Goal: Information Seeking & Learning: Compare options

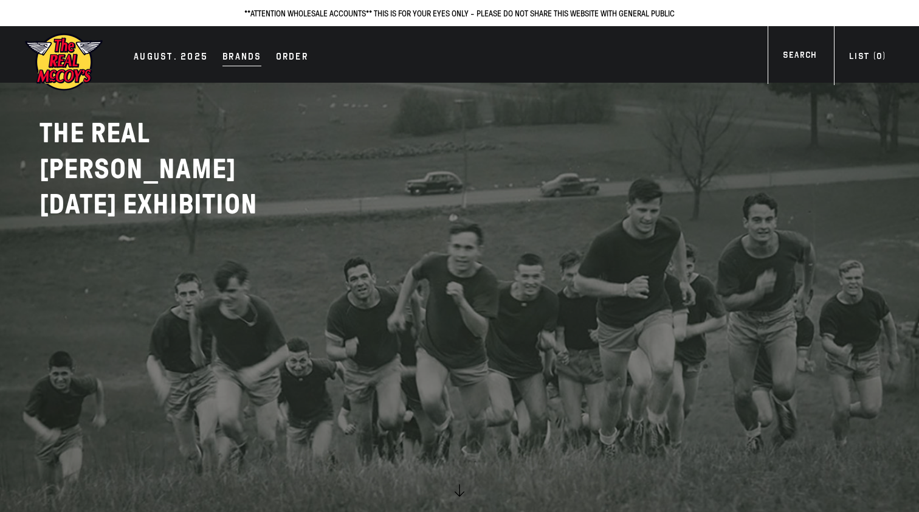
click at [227, 56] on div "Brands" at bounding box center [242, 57] width 39 height 17
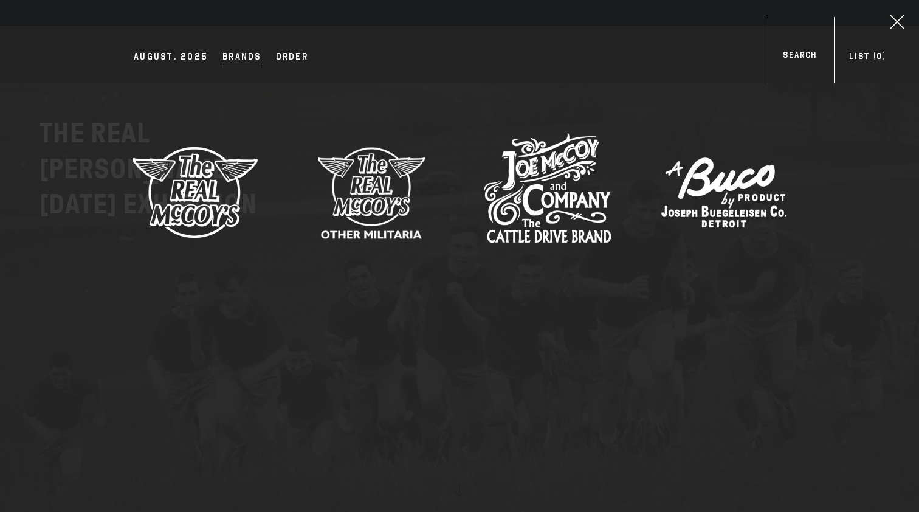
click at [209, 203] on img at bounding box center [195, 192] width 128 height 128
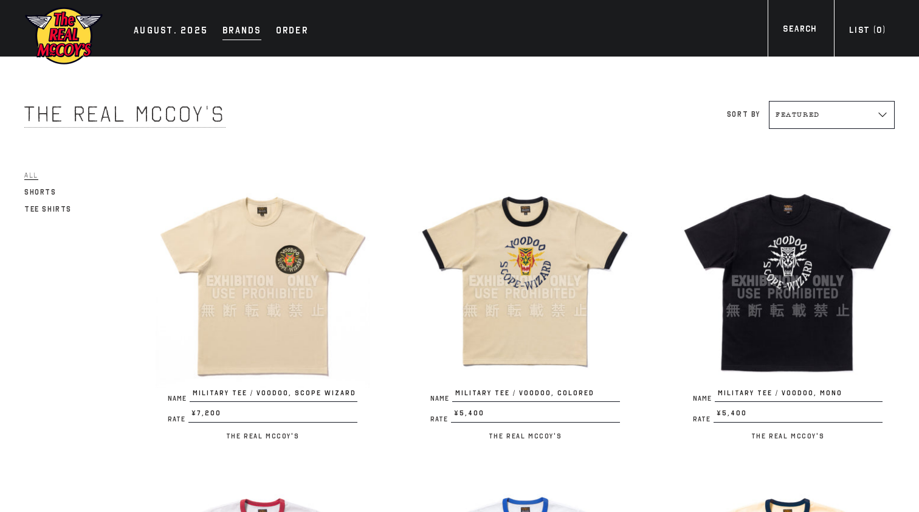
click at [249, 32] on div "Brands" at bounding box center [242, 31] width 39 height 17
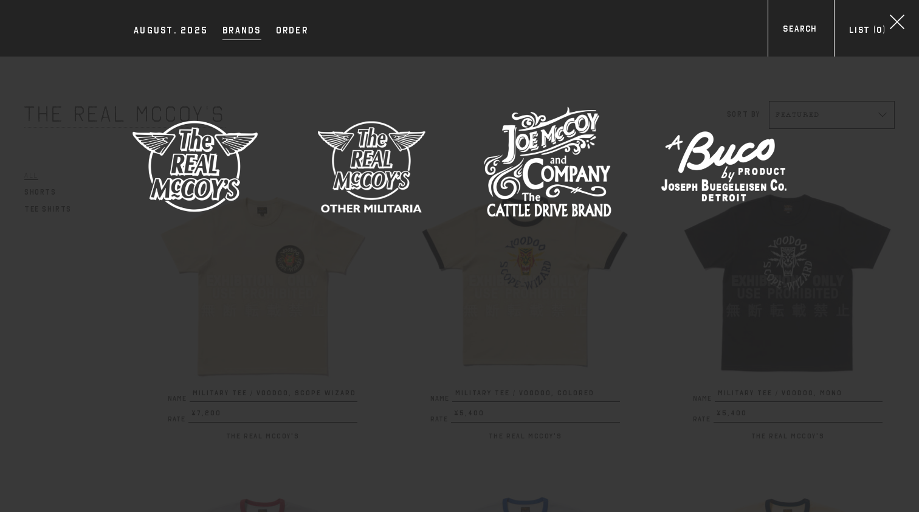
click at [368, 150] on img at bounding box center [372, 166] width 128 height 128
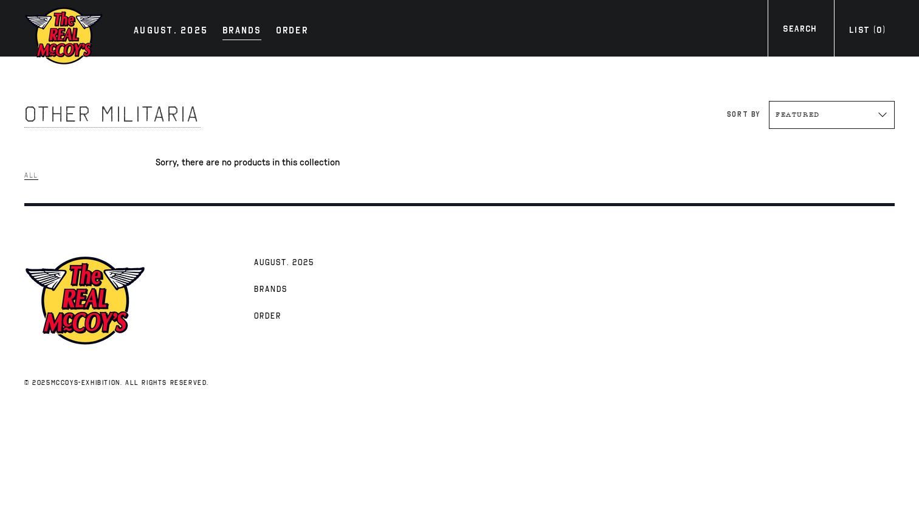
click at [235, 29] on div "Brands" at bounding box center [242, 31] width 39 height 17
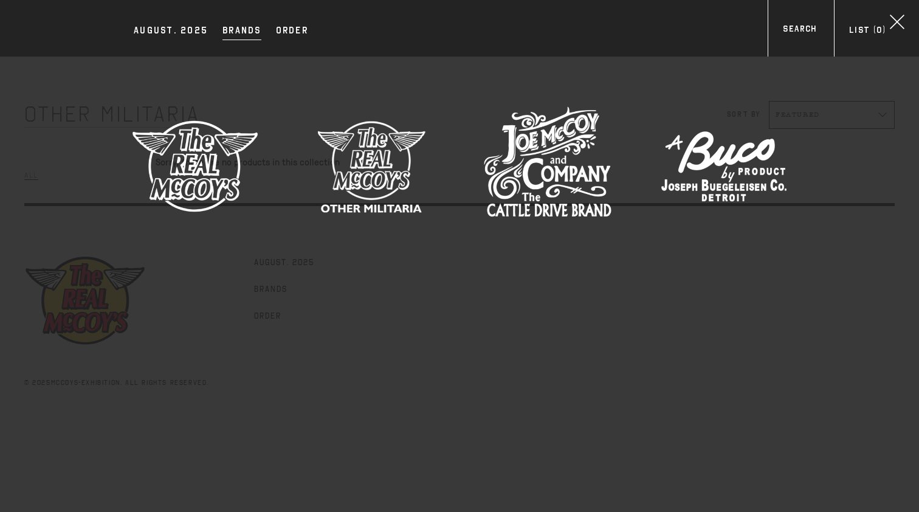
click at [559, 145] on img at bounding box center [548, 166] width 128 height 128
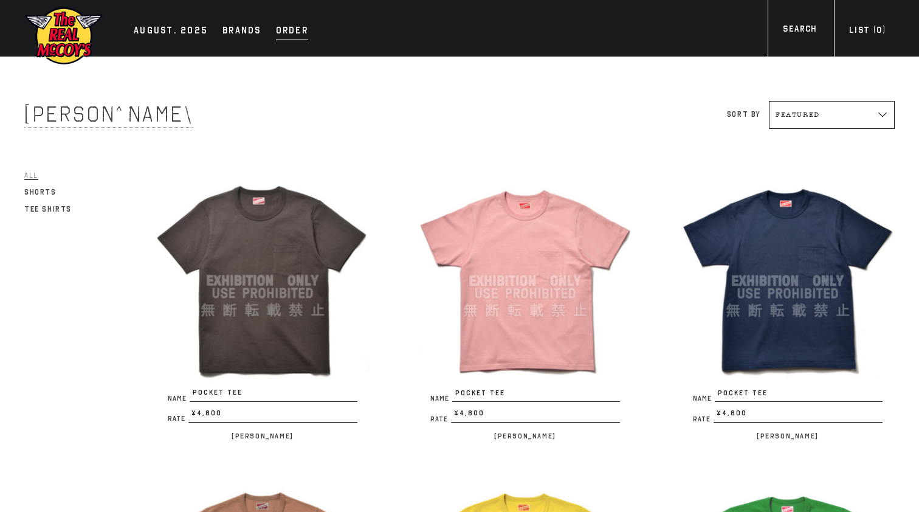
click at [282, 26] on div "Order" at bounding box center [292, 31] width 32 height 17
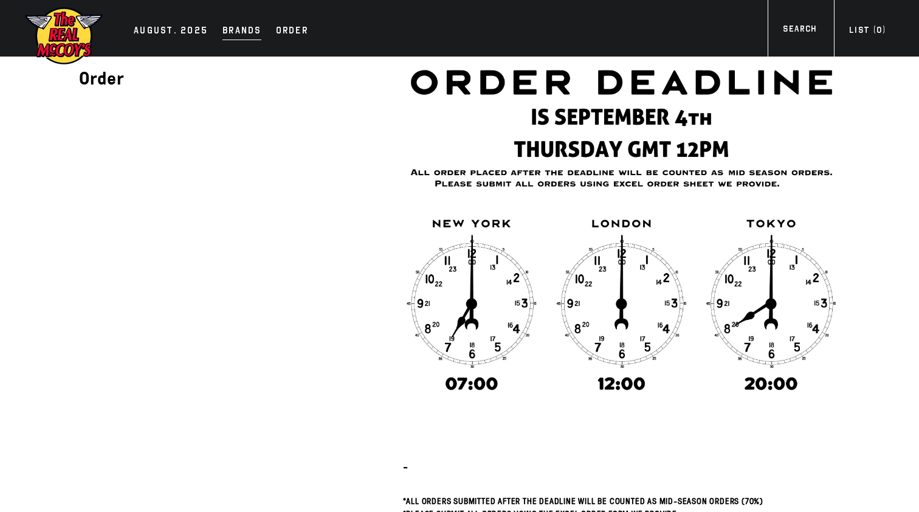
click at [246, 33] on div "Brands" at bounding box center [242, 31] width 39 height 17
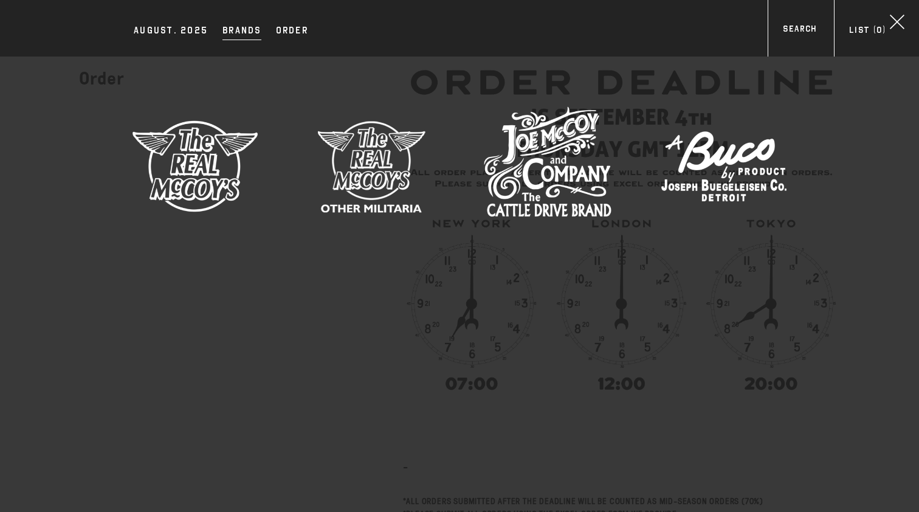
click at [778, 164] on img at bounding box center [724, 166] width 128 height 128
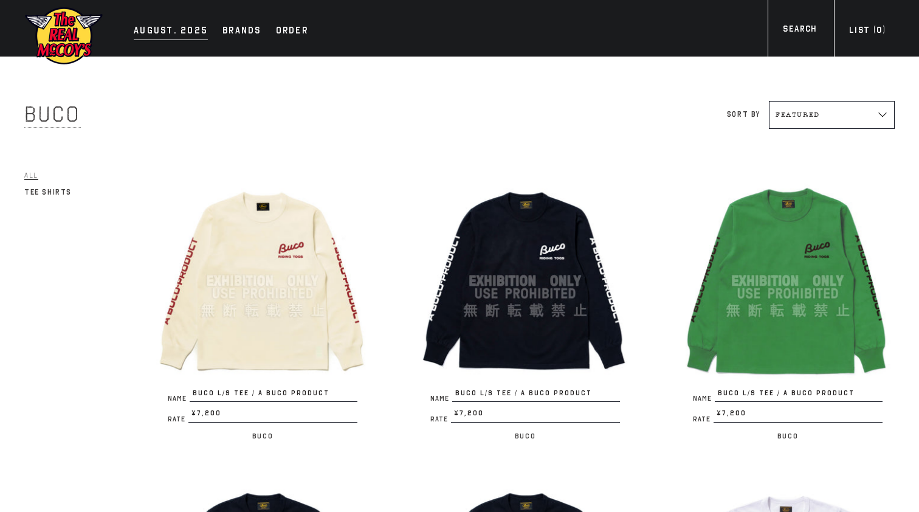
click at [181, 31] on div "AUGUST. 2025" at bounding box center [171, 31] width 74 height 17
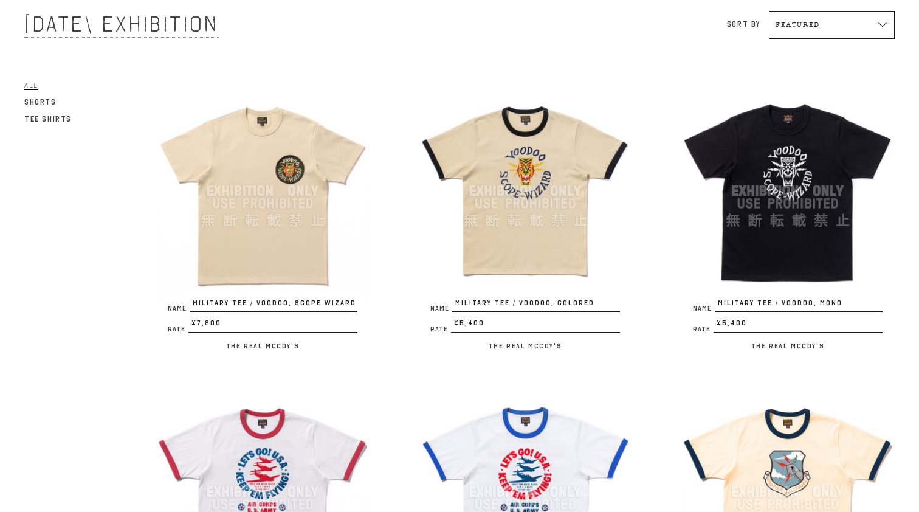
scroll to position [27, 0]
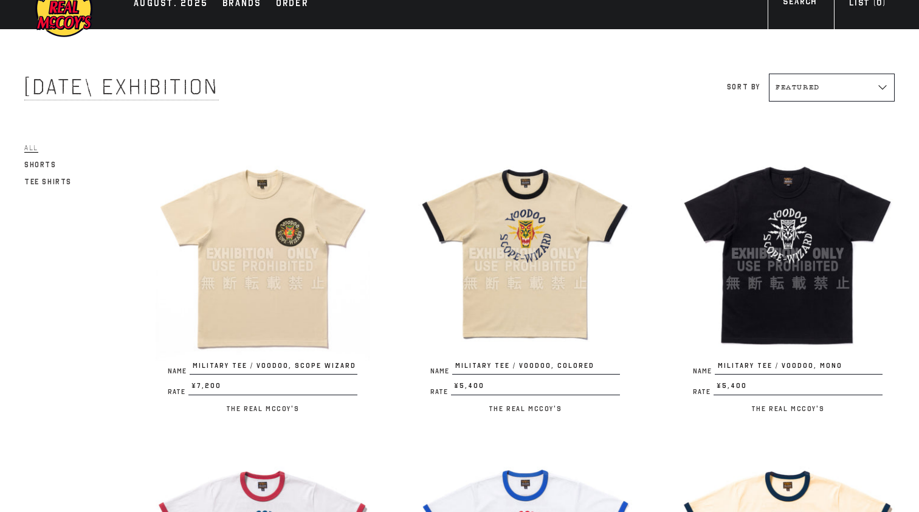
click at [305, 232] on img at bounding box center [263, 254] width 214 height 214
click at [538, 212] on img at bounding box center [525, 254] width 214 height 214
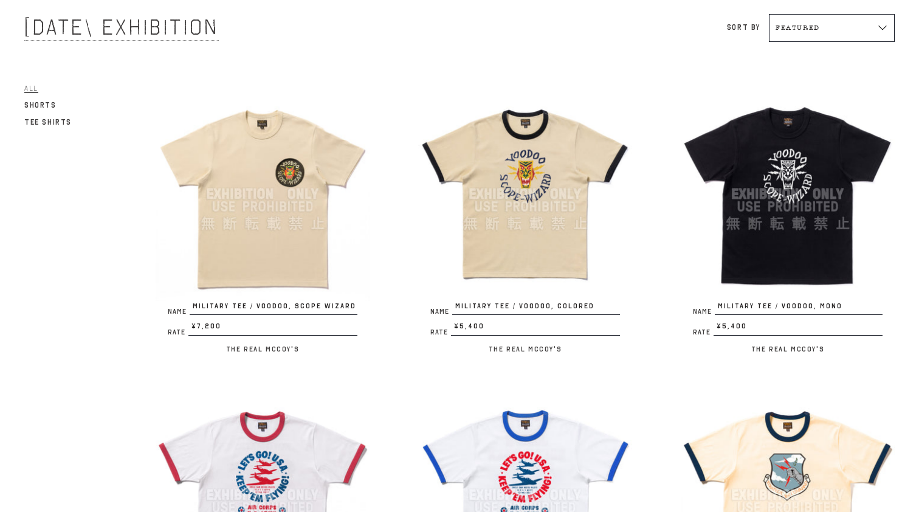
scroll to position [84, 0]
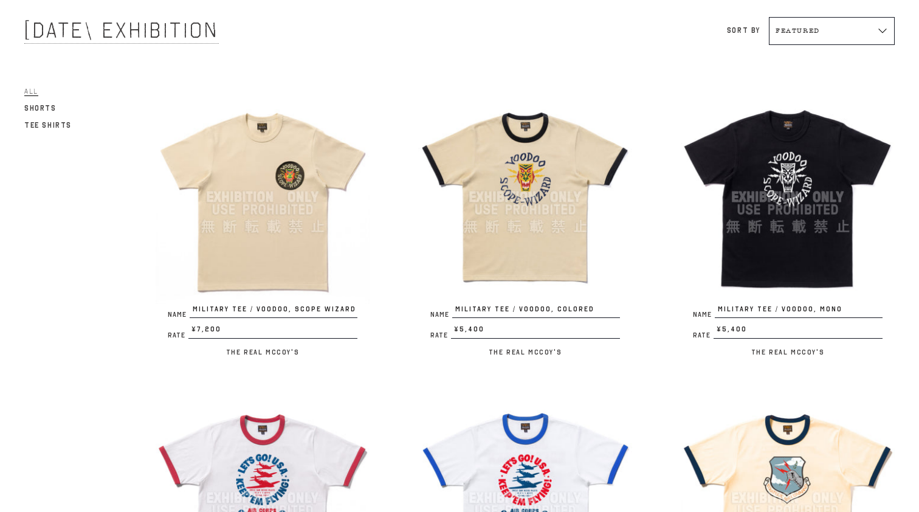
click at [305, 180] on img at bounding box center [263, 197] width 214 height 214
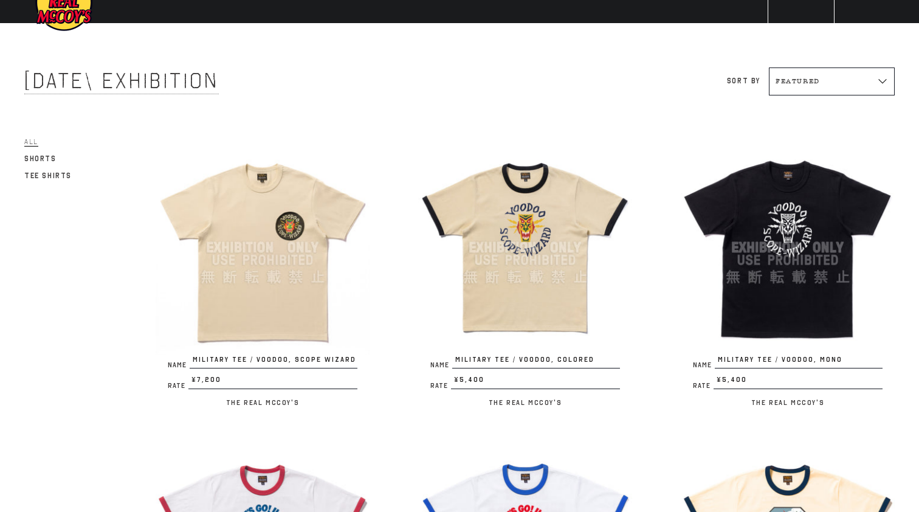
scroll to position [43, 0]
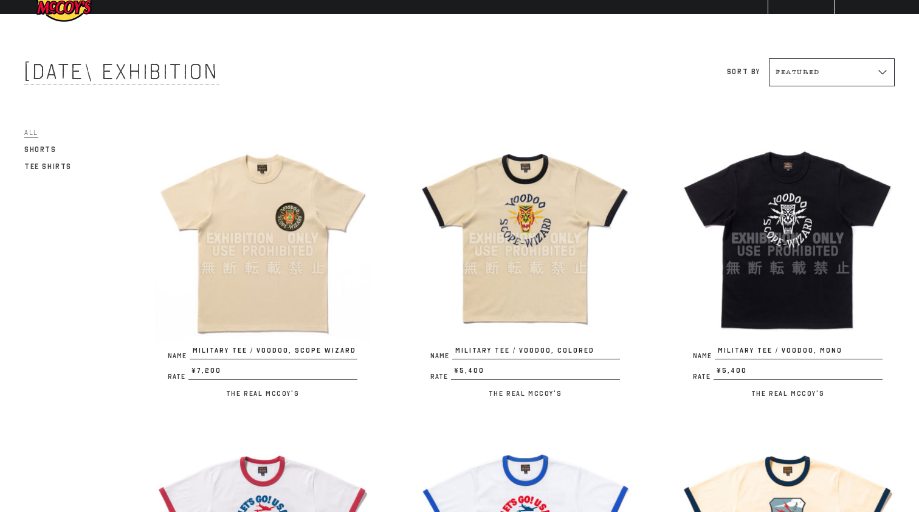
click at [771, 216] on img at bounding box center [788, 238] width 214 height 214
click at [524, 247] on img at bounding box center [525, 238] width 214 height 214
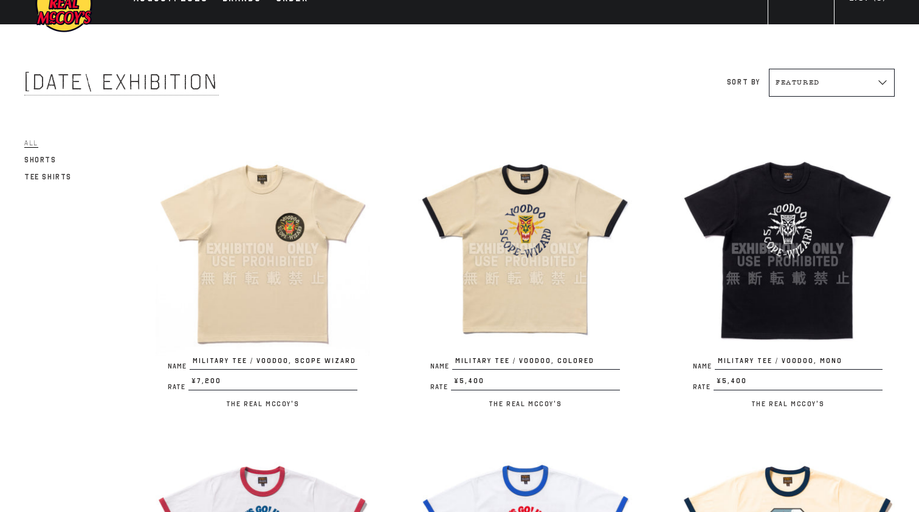
scroll to position [33, 0]
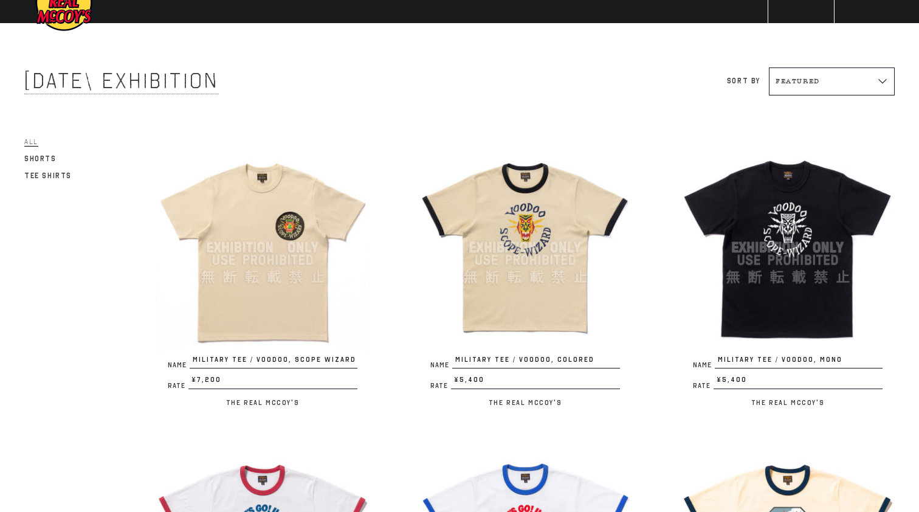
click at [267, 294] on img at bounding box center [263, 247] width 214 height 214
click at [778, 320] on img at bounding box center [788, 247] width 214 height 214
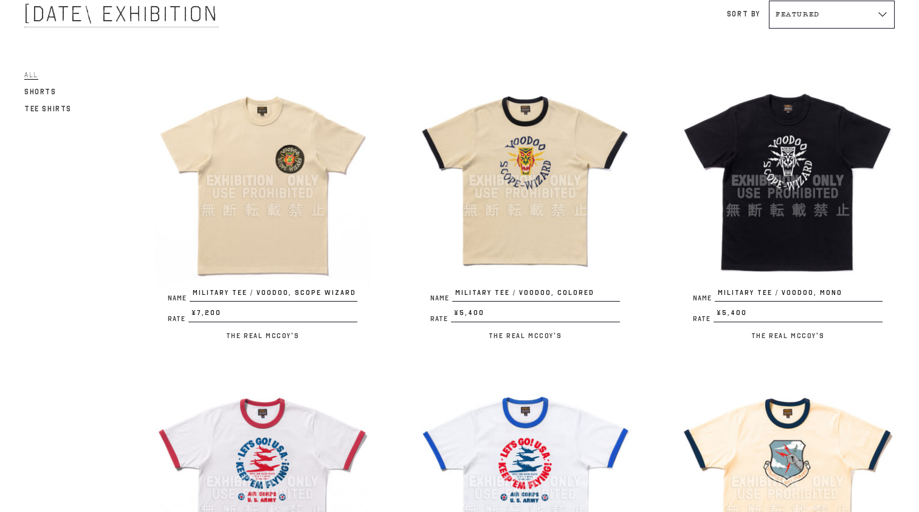
scroll to position [344, 0]
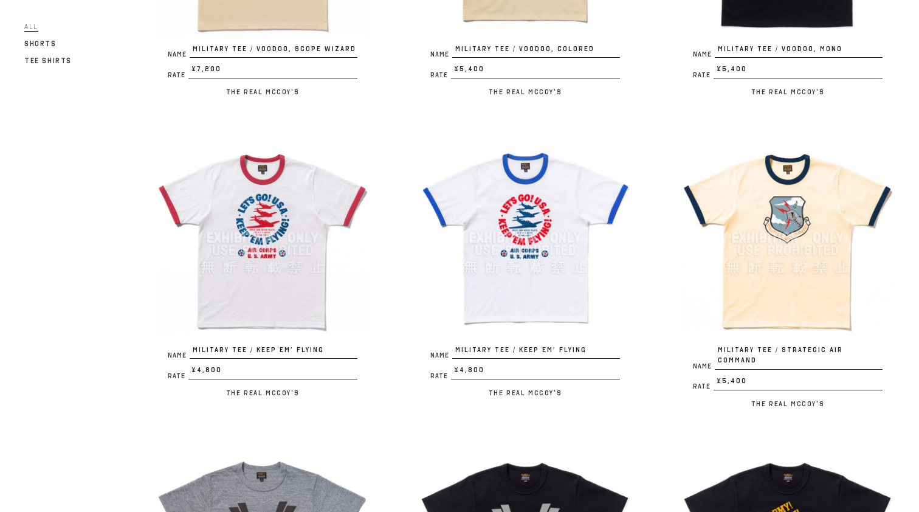
click at [754, 281] on img at bounding box center [788, 238] width 214 height 214
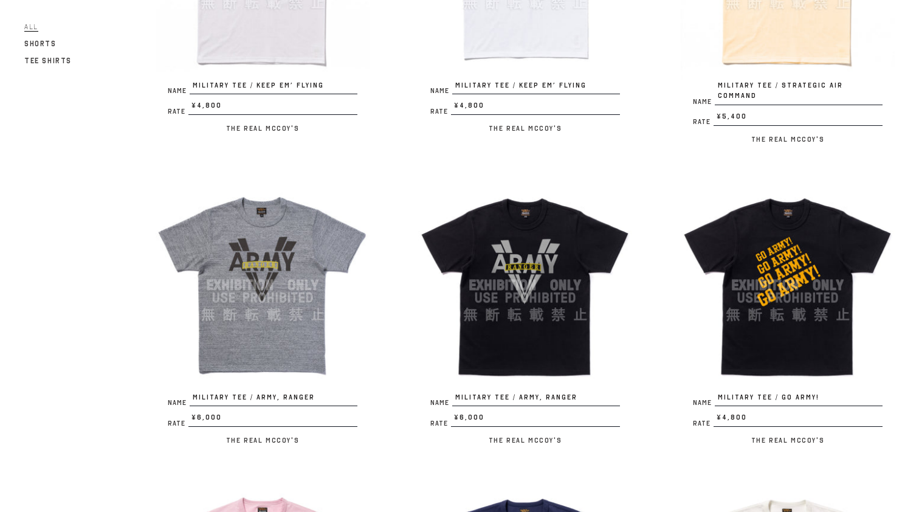
scroll to position [631, 0]
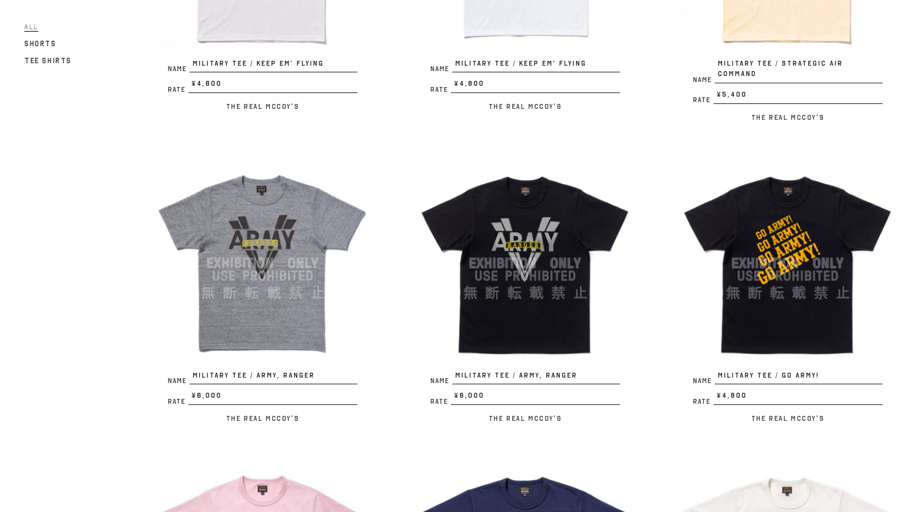
click at [268, 292] on img at bounding box center [263, 263] width 214 height 214
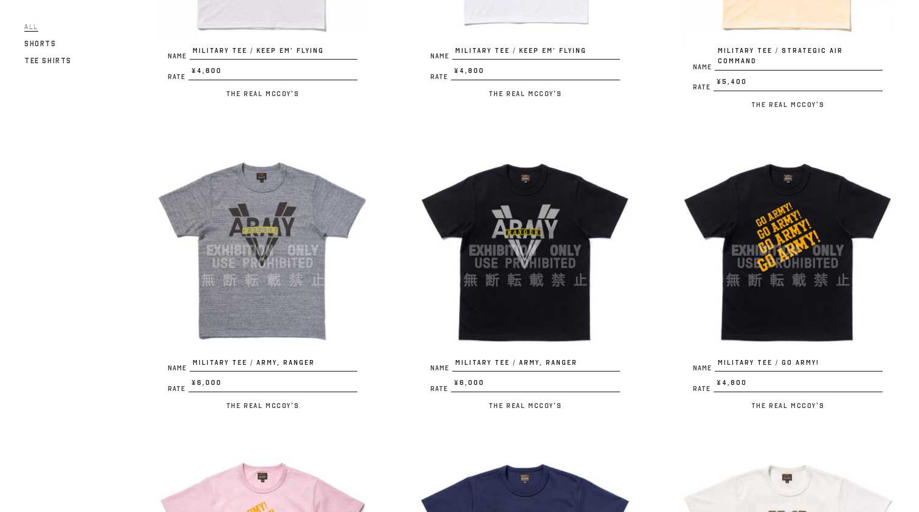
scroll to position [644, 0]
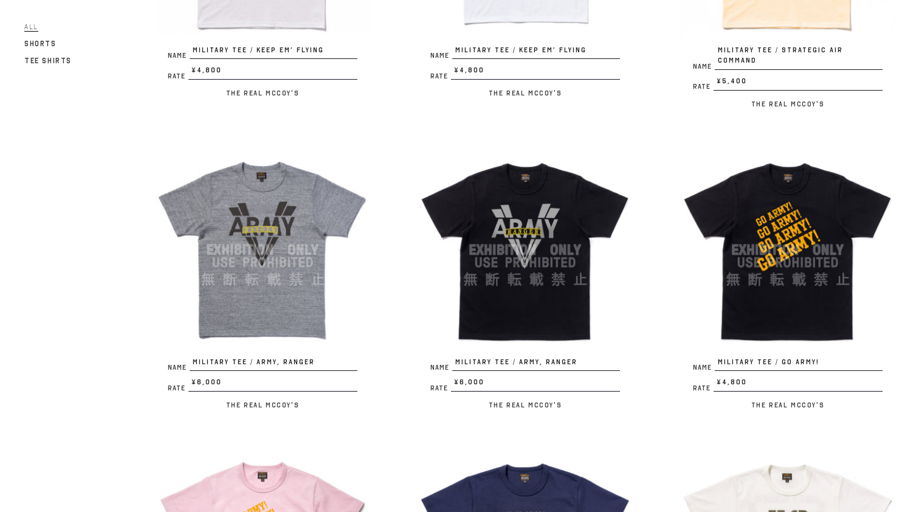
click at [479, 265] on img at bounding box center [525, 250] width 214 height 214
click at [762, 243] on img at bounding box center [788, 250] width 214 height 214
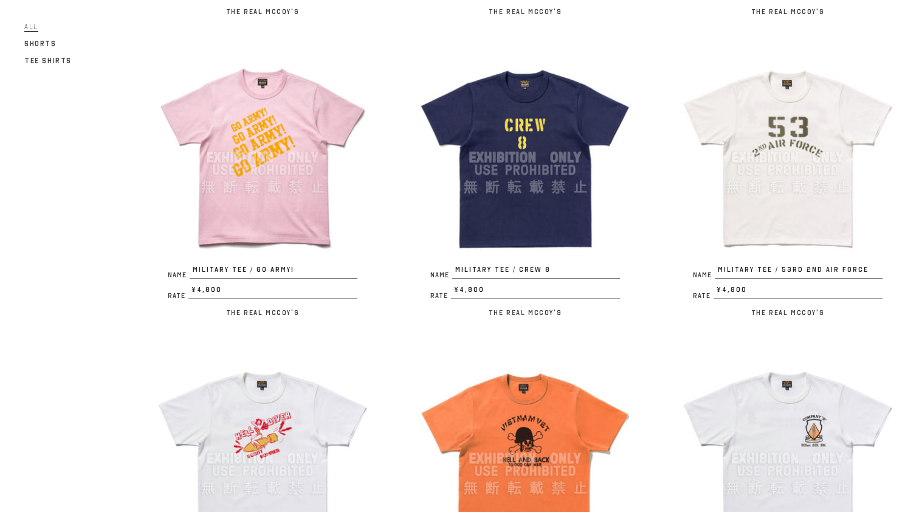
scroll to position [1043, 0]
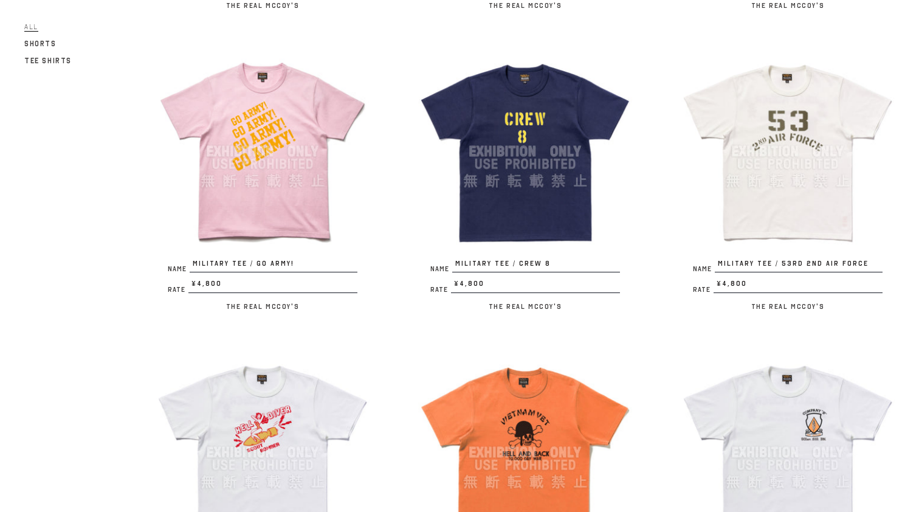
click at [763, 206] on img at bounding box center [788, 151] width 214 height 214
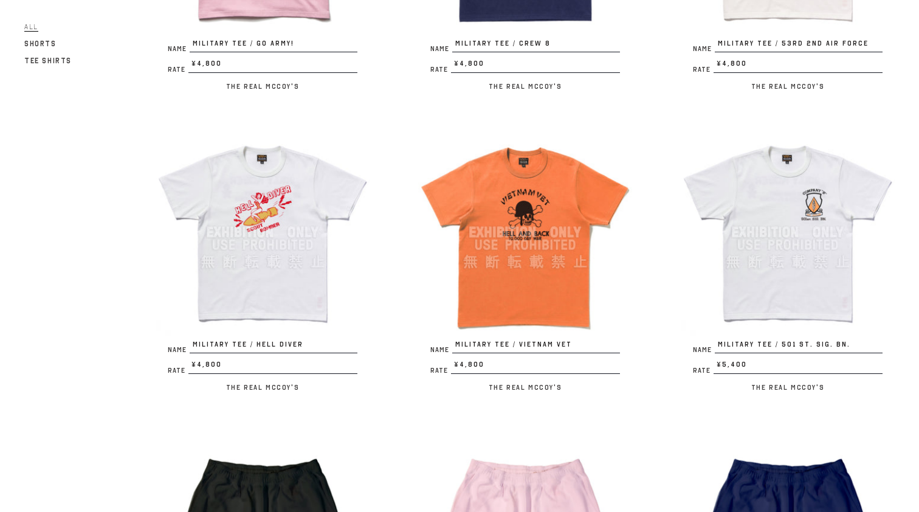
scroll to position [1270, 0]
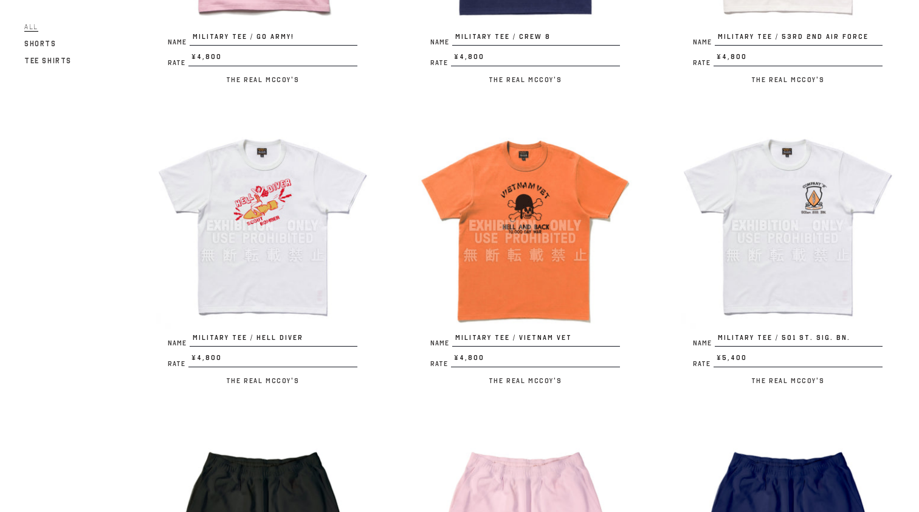
click at [776, 272] on img at bounding box center [788, 226] width 214 height 214
click at [254, 189] on img at bounding box center [263, 226] width 214 height 214
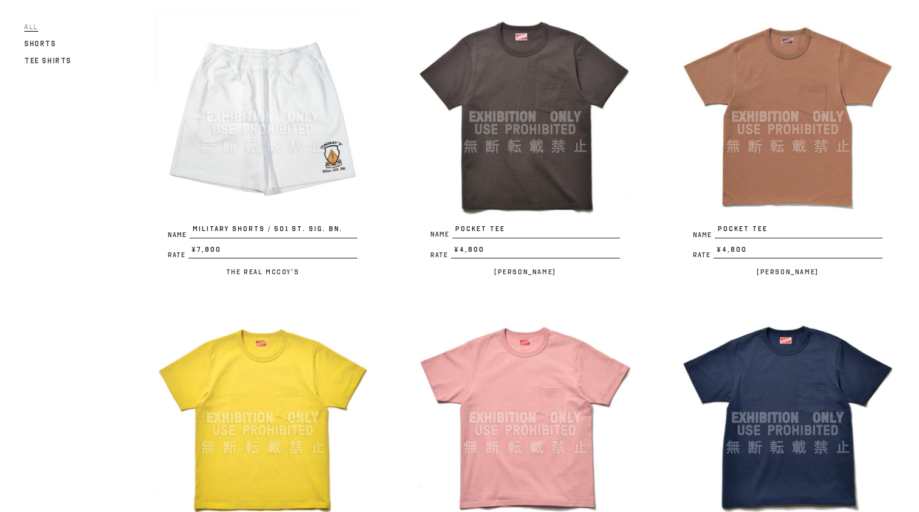
scroll to position [1951, 0]
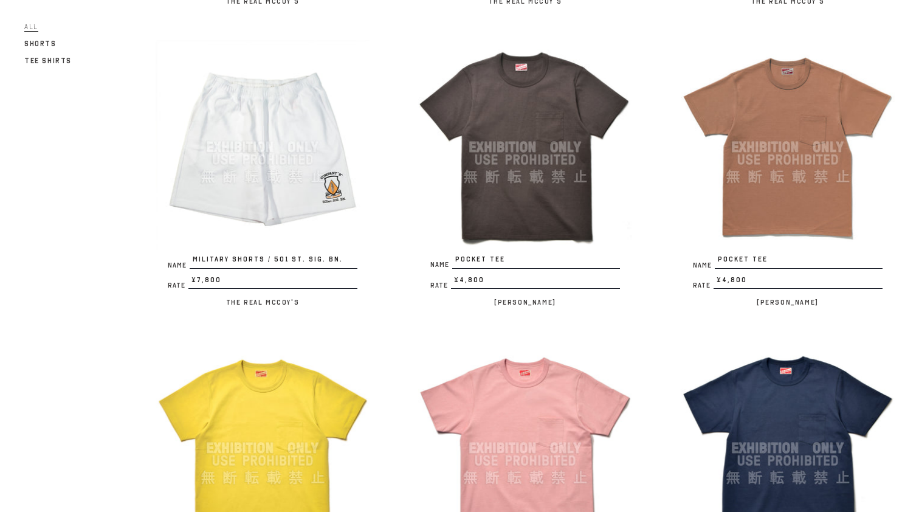
click at [561, 173] on img at bounding box center [525, 147] width 214 height 214
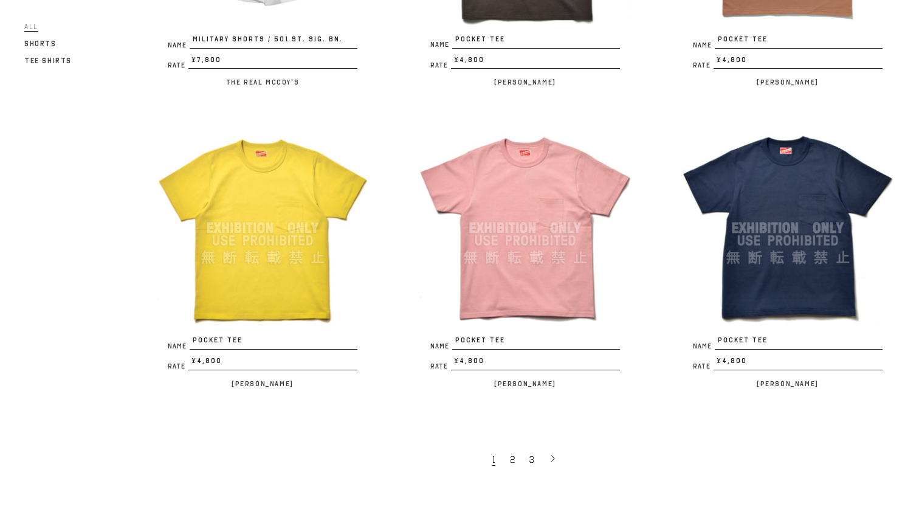
scroll to position [2161, 0]
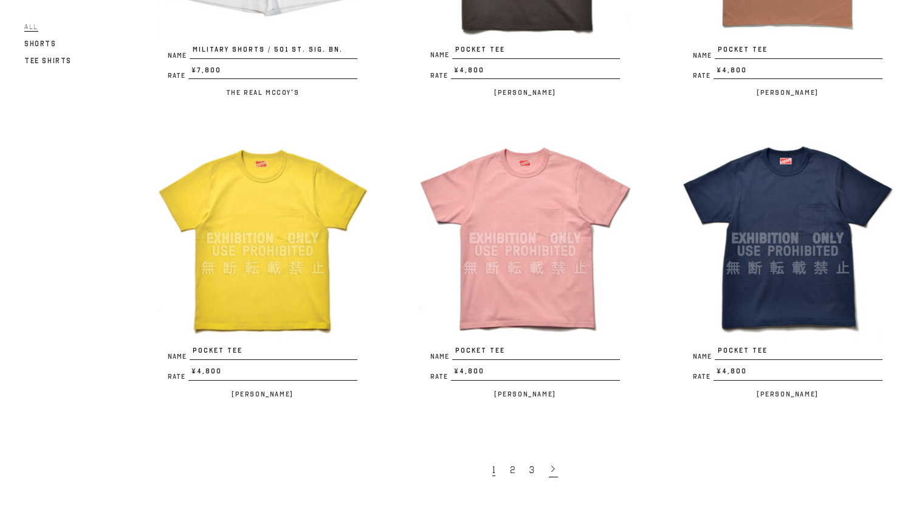
click at [552, 465] on icon at bounding box center [553, 469] width 9 height 9
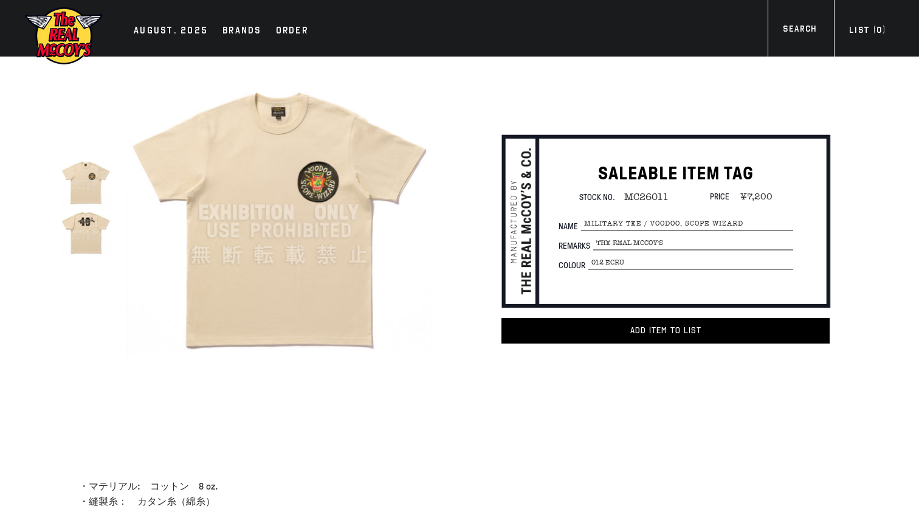
click at [79, 232] on img at bounding box center [86, 232] width 50 height 50
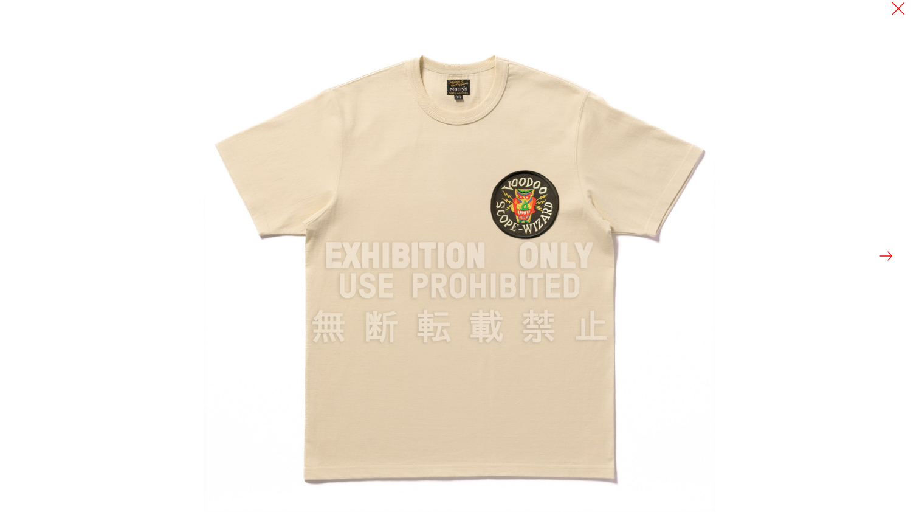
click at [531, 182] on img at bounding box center [460, 256] width 512 height 512
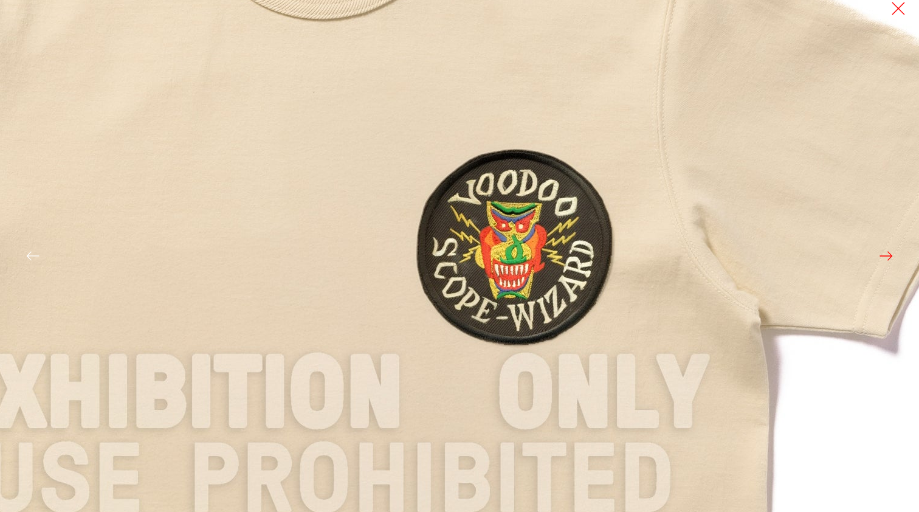
click at [884, 262] on button at bounding box center [886, 255] width 17 height 17
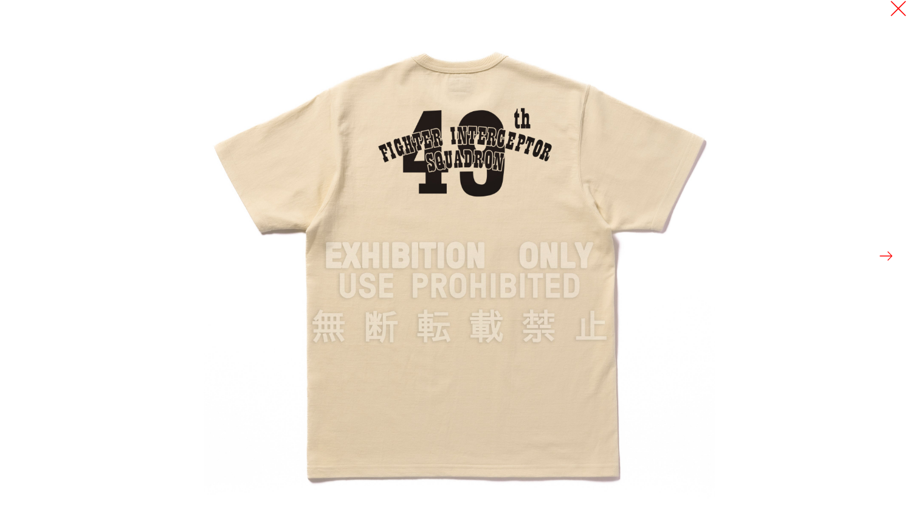
click at [897, 15] on button at bounding box center [898, 8] width 17 height 17
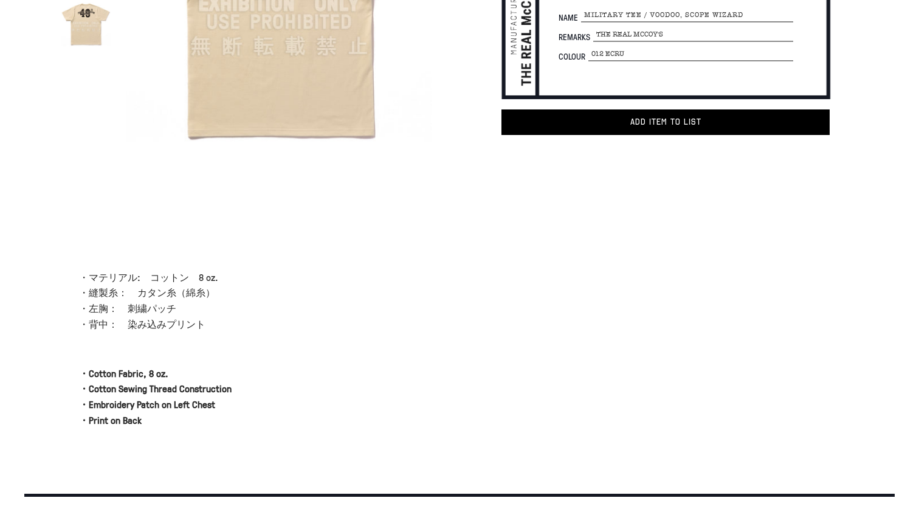
scroll to position [93, 0]
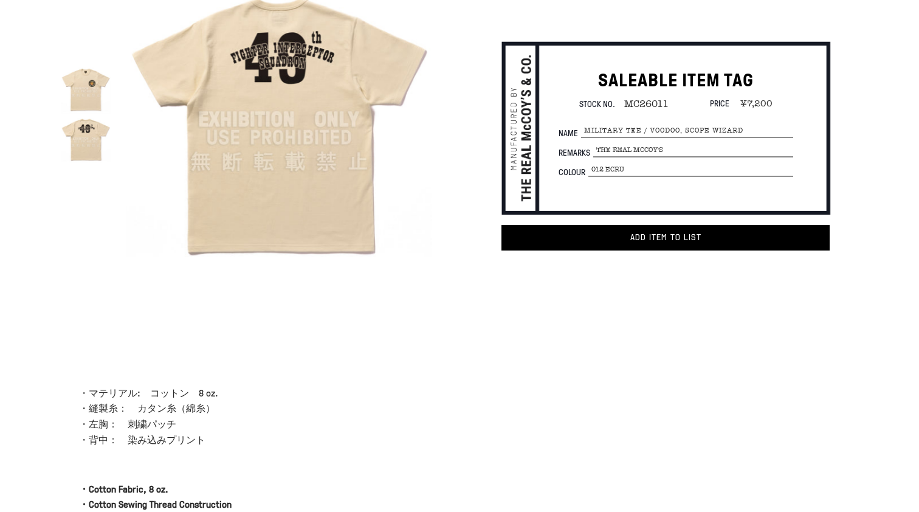
click at [85, 93] on img at bounding box center [86, 88] width 50 height 50
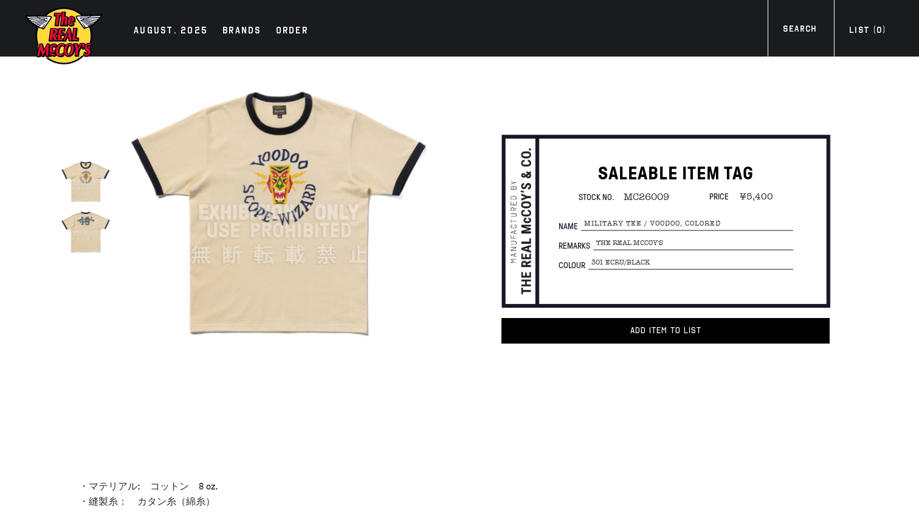
click at [296, 184] on img at bounding box center [279, 213] width 306 height 306
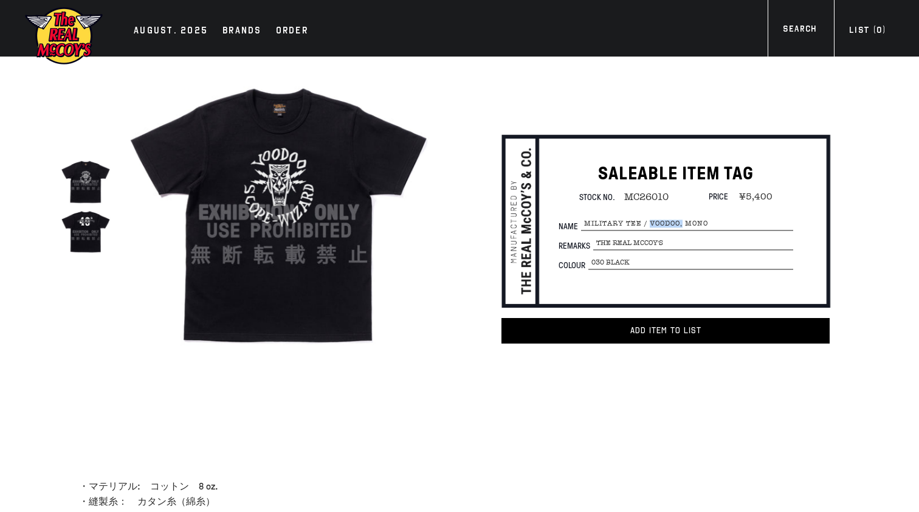
drag, startPoint x: 651, startPoint y: 221, endPoint x: 683, endPoint y: 221, distance: 32.2
click at [683, 221] on span "MILITARY TEE / VOODOO, MONO" at bounding box center [687, 223] width 212 height 13
copy span "VOODOO,"
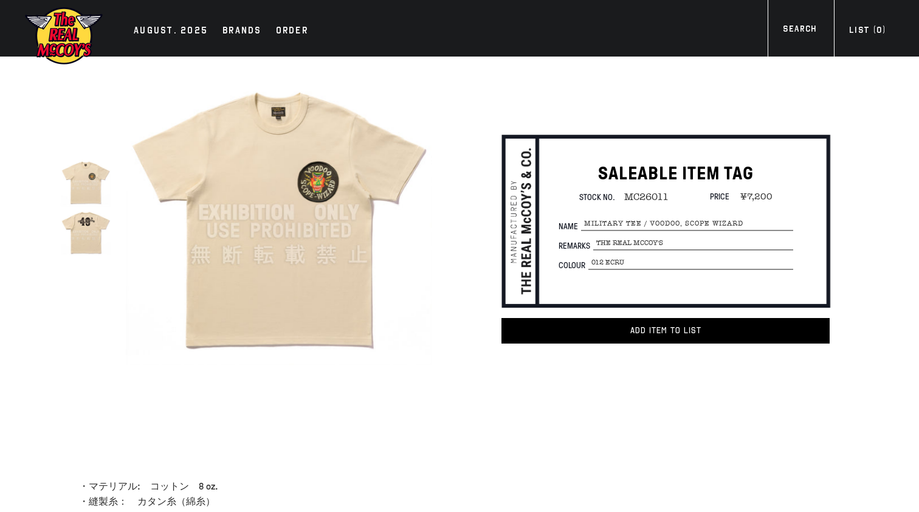
click at [77, 243] on img at bounding box center [86, 232] width 50 height 50
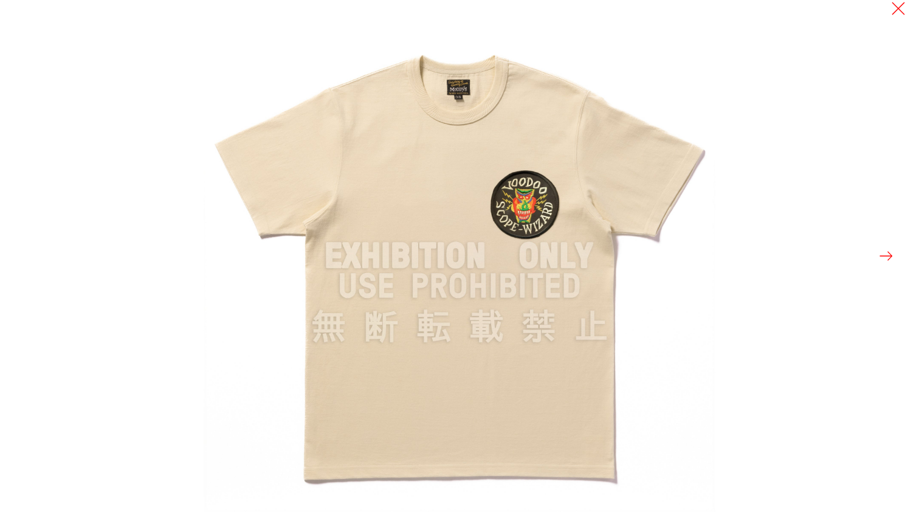
click at [886, 253] on button at bounding box center [886, 255] width 17 height 17
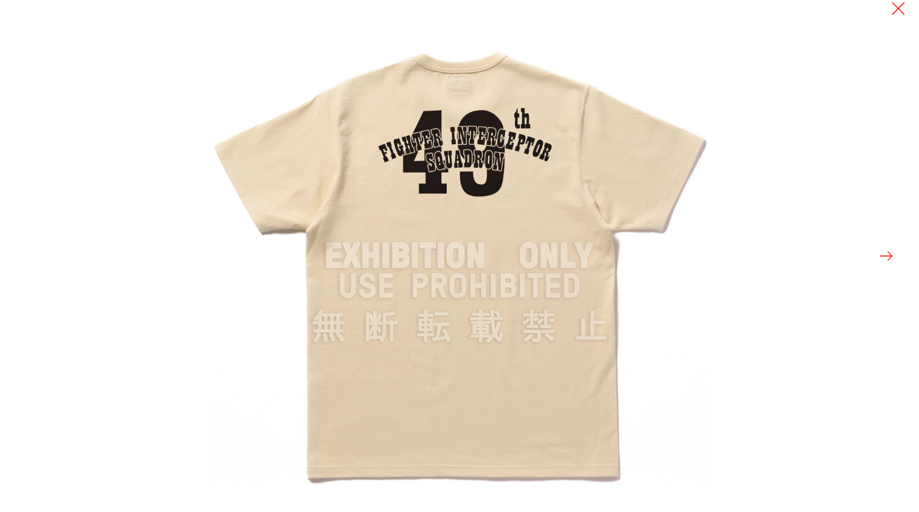
click at [773, 289] on div at bounding box center [663, 256] width 919 height 512
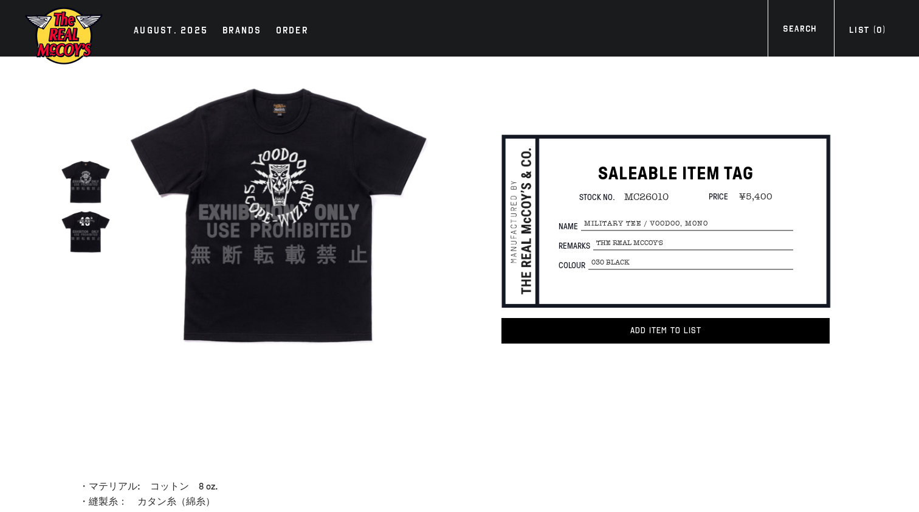
click at [85, 240] on img at bounding box center [86, 232] width 50 height 50
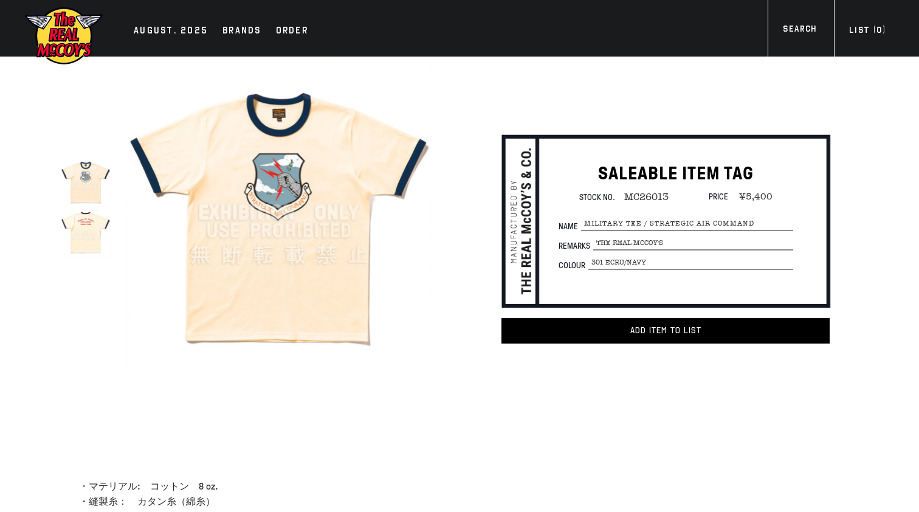
click at [88, 235] on img at bounding box center [86, 232] width 50 height 50
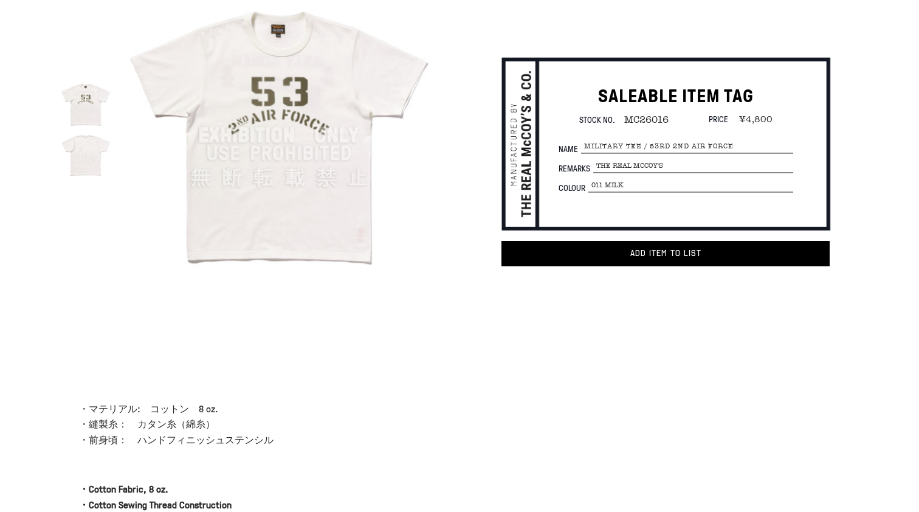
scroll to position [130, 0]
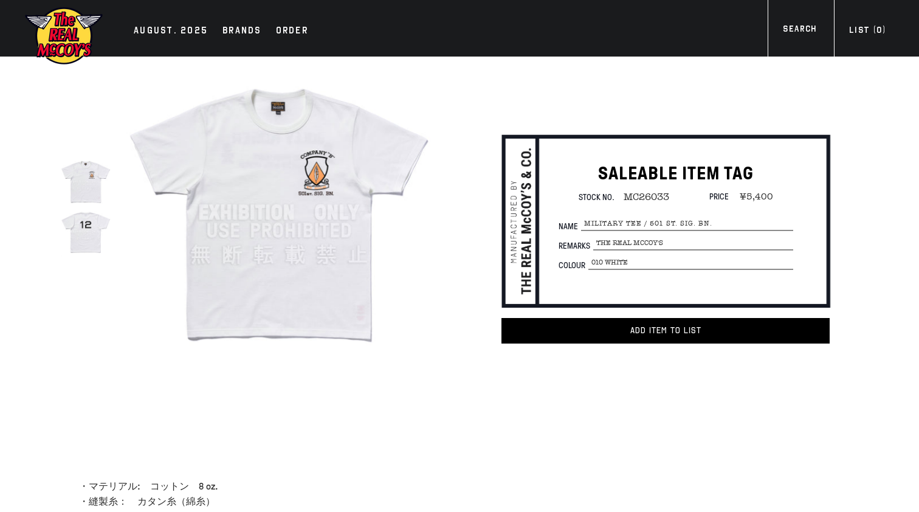
click at [96, 238] on img at bounding box center [86, 232] width 50 height 50
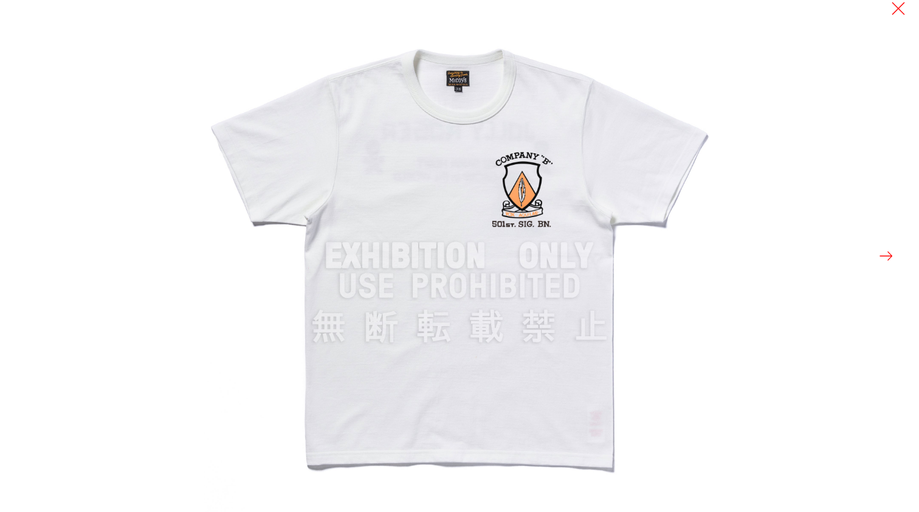
click at [886, 255] on button at bounding box center [886, 255] width 17 height 17
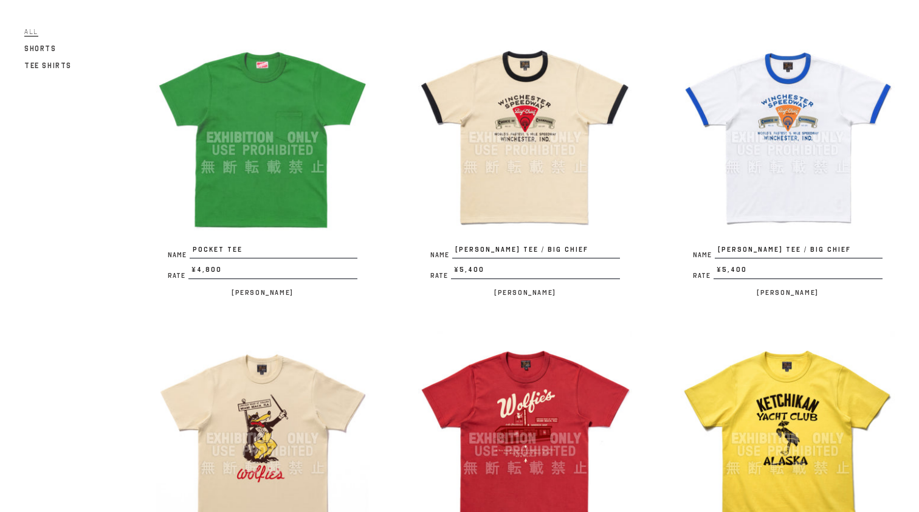
scroll to position [144, 0]
click at [576, 186] on img at bounding box center [525, 137] width 214 height 214
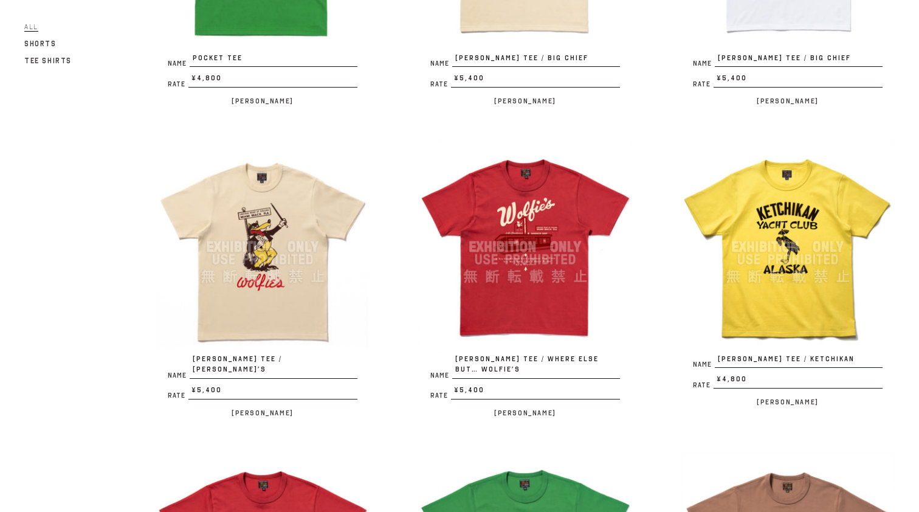
scroll to position [395, 0]
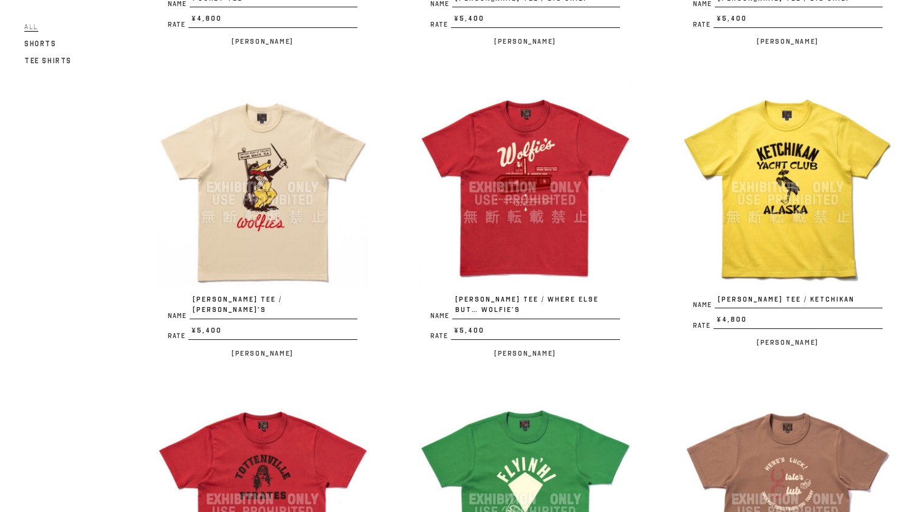
click at [288, 234] on img at bounding box center [263, 187] width 214 height 214
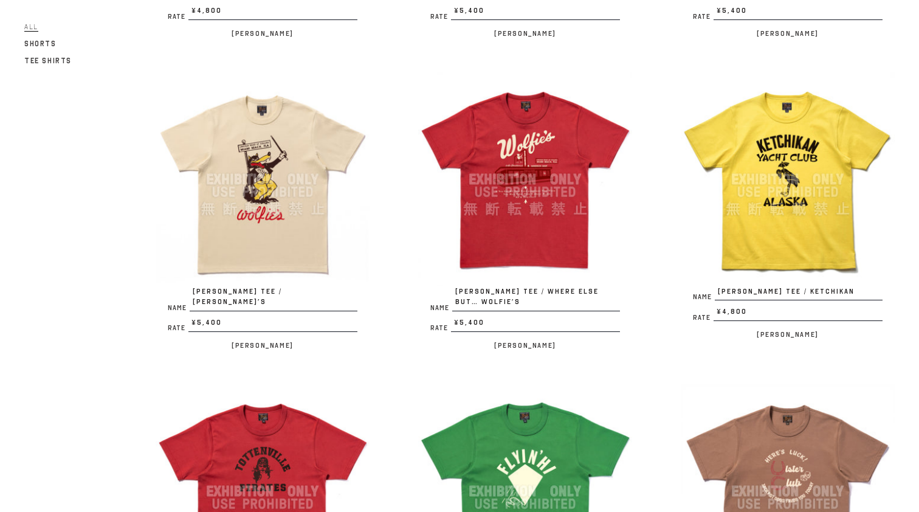
click at [524, 162] on img at bounding box center [525, 179] width 214 height 214
click at [763, 169] on img at bounding box center [788, 179] width 214 height 214
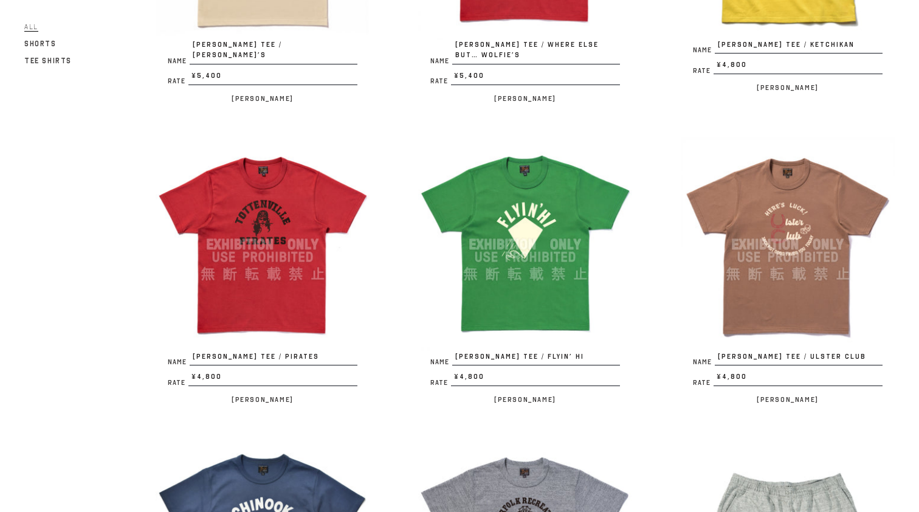
click at [275, 299] on img at bounding box center [263, 244] width 214 height 214
click at [546, 252] on img at bounding box center [525, 244] width 214 height 214
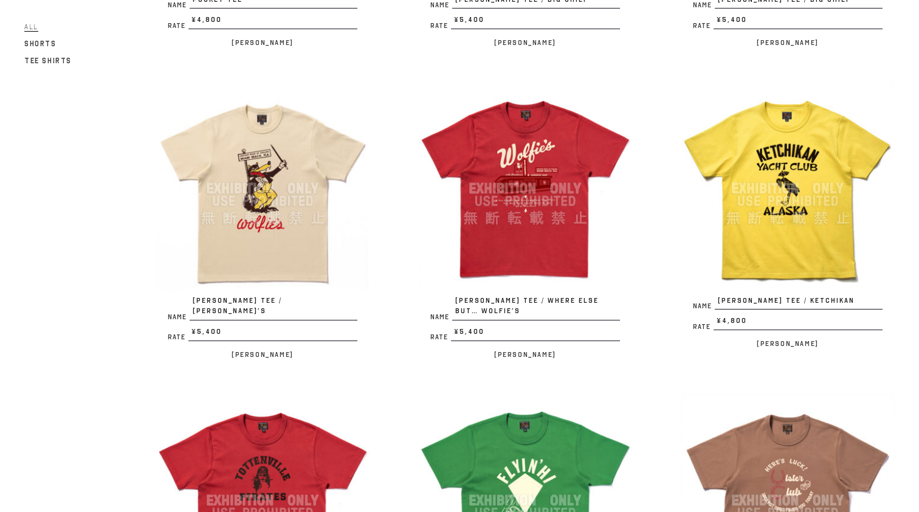
scroll to position [692, 0]
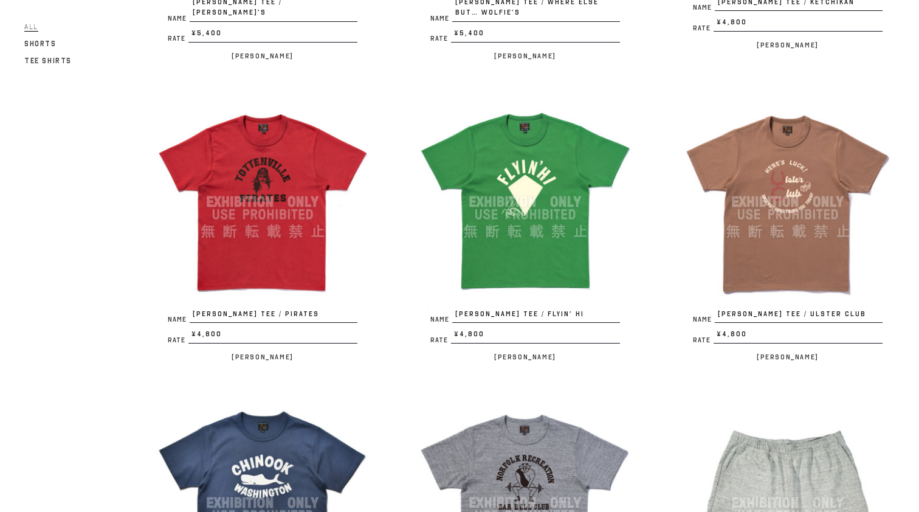
click at [794, 172] on img at bounding box center [788, 202] width 214 height 214
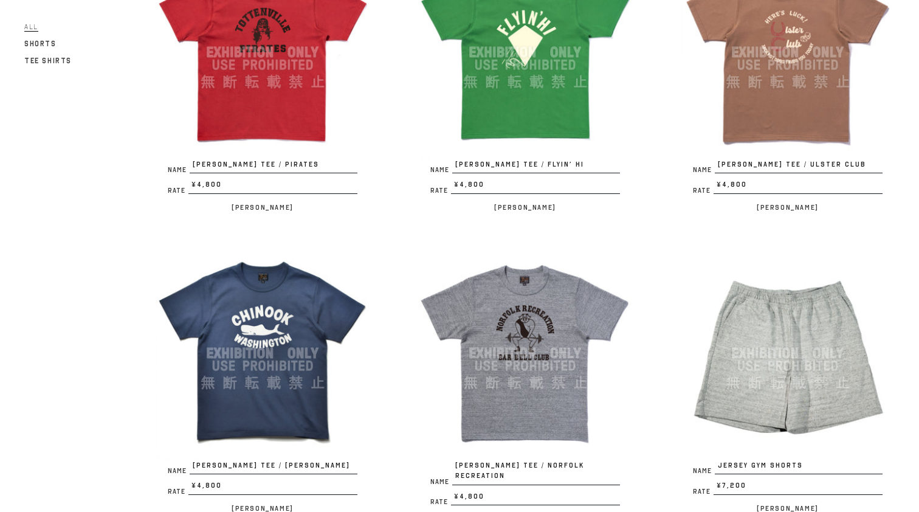
scroll to position [879, 0]
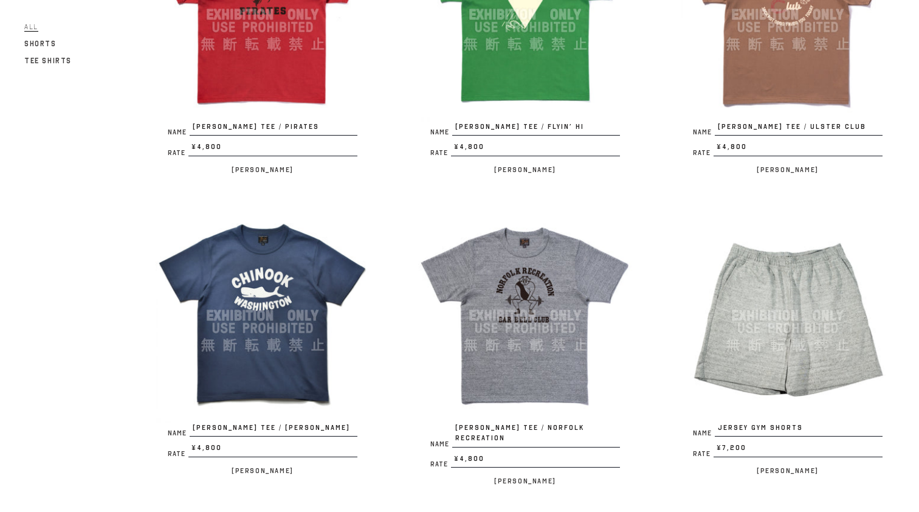
click at [531, 350] on img at bounding box center [525, 316] width 214 height 214
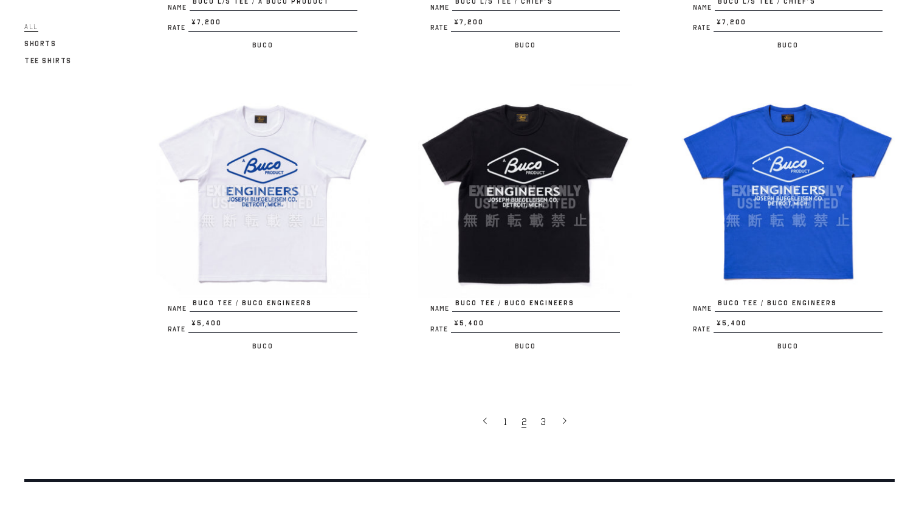
scroll to position [2242, 0]
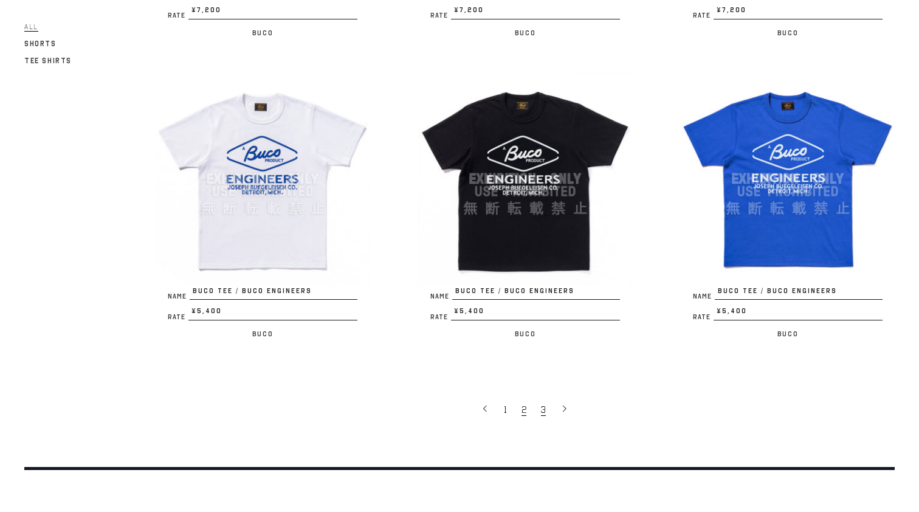
click at [542, 404] on span "3" at bounding box center [543, 410] width 5 height 12
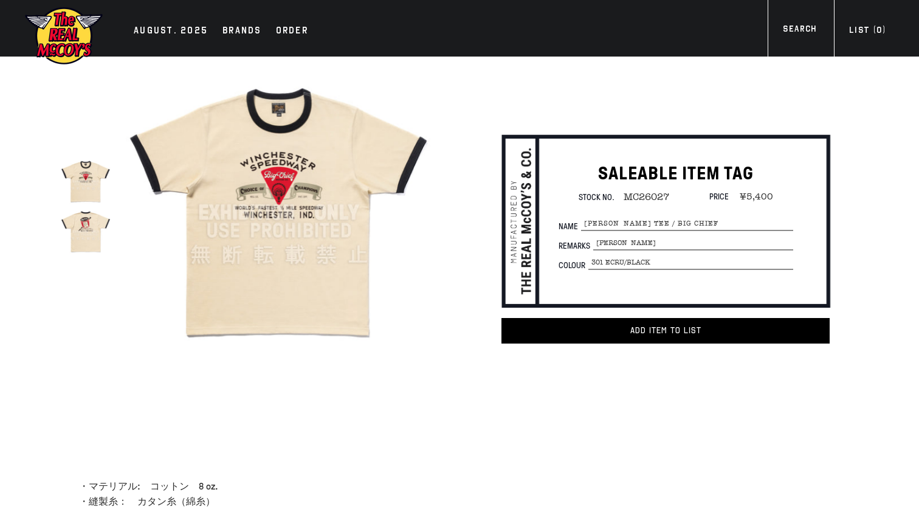
click at [84, 230] on img at bounding box center [86, 232] width 50 height 50
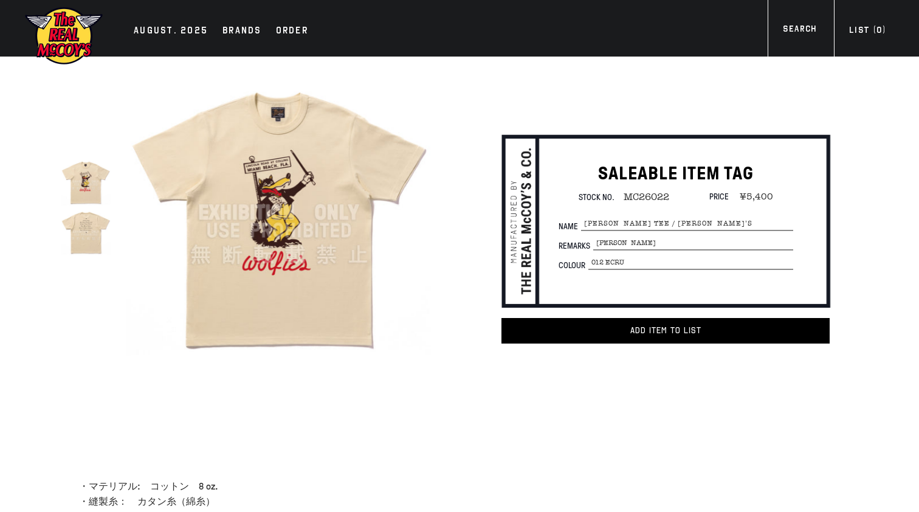
click at [89, 235] on img at bounding box center [86, 232] width 50 height 50
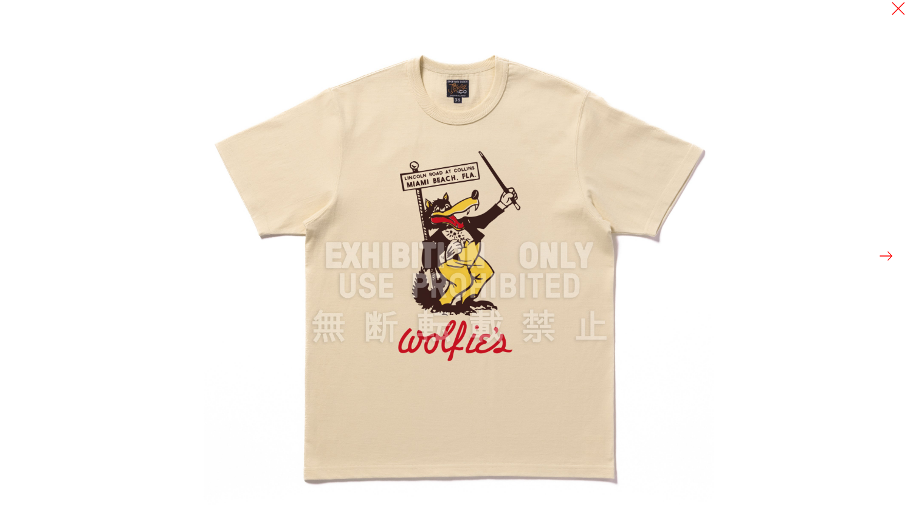
click at [893, 250] on button at bounding box center [886, 255] width 17 height 17
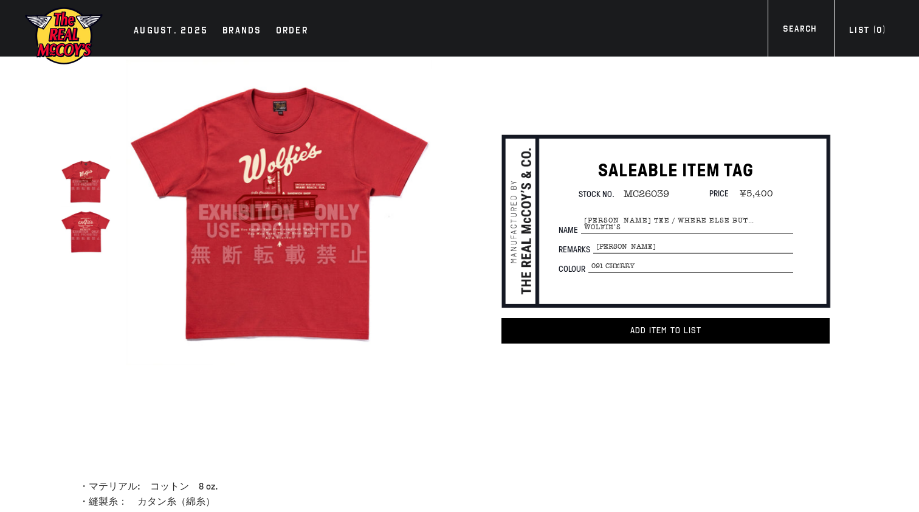
click at [297, 196] on img at bounding box center [279, 213] width 306 height 306
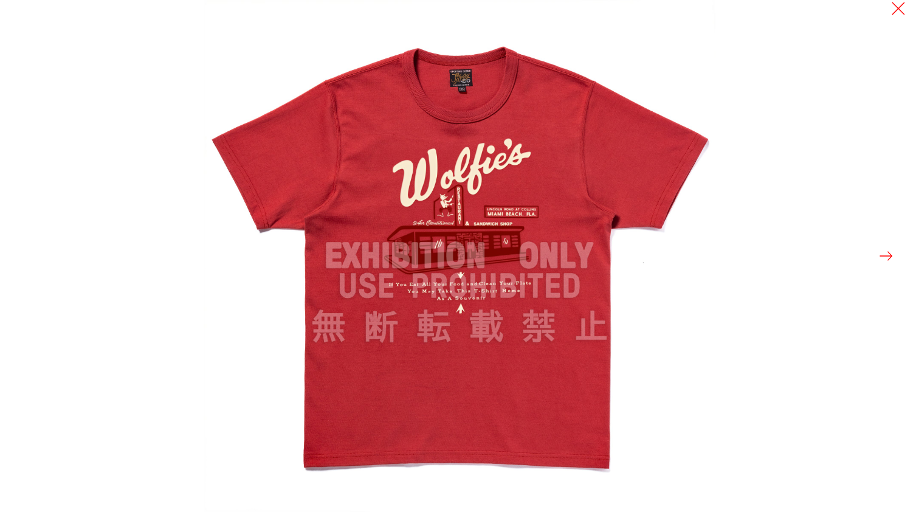
click at [893, 254] on button at bounding box center [886, 255] width 17 height 17
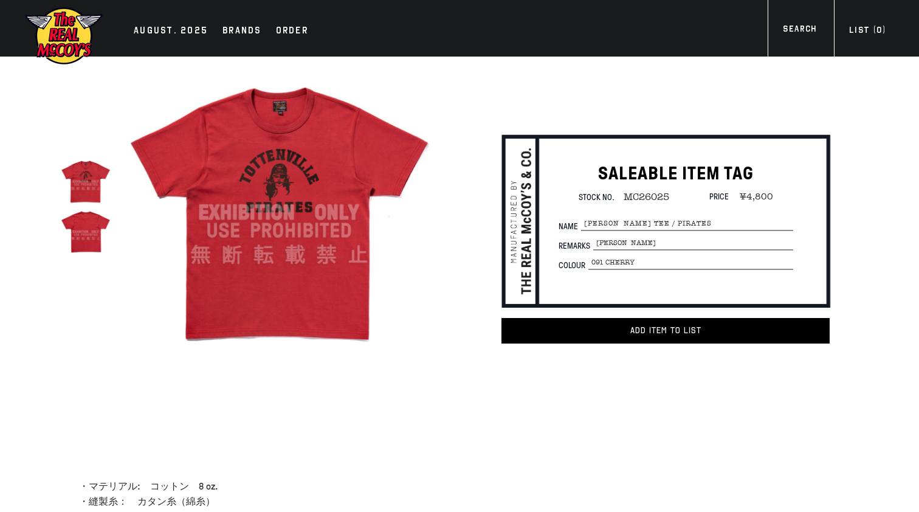
click at [94, 238] on img at bounding box center [86, 232] width 50 height 50
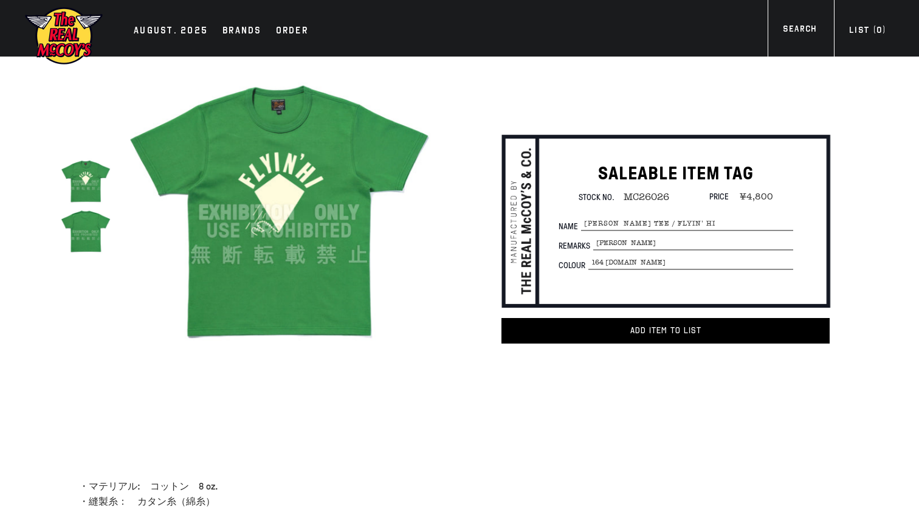
click at [92, 235] on img at bounding box center [86, 232] width 50 height 50
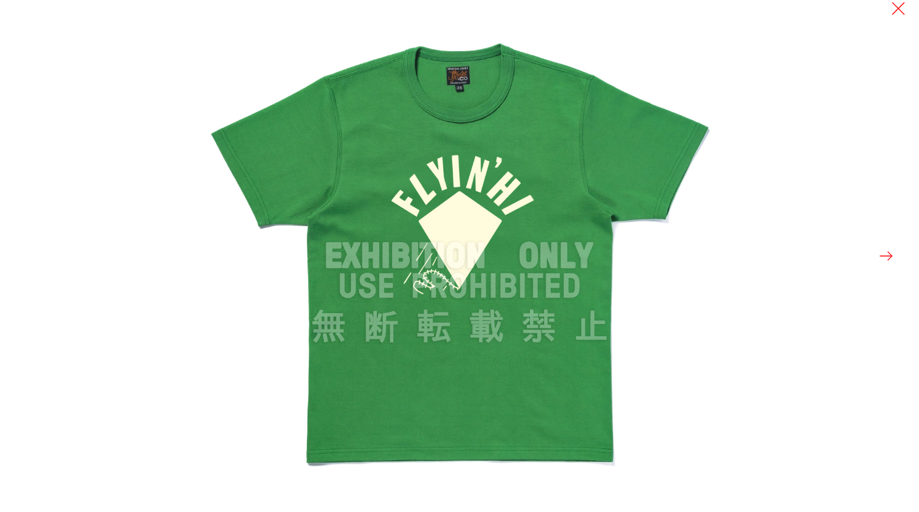
click at [885, 252] on button at bounding box center [886, 255] width 17 height 17
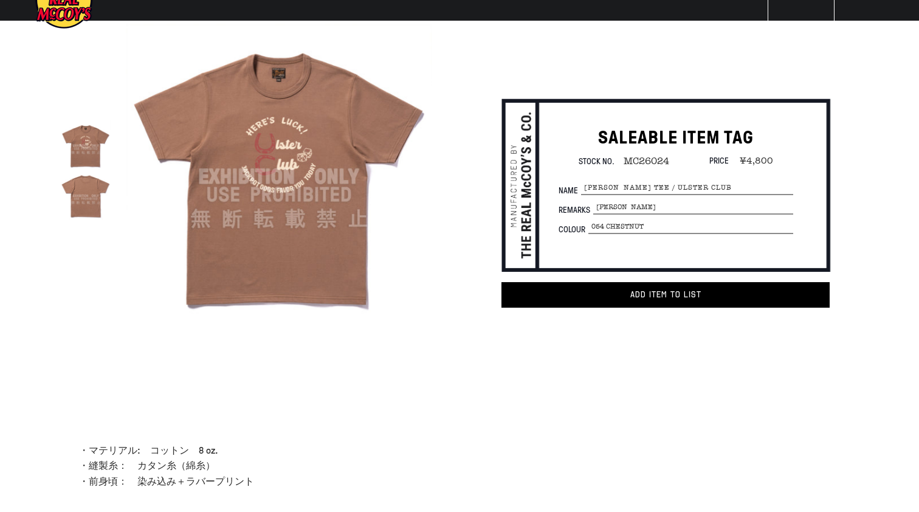
scroll to position [40, 0]
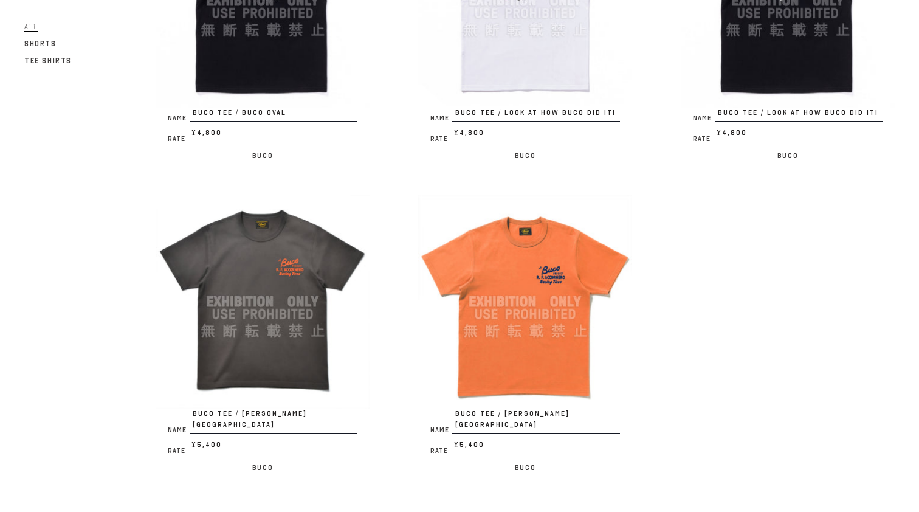
scroll to position [578, 0]
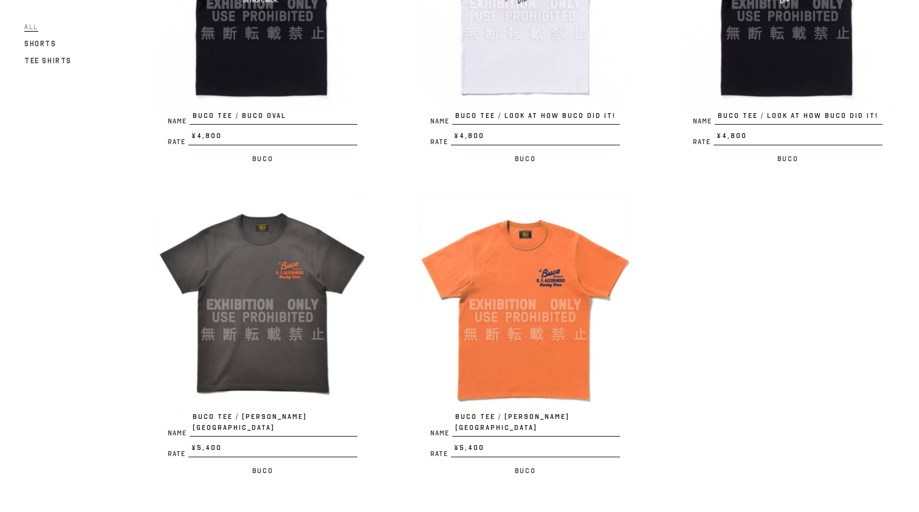
click at [299, 351] on img at bounding box center [263, 305] width 214 height 214
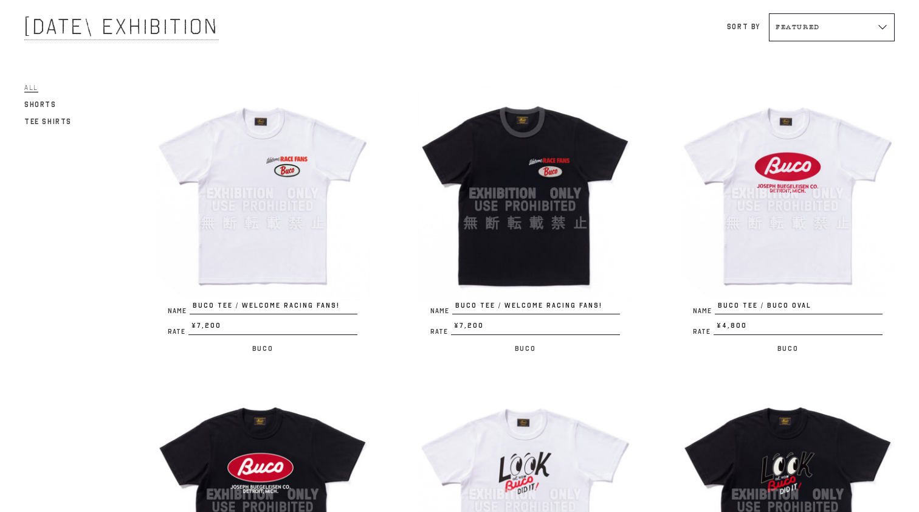
scroll to position [252, 0]
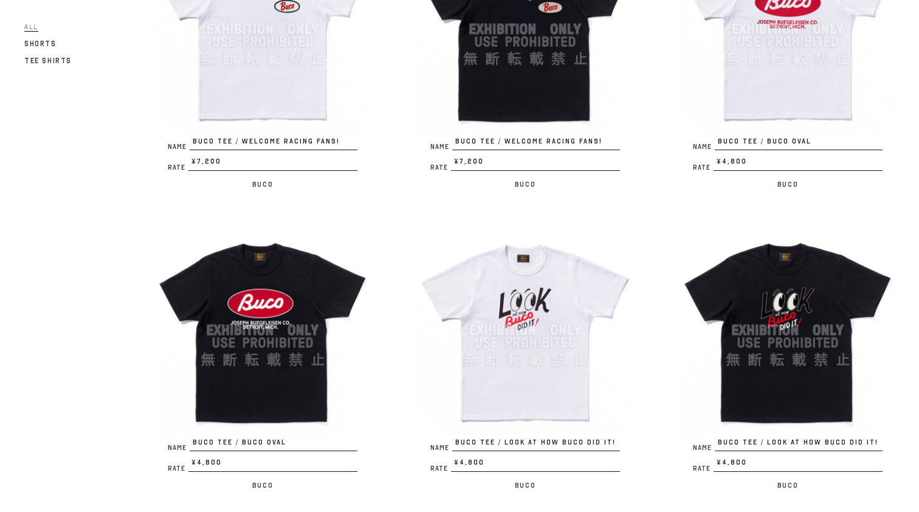
click at [786, 322] on img at bounding box center [788, 330] width 214 height 214
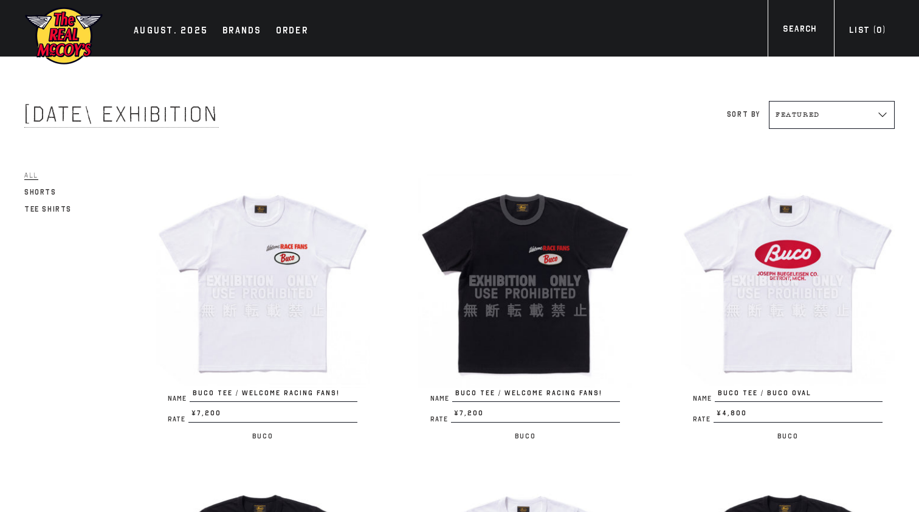
scroll to position [0, 0]
click at [525, 344] on img at bounding box center [525, 281] width 214 height 214
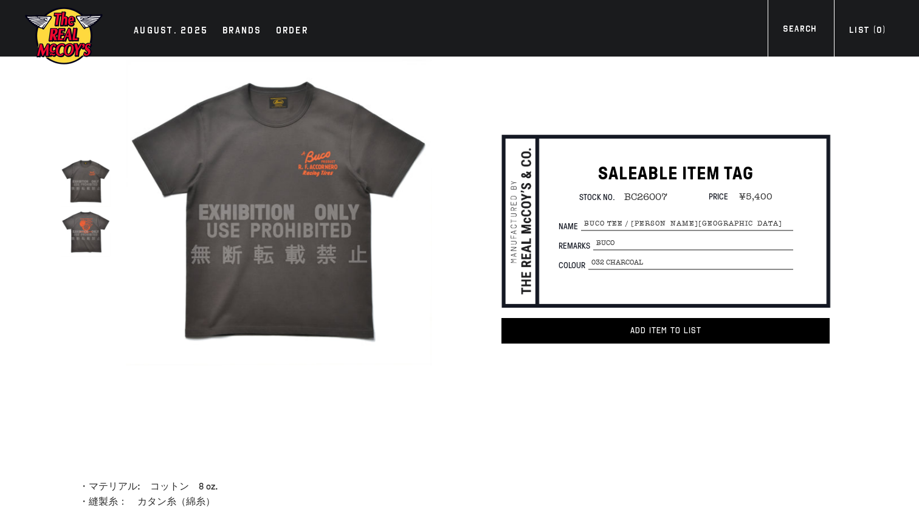
click at [80, 237] on img at bounding box center [86, 232] width 50 height 50
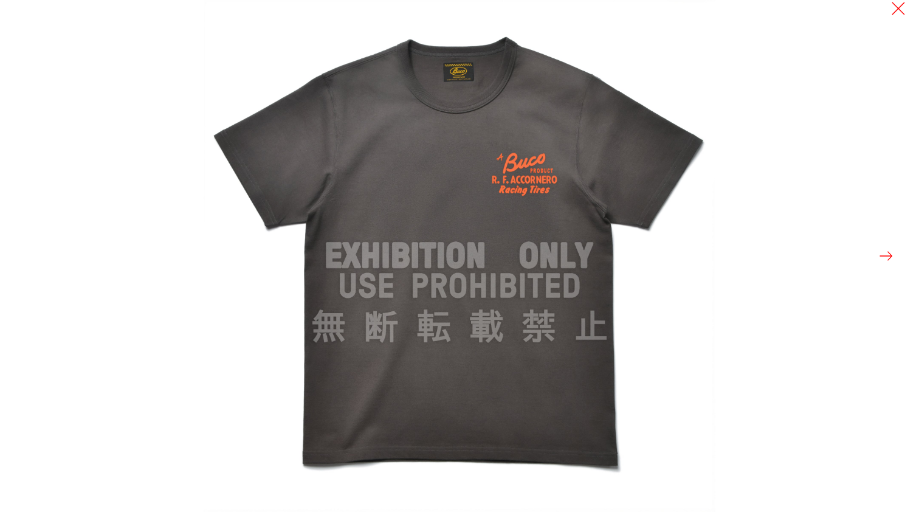
click at [888, 254] on button at bounding box center [886, 255] width 17 height 17
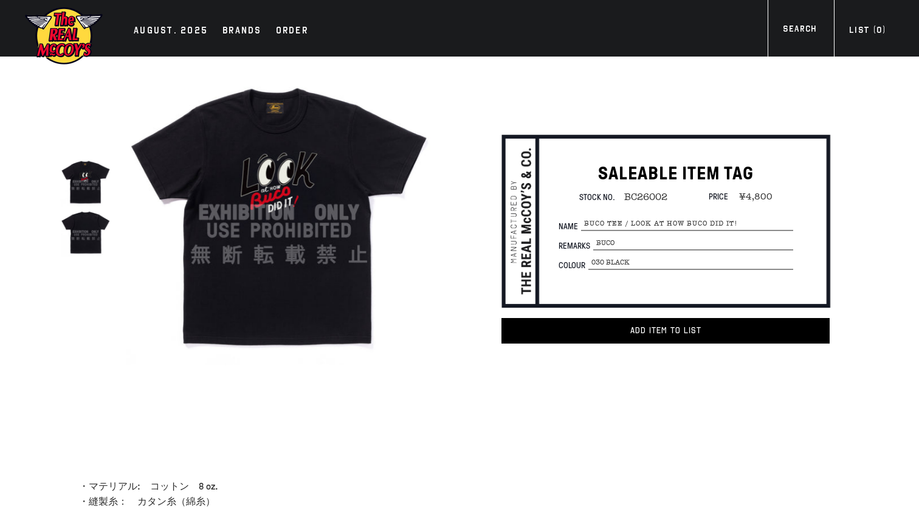
click at [96, 238] on img at bounding box center [86, 232] width 50 height 50
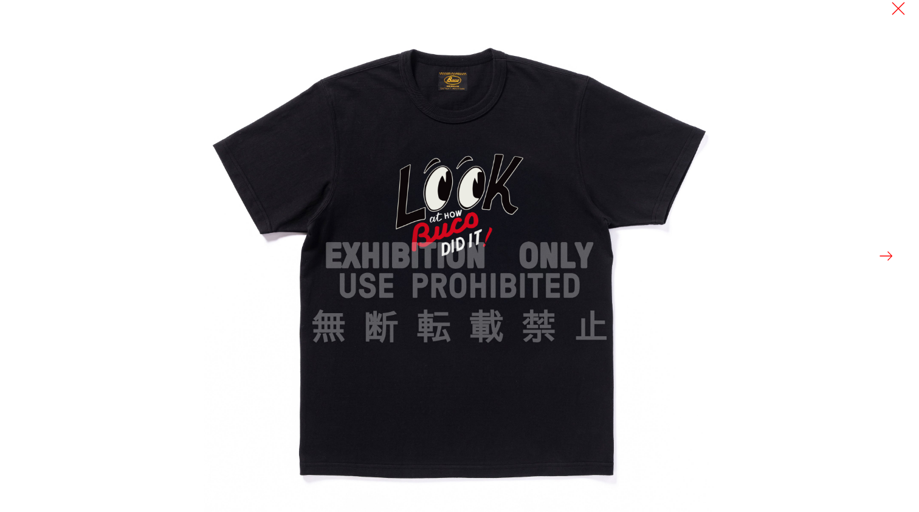
click at [888, 255] on button at bounding box center [886, 255] width 17 height 17
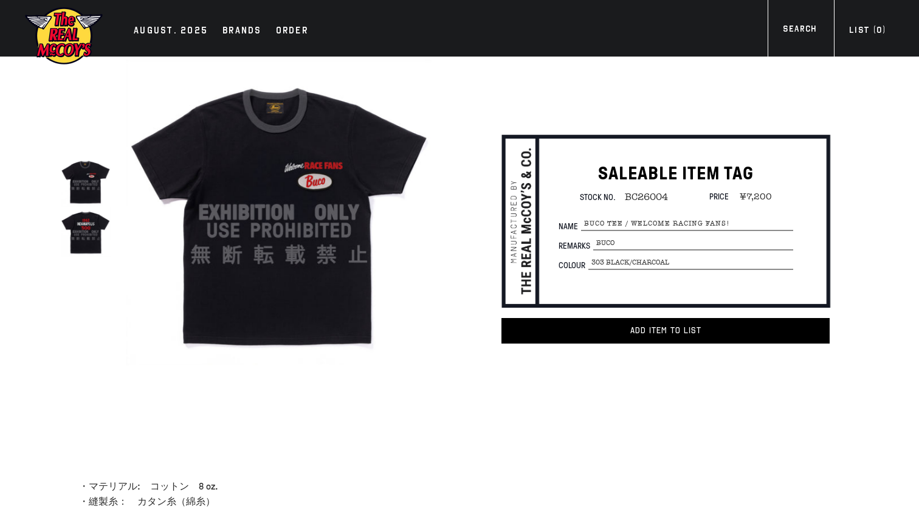
click at [99, 240] on img at bounding box center [86, 232] width 50 height 50
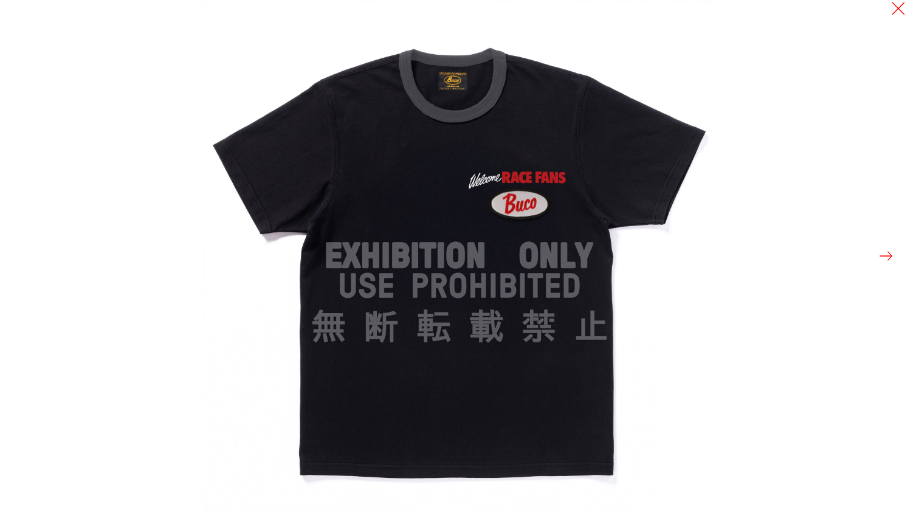
click at [887, 257] on button at bounding box center [886, 255] width 17 height 17
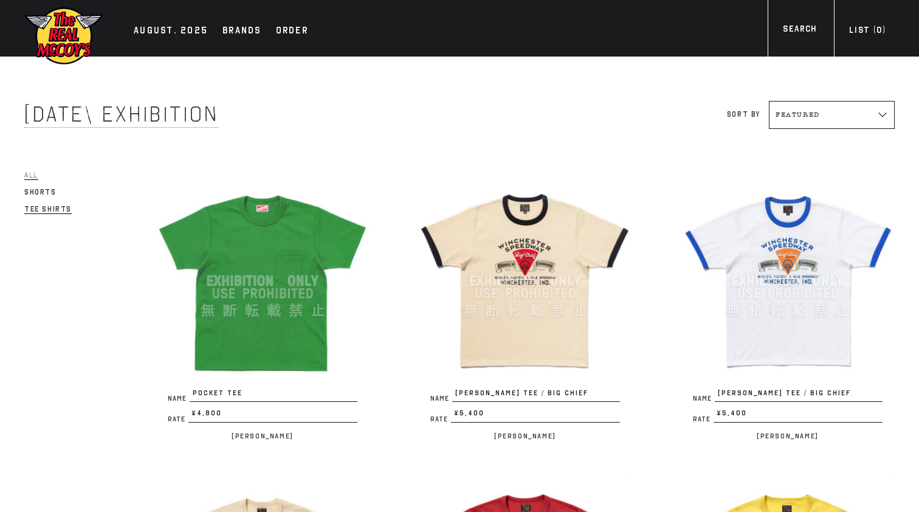
click at [59, 208] on span "Tee Shirts" at bounding box center [47, 209] width 47 height 9
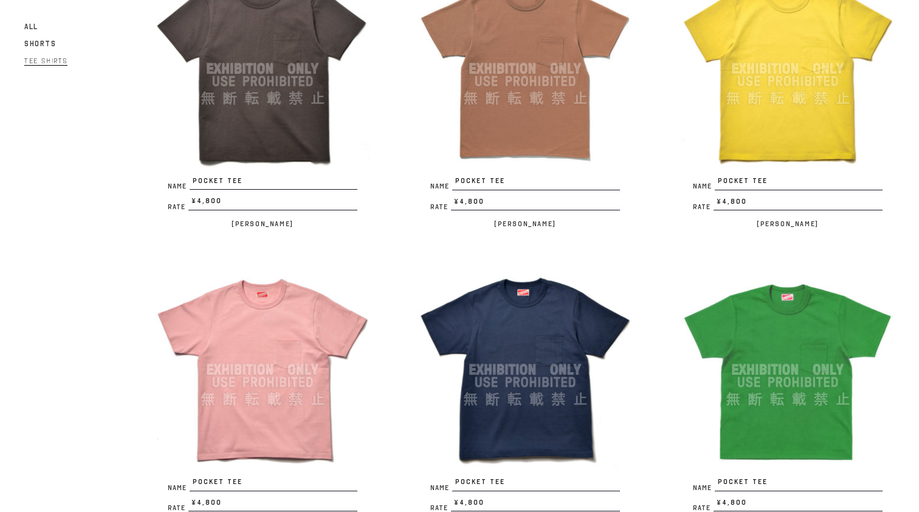
scroll to position [1786, 0]
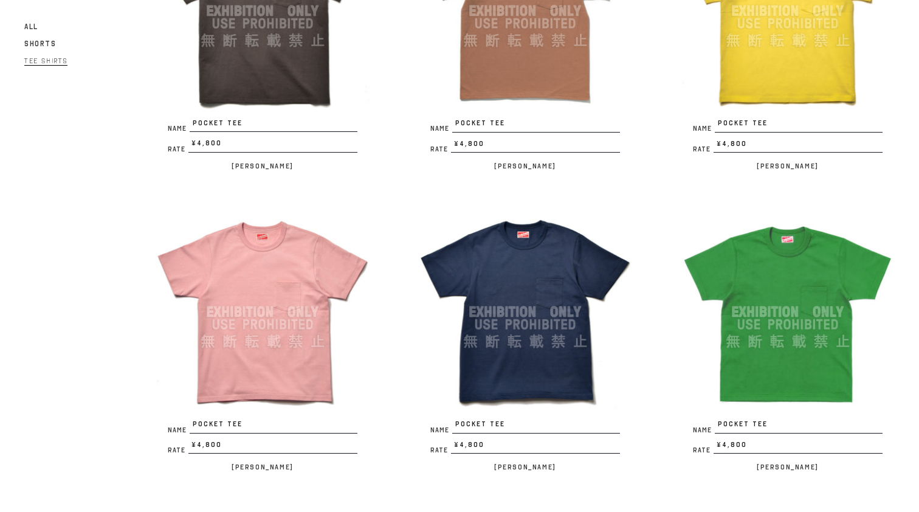
click at [297, 315] on img at bounding box center [263, 312] width 214 height 214
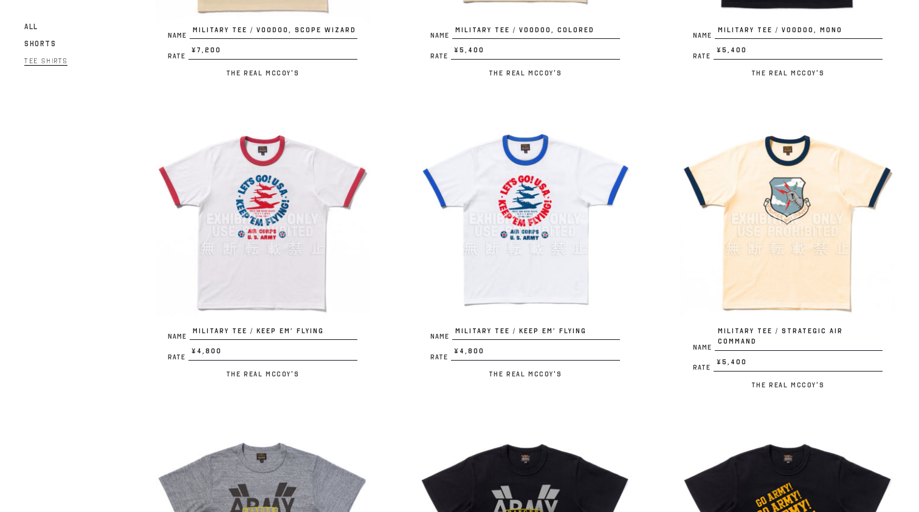
scroll to position [361, 0]
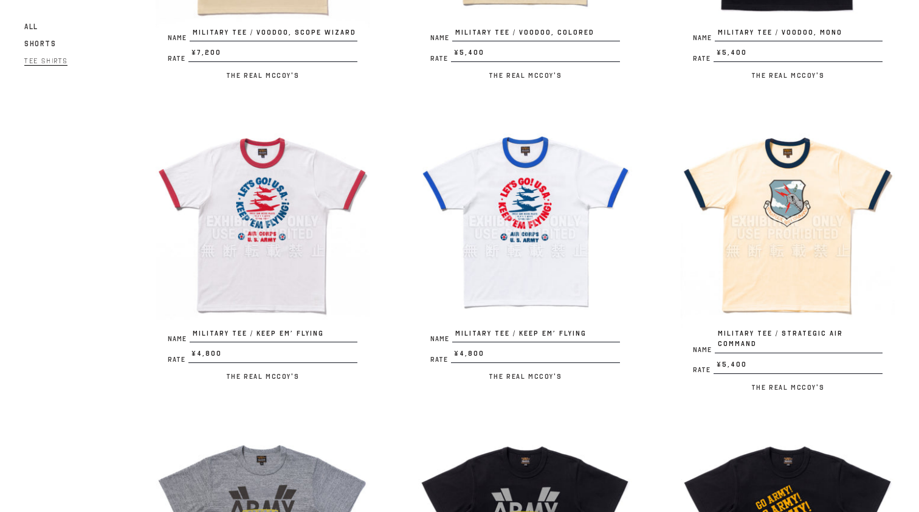
click at [767, 234] on img at bounding box center [788, 221] width 214 height 214
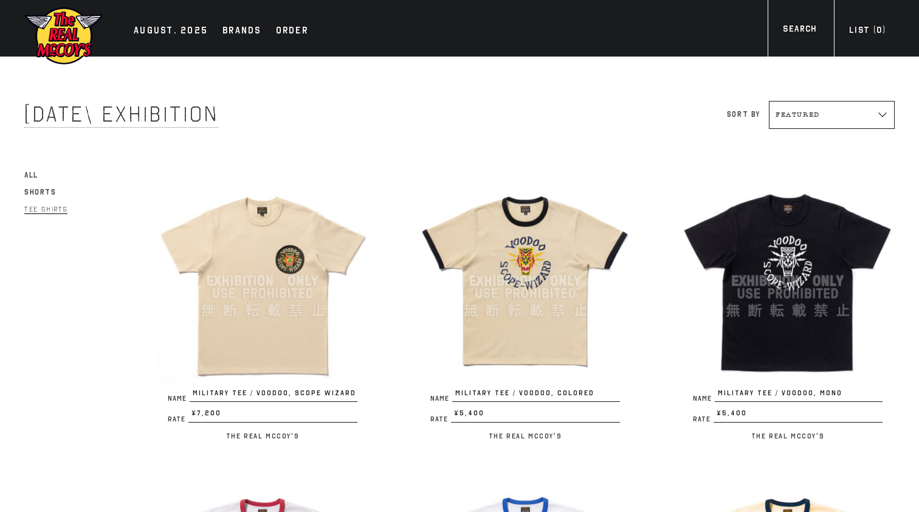
scroll to position [0, 0]
click at [800, 260] on img at bounding box center [788, 281] width 214 height 214
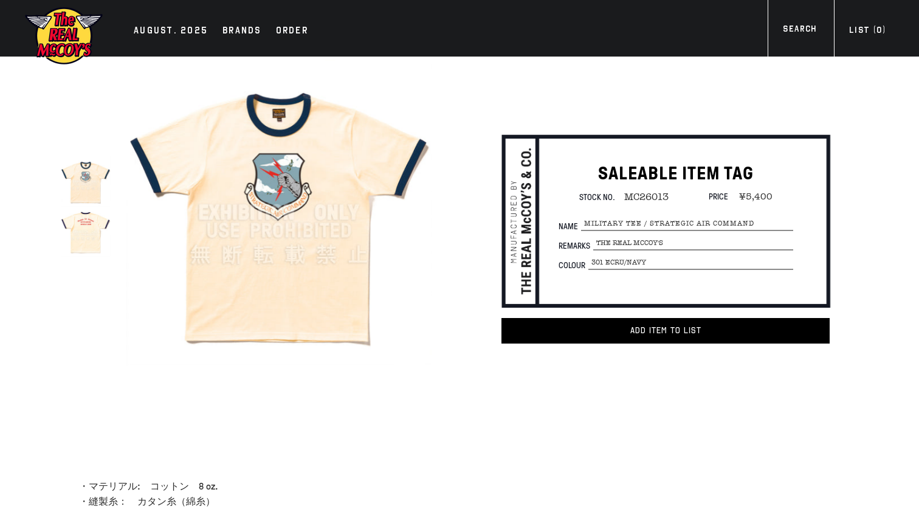
click at [85, 233] on img at bounding box center [86, 232] width 50 height 50
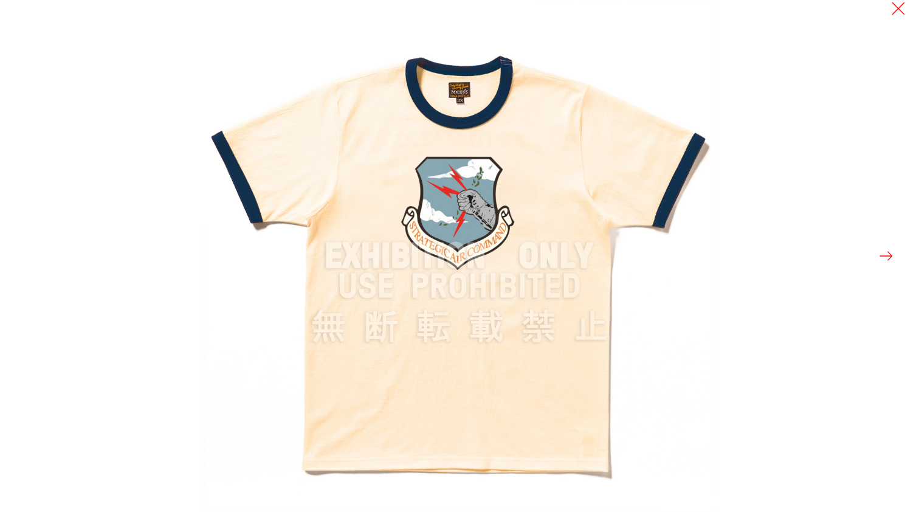
click at [889, 257] on button at bounding box center [886, 255] width 17 height 17
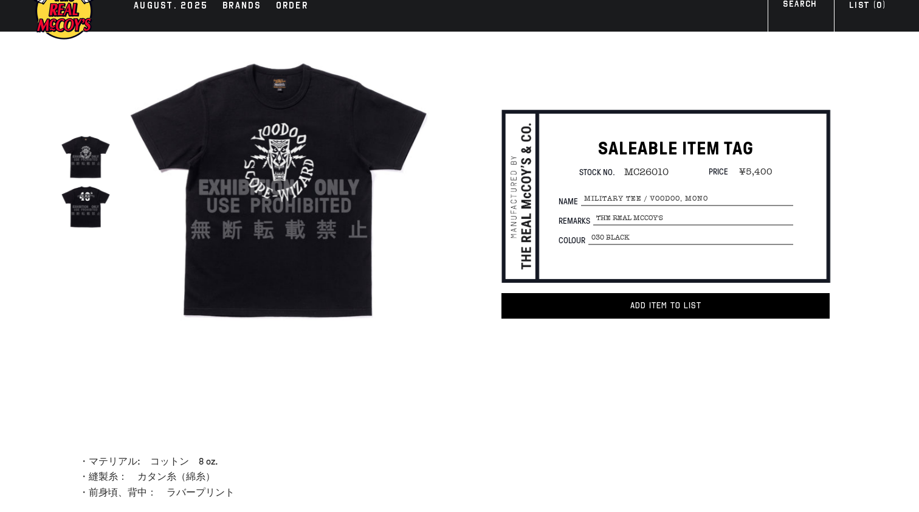
scroll to position [14, 0]
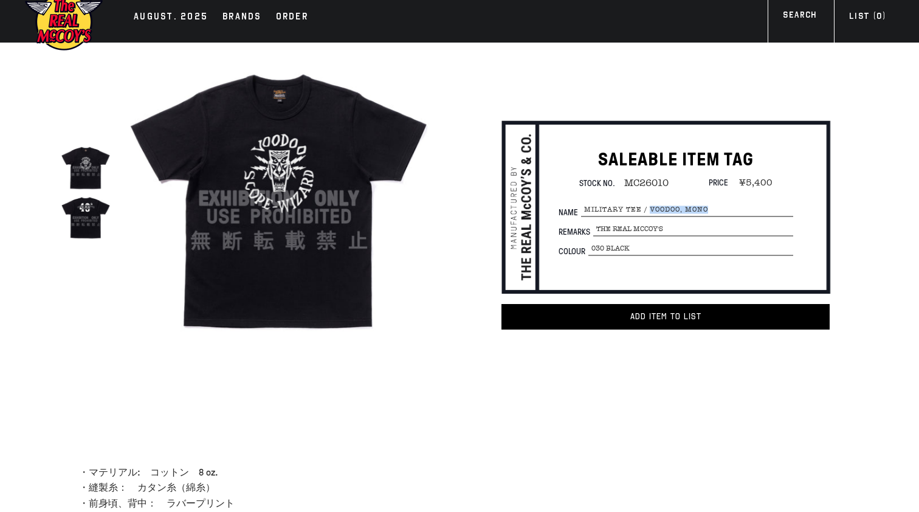
drag, startPoint x: 650, startPoint y: 209, endPoint x: 712, endPoint y: 209, distance: 62.0
click at [712, 209] on span "MILITARY TEE / VOODOO, MONO" at bounding box center [687, 209] width 212 height 13
copy span "VOODOO, MONO"
click at [83, 165] on img at bounding box center [86, 167] width 50 height 50
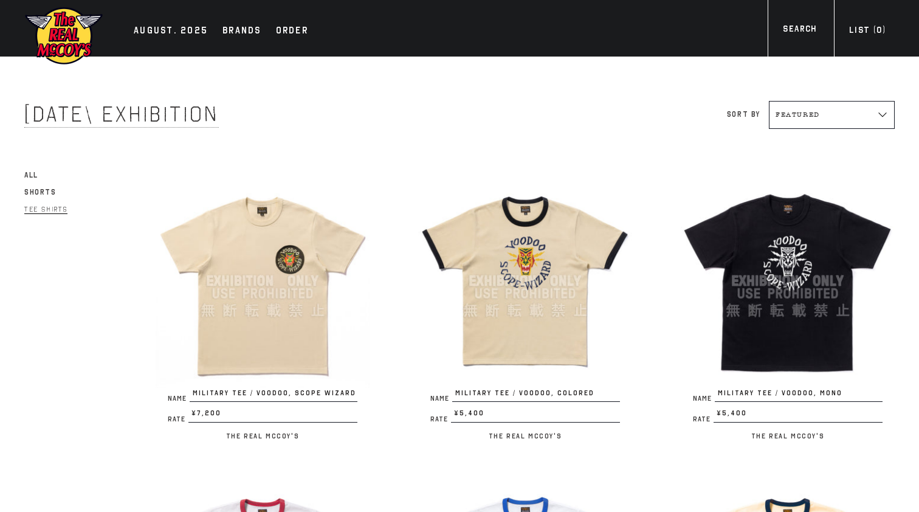
click at [529, 280] on img at bounding box center [525, 281] width 214 height 214
click at [749, 237] on img at bounding box center [788, 281] width 214 height 214
click at [304, 260] on img at bounding box center [263, 281] width 214 height 214
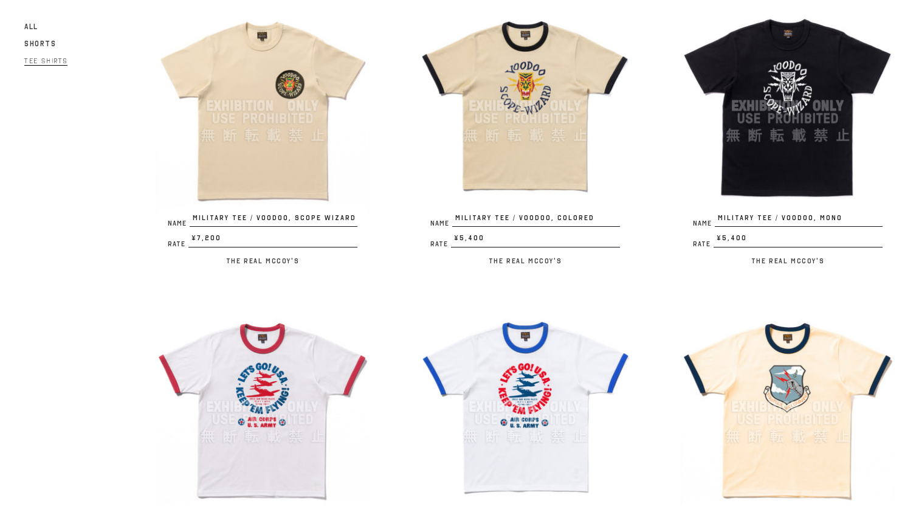
scroll to position [312, 0]
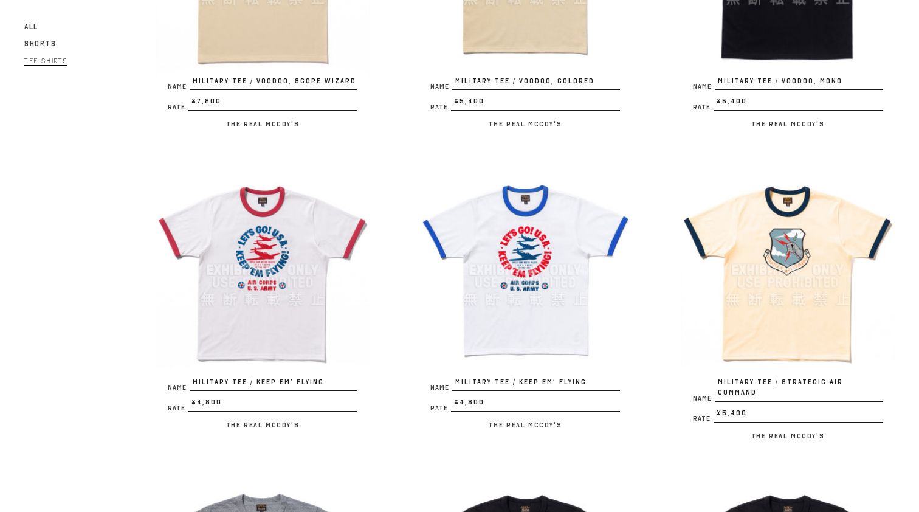
click at [313, 280] on img at bounding box center [263, 270] width 214 height 214
click at [548, 220] on img at bounding box center [525, 270] width 214 height 214
click at [779, 235] on img at bounding box center [788, 270] width 214 height 214
click at [761, 223] on img at bounding box center [788, 270] width 214 height 214
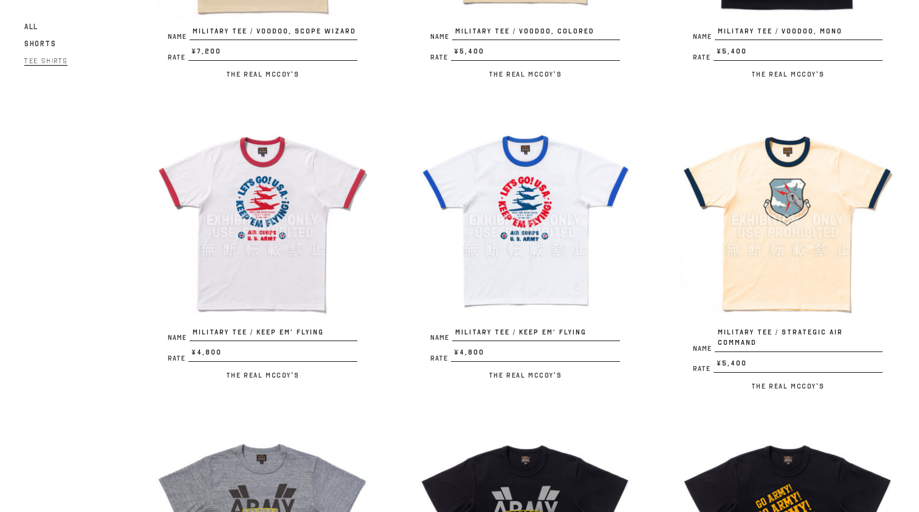
scroll to position [361, 0]
click at [503, 233] on img at bounding box center [525, 221] width 214 height 214
click at [567, 199] on img at bounding box center [525, 221] width 214 height 214
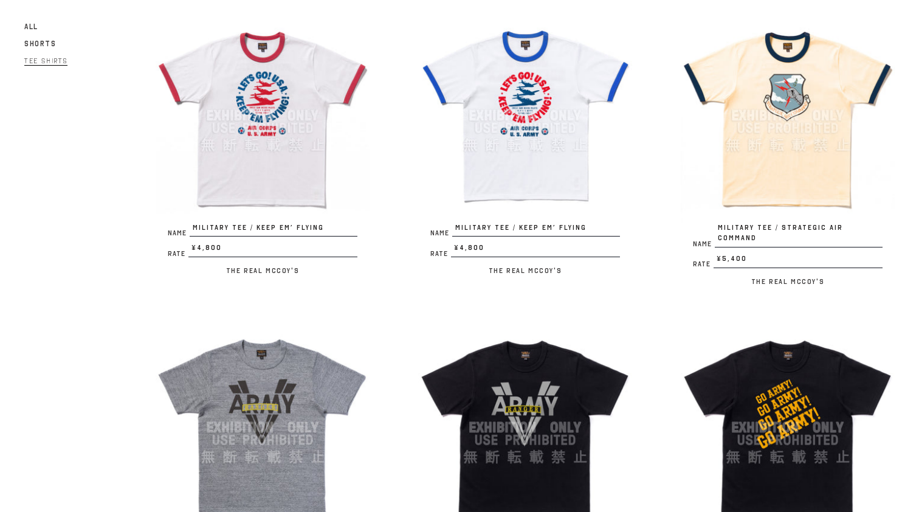
scroll to position [547, 0]
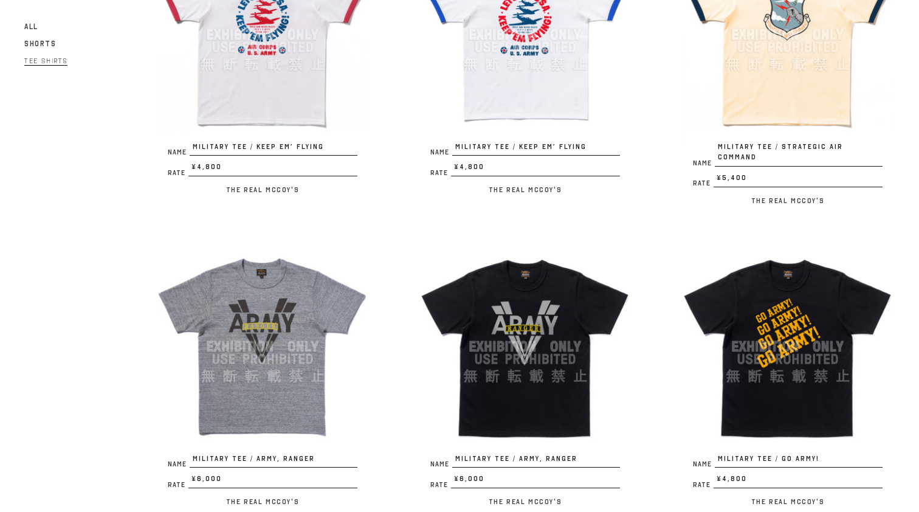
click at [296, 303] on img at bounding box center [263, 347] width 214 height 214
click at [476, 197] on div "Name MILITARY TEE / KEEP EM’ FLYING Rate ¥4,800 / The Real McCoy's" at bounding box center [501, 69] width 263 height 282
click at [519, 271] on img at bounding box center [525, 347] width 214 height 214
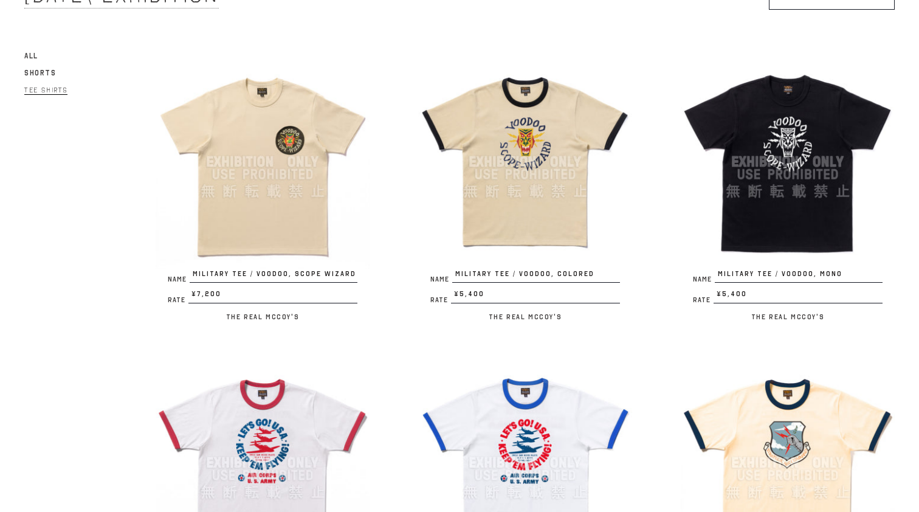
scroll to position [98, 0]
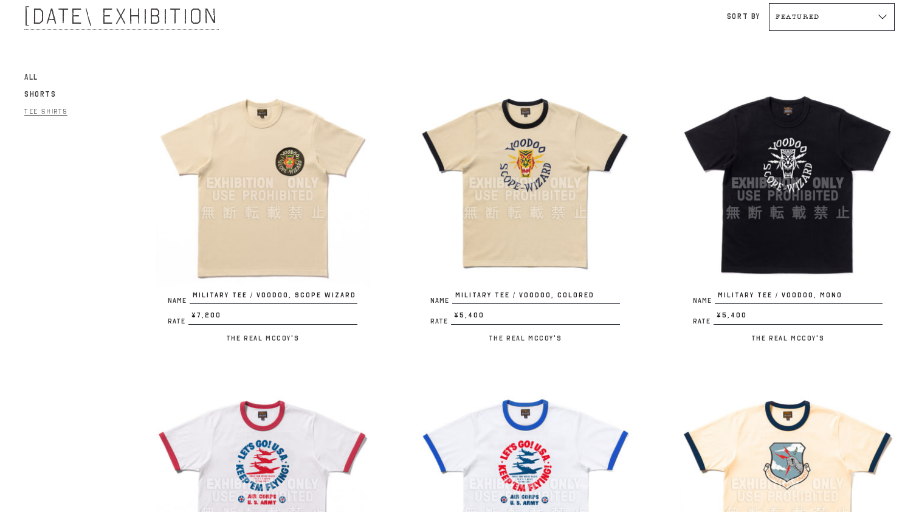
click at [283, 154] on img at bounding box center [263, 183] width 214 height 214
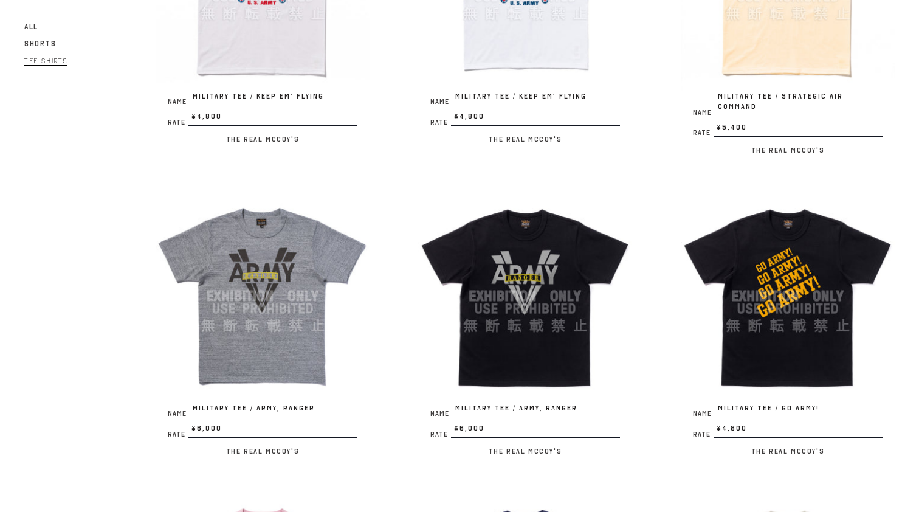
scroll to position [598, 0]
click at [785, 244] on img at bounding box center [788, 296] width 214 height 214
click at [271, 249] on img at bounding box center [263, 296] width 214 height 214
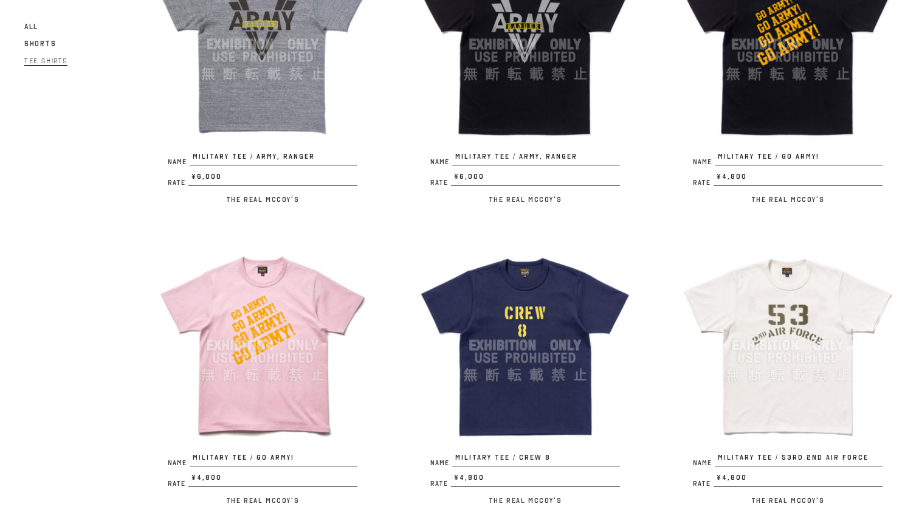
scroll to position [944, 0]
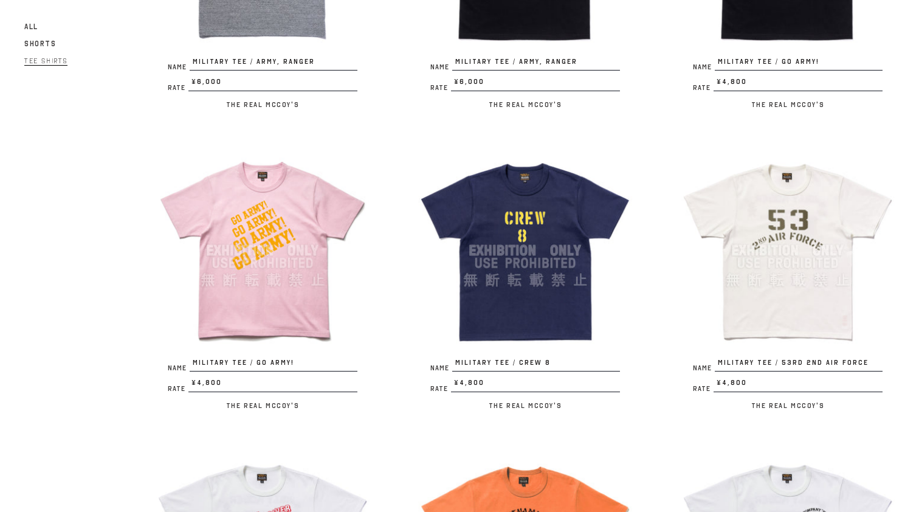
click at [294, 201] on img at bounding box center [263, 251] width 214 height 214
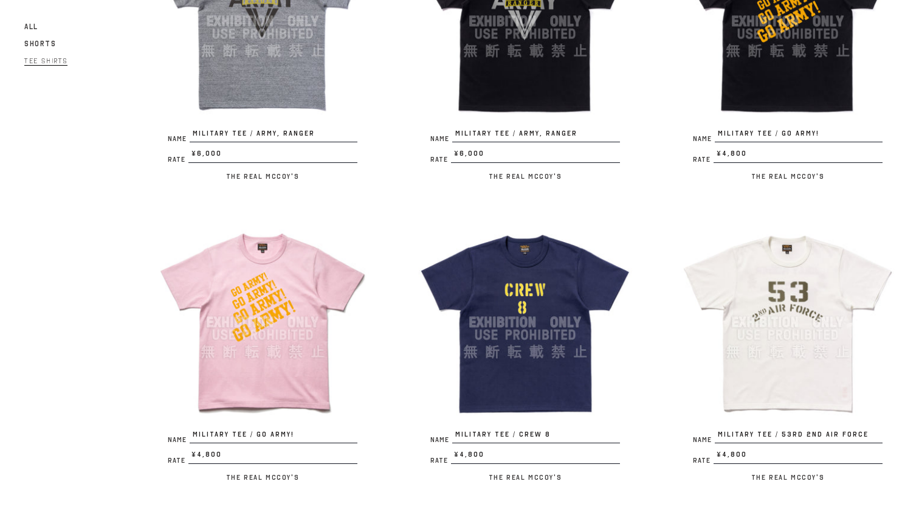
scroll to position [897, 0]
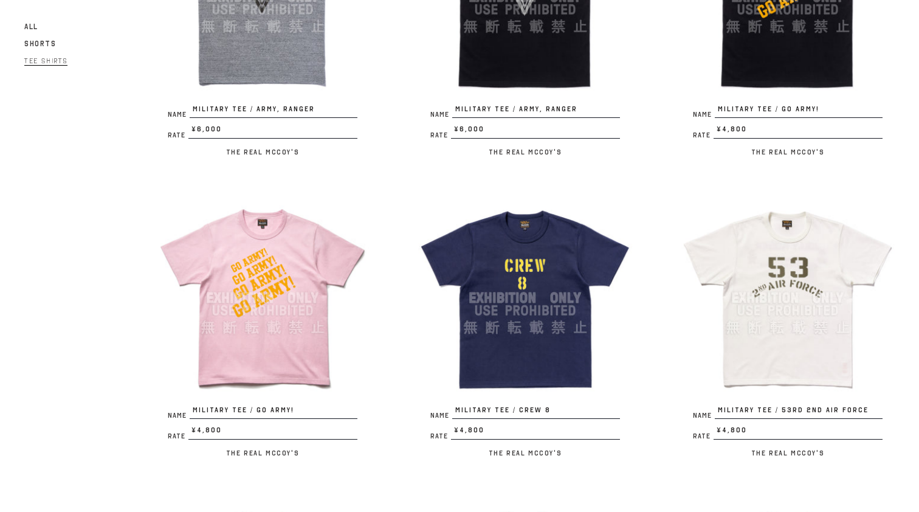
click at [556, 258] on img at bounding box center [525, 298] width 214 height 214
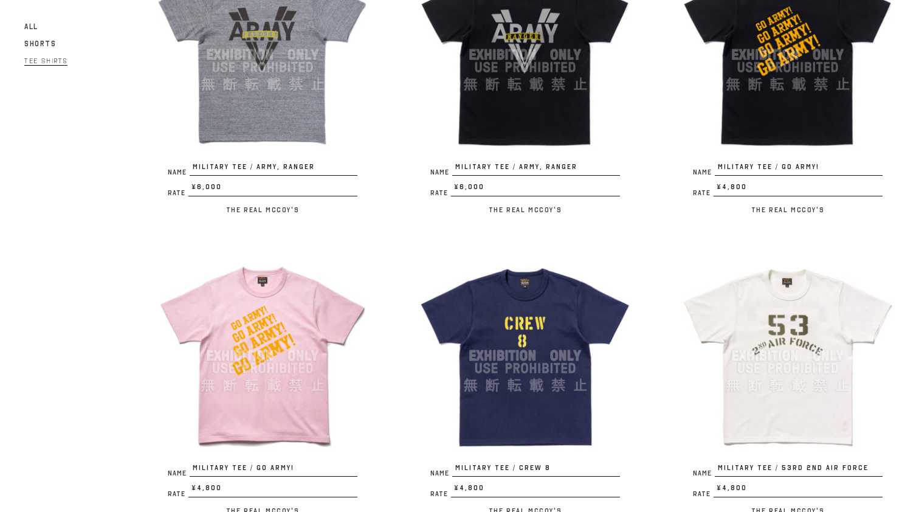
scroll to position [863, 0]
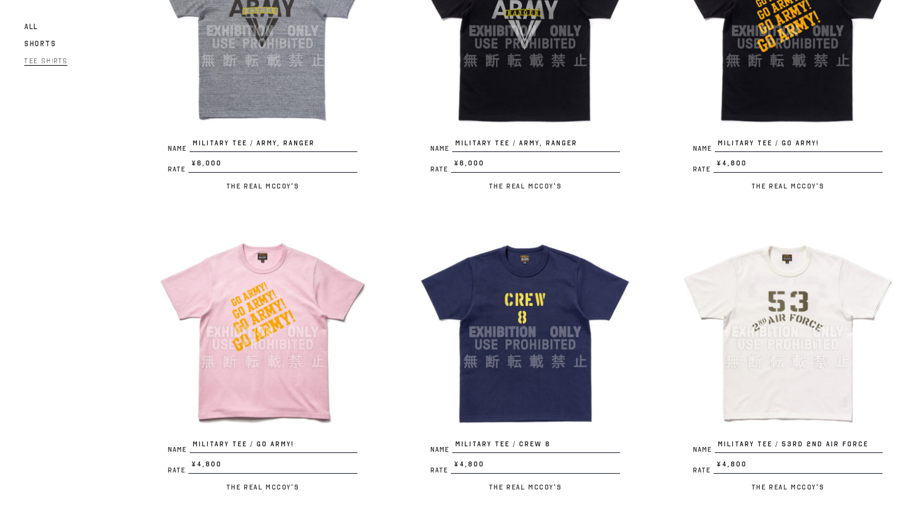
click at [778, 266] on img at bounding box center [788, 332] width 214 height 214
click at [559, 252] on img at bounding box center [525, 332] width 214 height 214
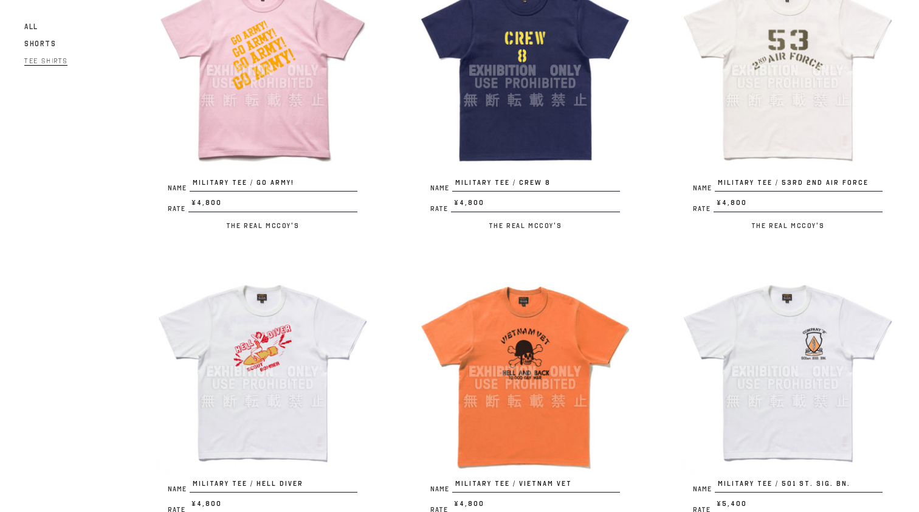
scroll to position [1018, 0]
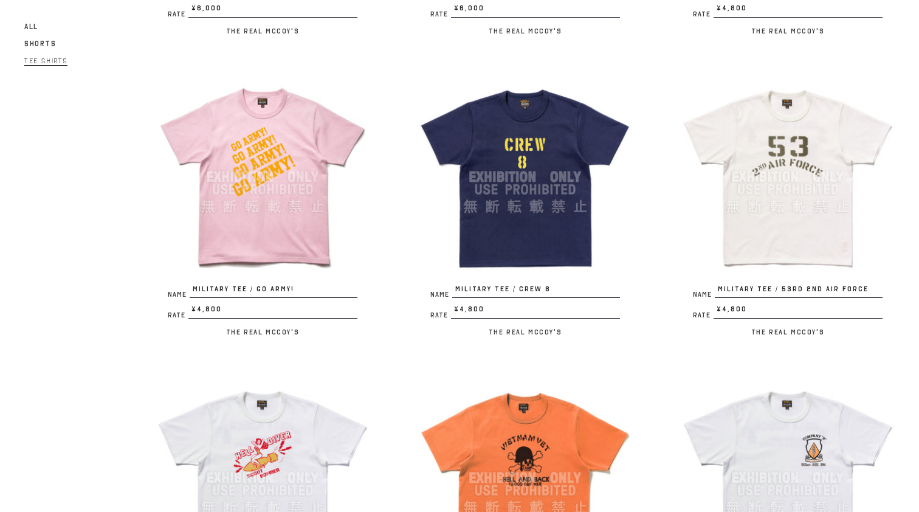
click at [806, 158] on img at bounding box center [788, 177] width 214 height 214
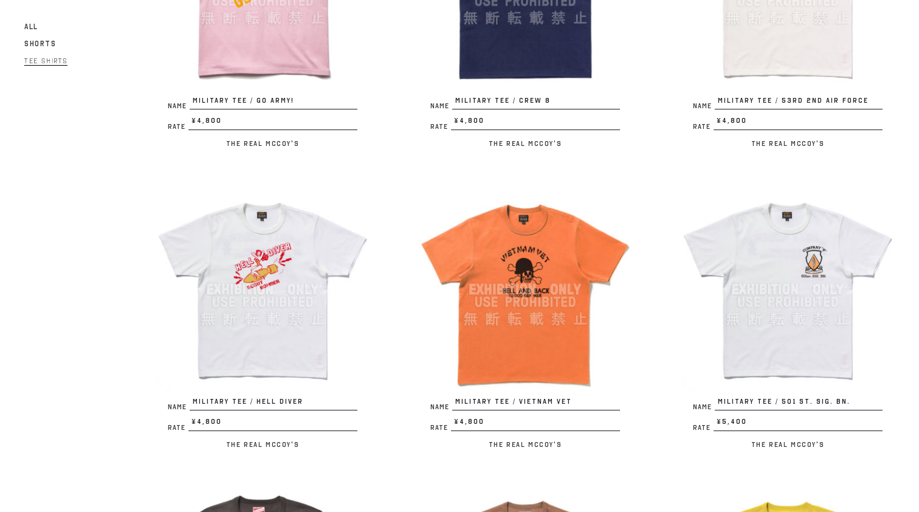
scroll to position [1335, 0]
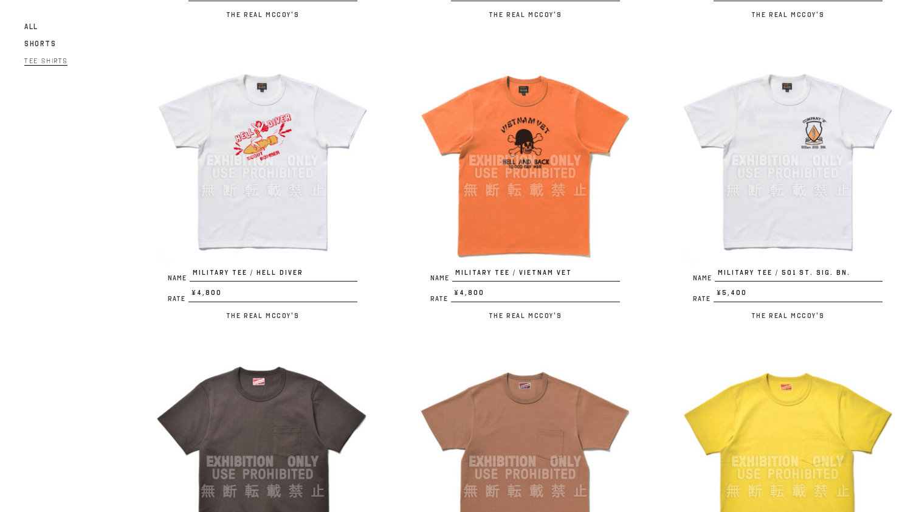
click at [279, 145] on img at bounding box center [263, 161] width 214 height 214
click at [490, 140] on img at bounding box center [525, 161] width 214 height 214
click at [779, 192] on img at bounding box center [788, 161] width 214 height 214
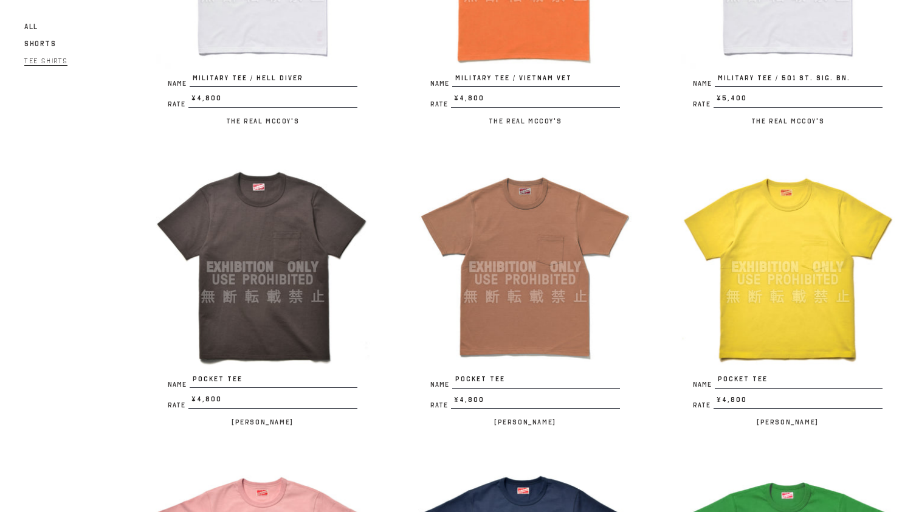
scroll to position [1545, 0]
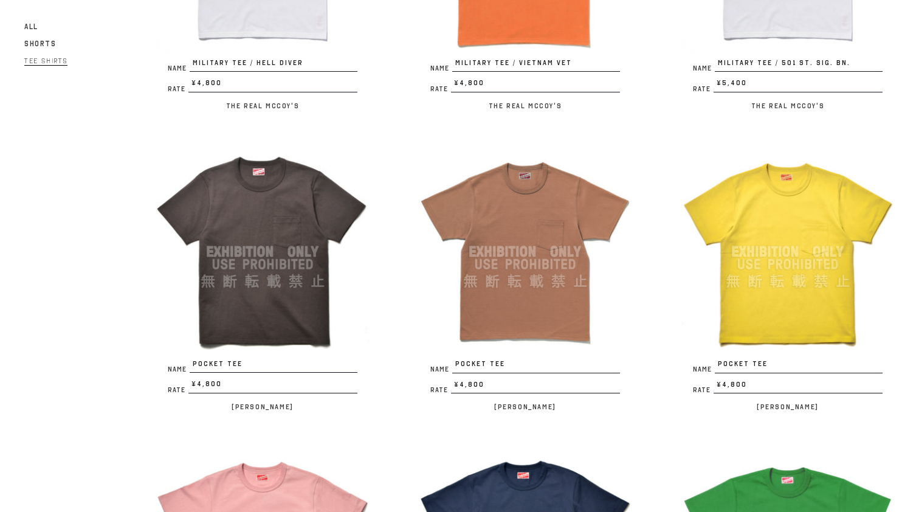
click at [576, 204] on img at bounding box center [525, 252] width 214 height 214
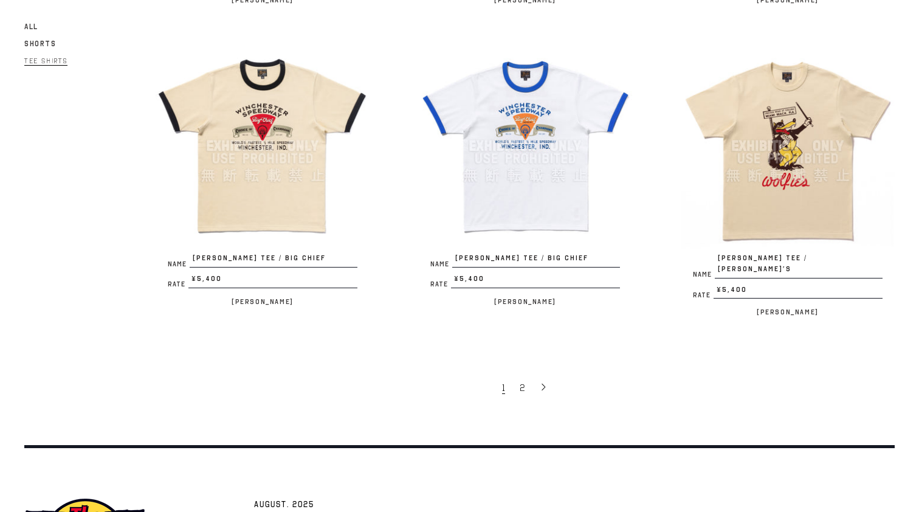
scroll to position [2235, 0]
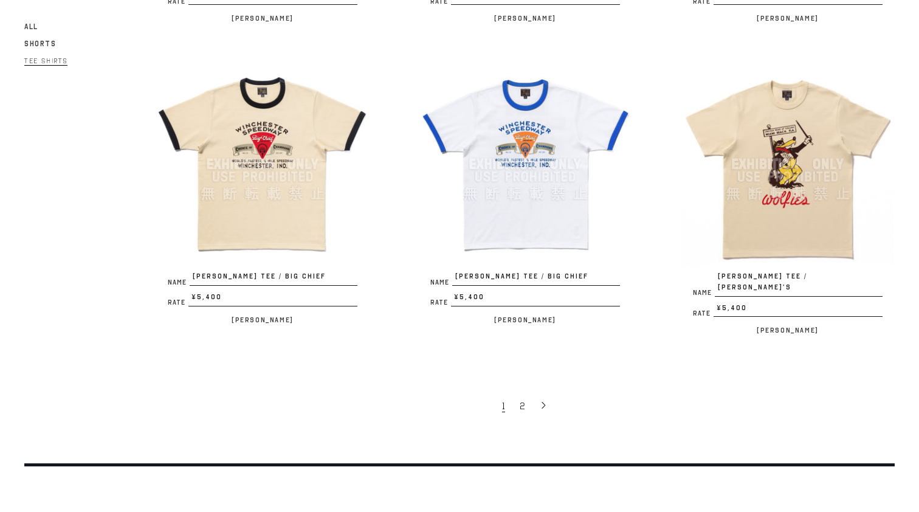
click at [291, 123] on img at bounding box center [263, 164] width 214 height 214
click at [303, 150] on img at bounding box center [263, 164] width 214 height 214
click at [761, 204] on img at bounding box center [788, 164] width 214 height 214
click at [527, 393] on link "2" at bounding box center [523, 406] width 19 height 26
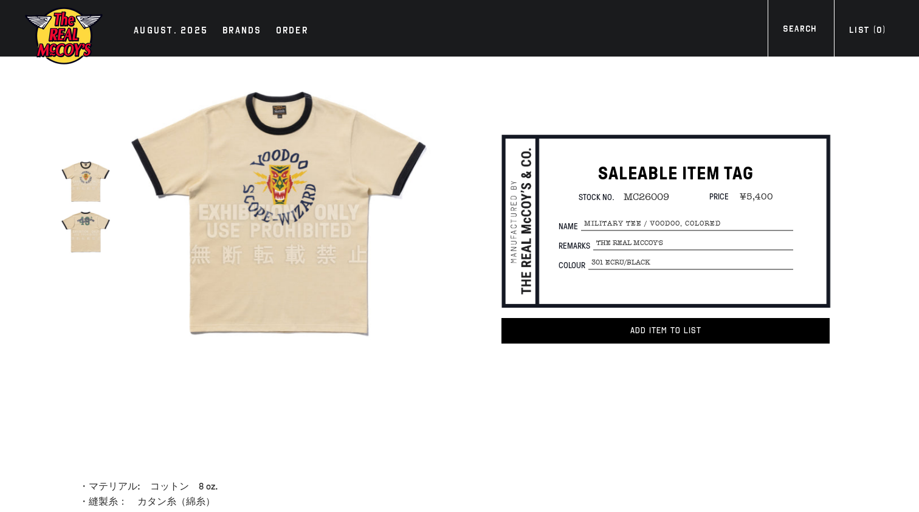
click at [260, 189] on img at bounding box center [279, 213] width 306 height 306
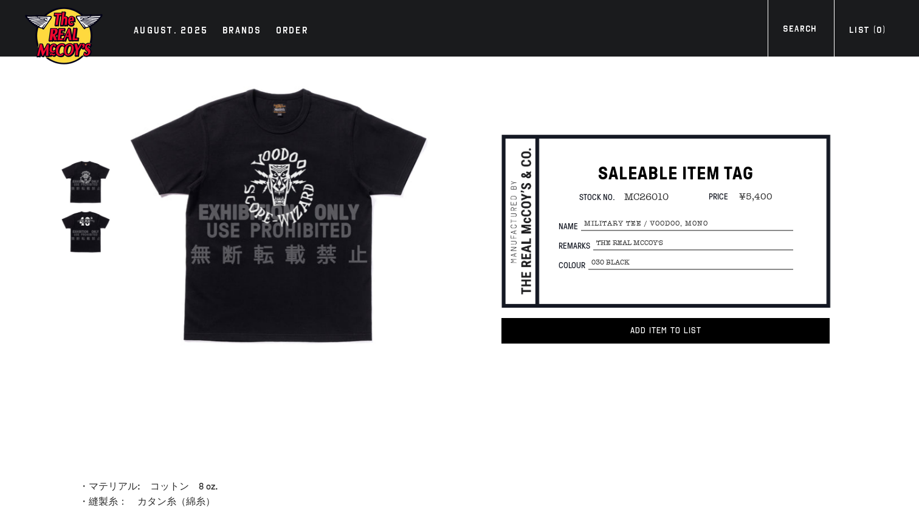
click at [278, 196] on img at bounding box center [279, 213] width 306 height 306
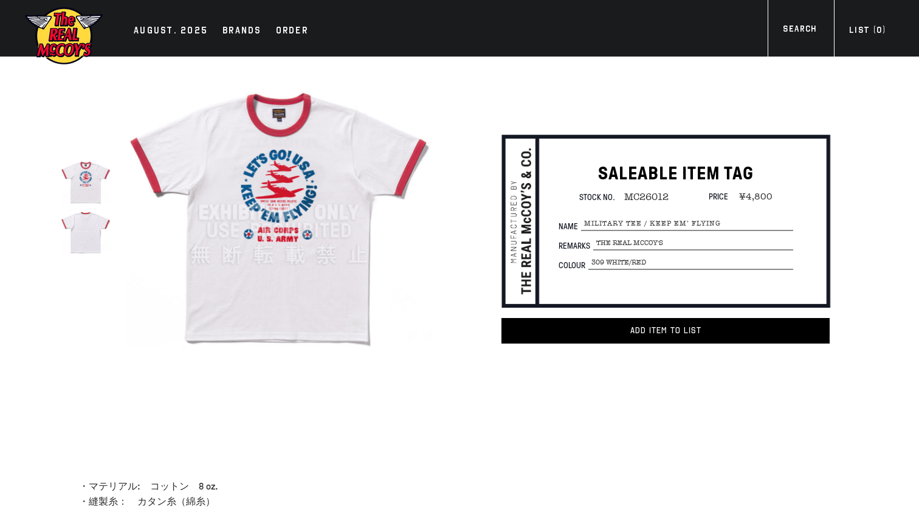
click at [304, 187] on img at bounding box center [279, 213] width 306 height 306
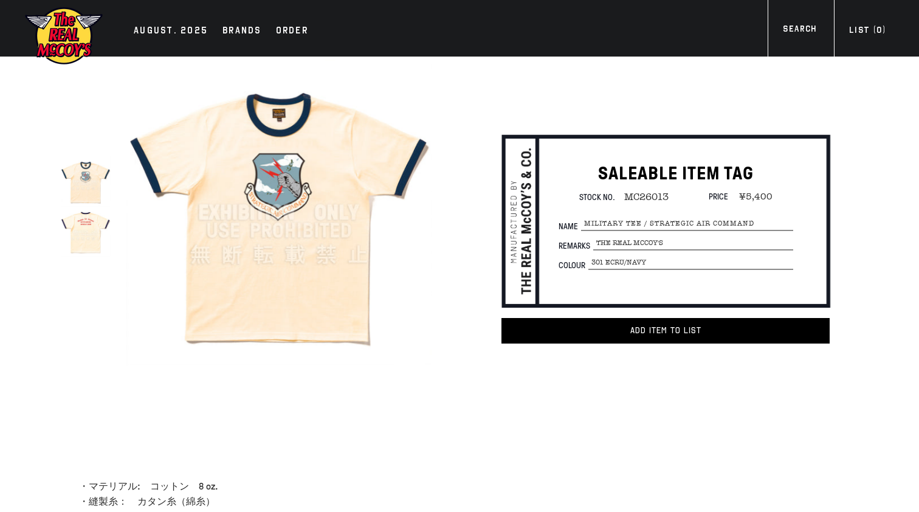
click at [277, 178] on img at bounding box center [279, 213] width 306 height 306
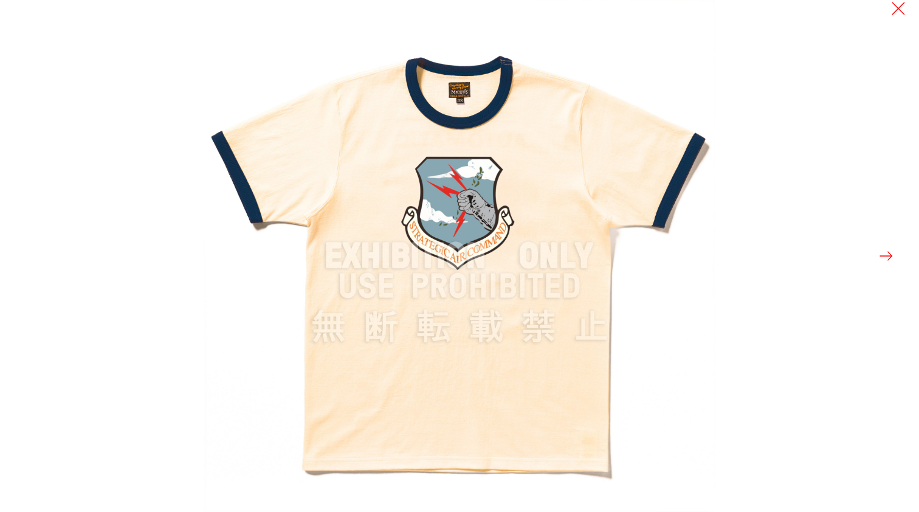
click at [455, 204] on img at bounding box center [460, 256] width 512 height 512
click at [883, 255] on button at bounding box center [886, 255] width 17 height 17
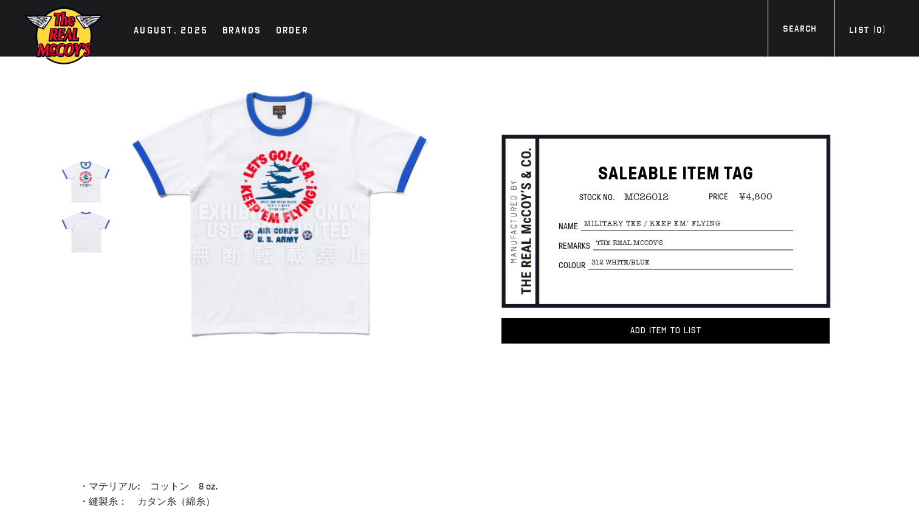
click at [299, 194] on img at bounding box center [279, 213] width 306 height 306
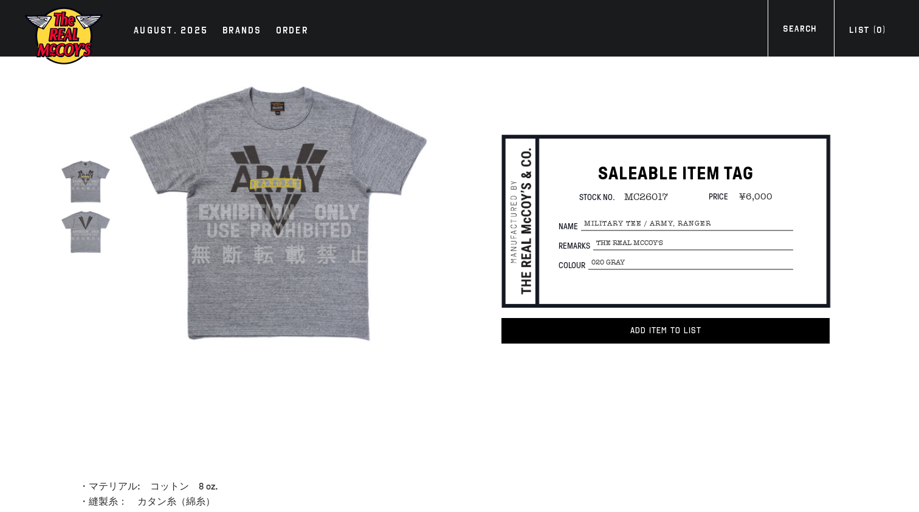
click at [84, 244] on img at bounding box center [86, 232] width 50 height 50
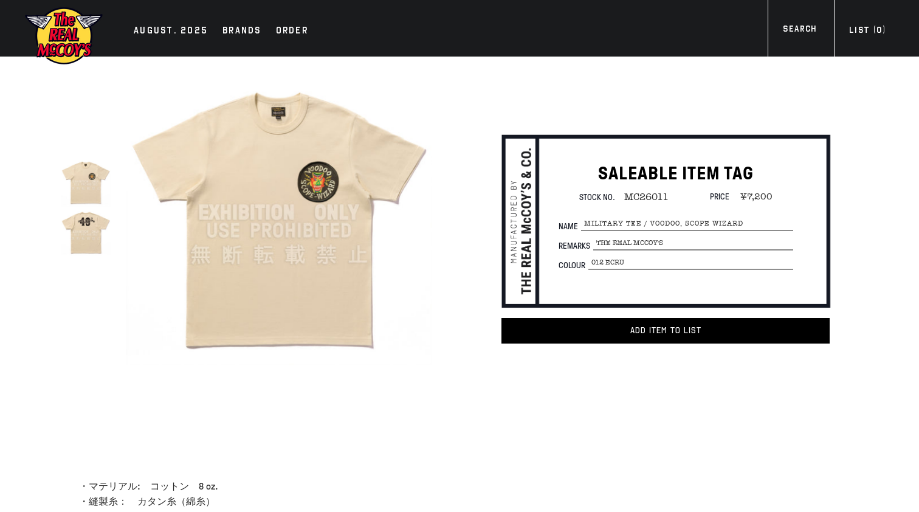
click at [84, 179] on img at bounding box center [86, 181] width 50 height 50
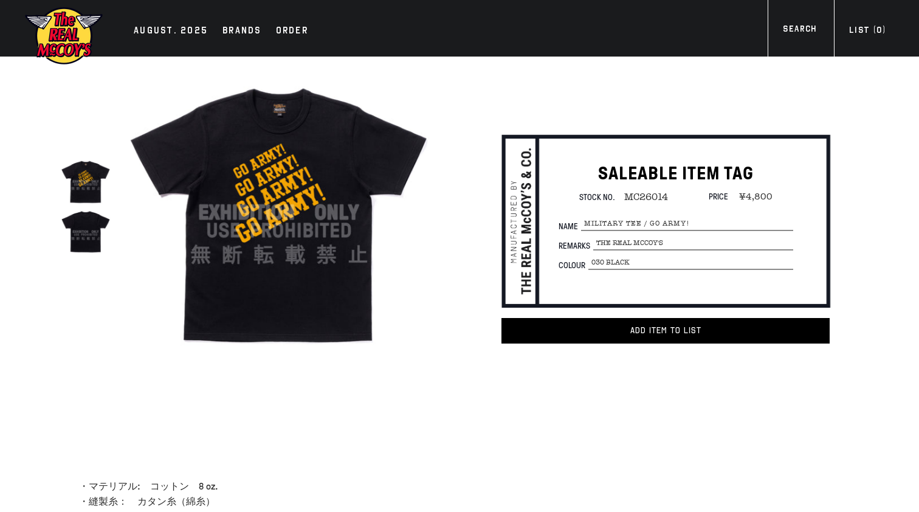
click at [80, 235] on img at bounding box center [86, 232] width 50 height 50
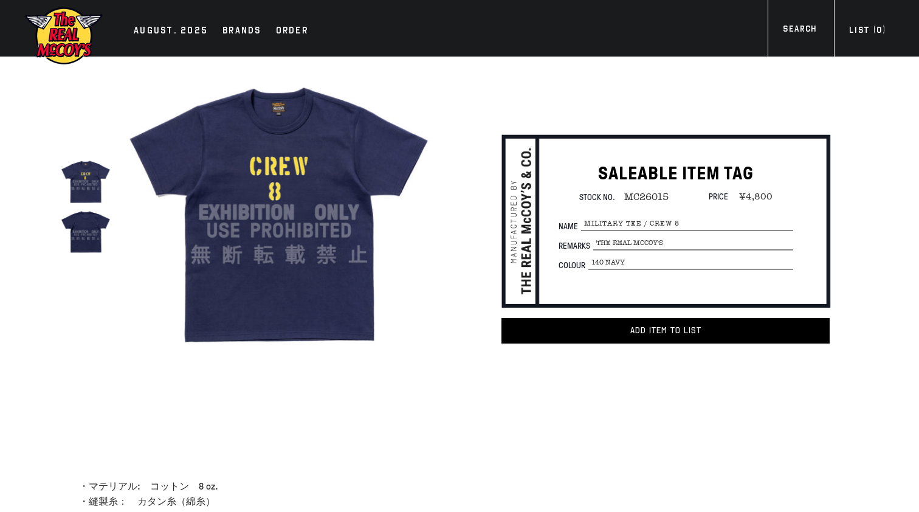
click at [91, 189] on img at bounding box center [86, 181] width 50 height 50
click at [271, 169] on img at bounding box center [279, 213] width 306 height 306
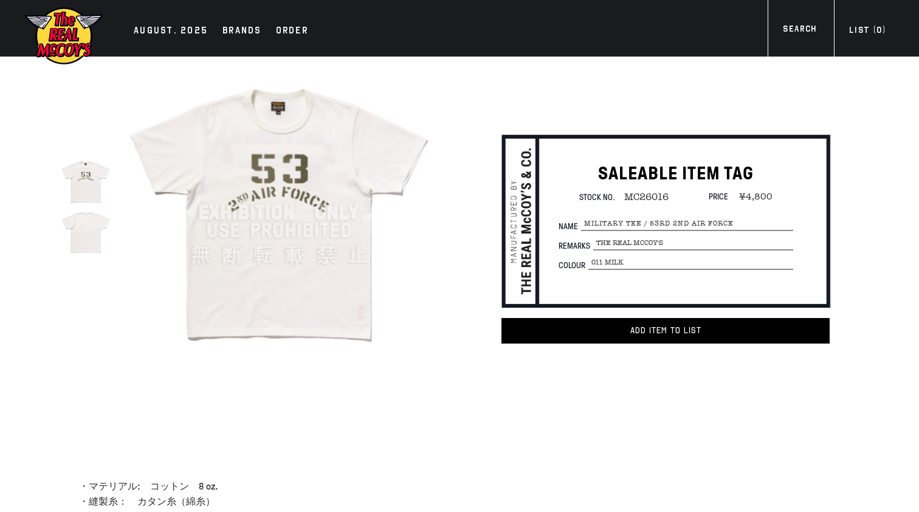
click at [293, 168] on img at bounding box center [279, 213] width 306 height 306
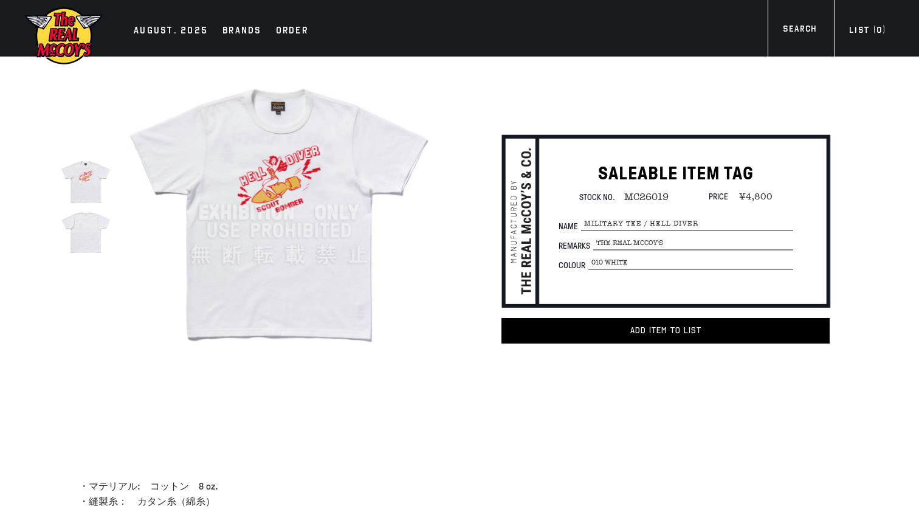
drag, startPoint x: 0, startPoint y: 0, endPoint x: 367, endPoint y: 195, distance: 415.9
click at [282, 181] on img at bounding box center [279, 213] width 306 height 306
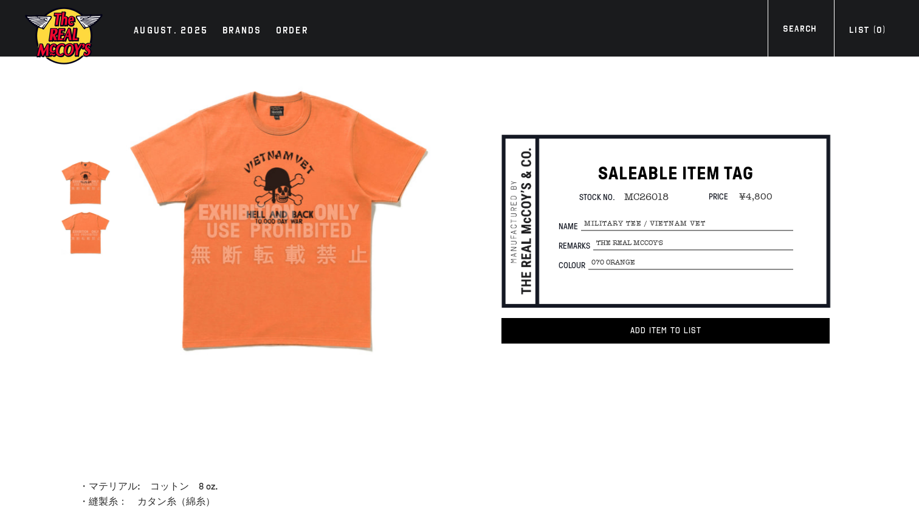
click at [291, 182] on img at bounding box center [279, 213] width 306 height 306
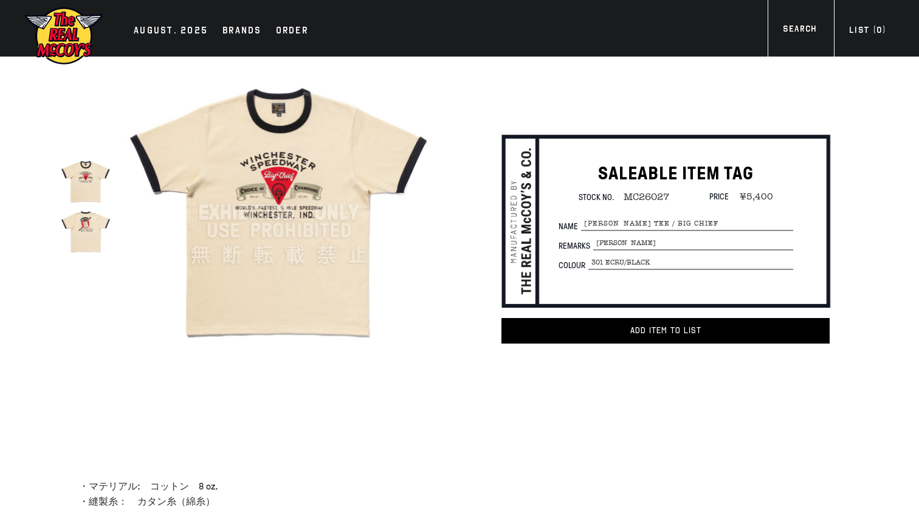
click at [95, 229] on img at bounding box center [86, 232] width 50 height 50
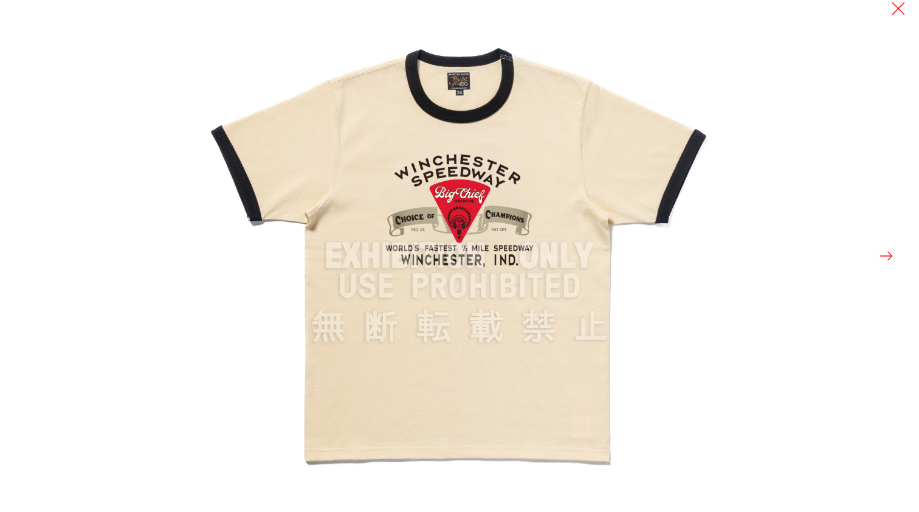
click at [891, 255] on button at bounding box center [886, 255] width 17 height 17
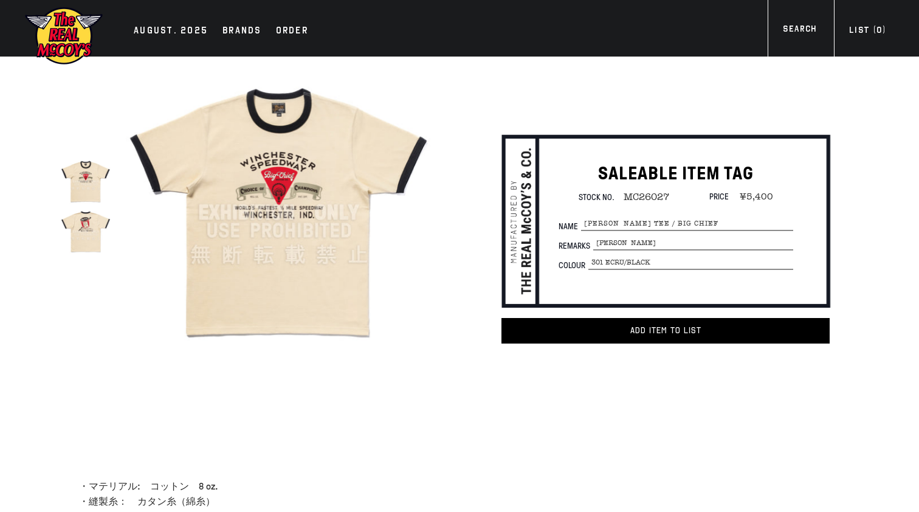
click at [84, 227] on img at bounding box center [86, 232] width 50 height 50
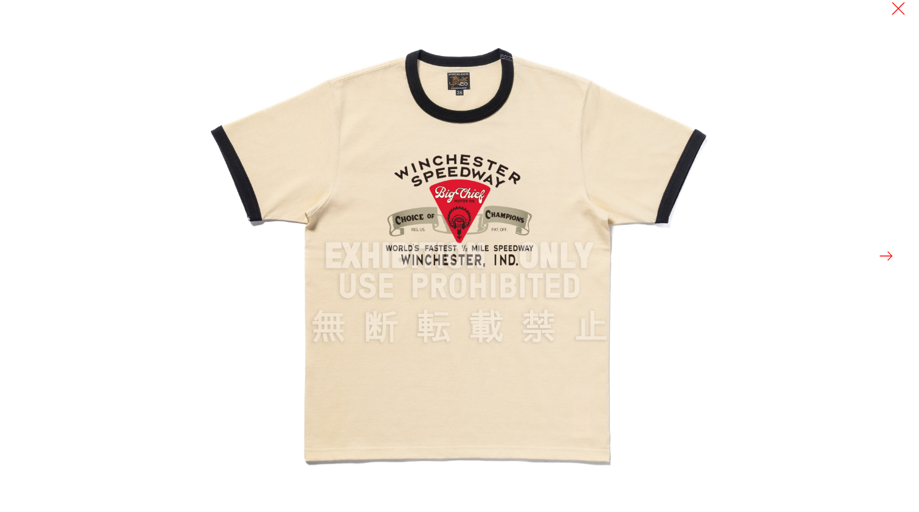
click at [876, 259] on div at bounding box center [663, 256] width 919 height 512
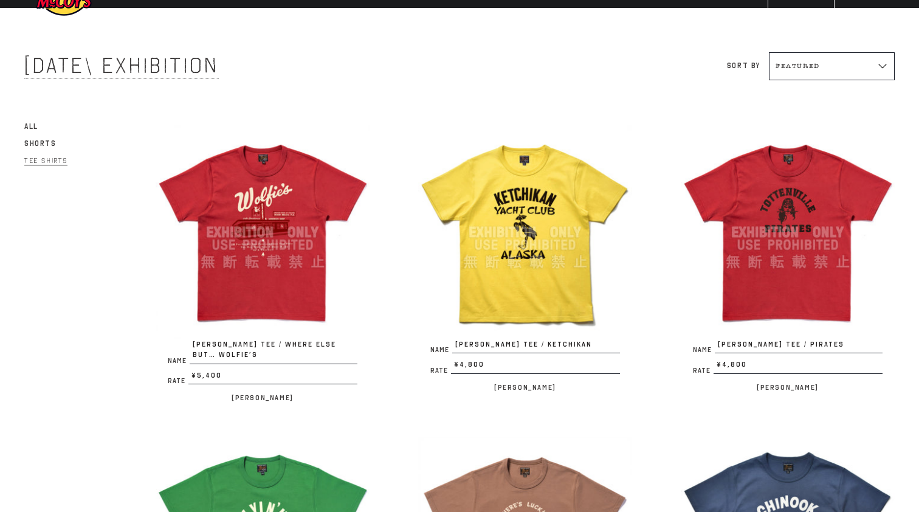
scroll to position [57, 0]
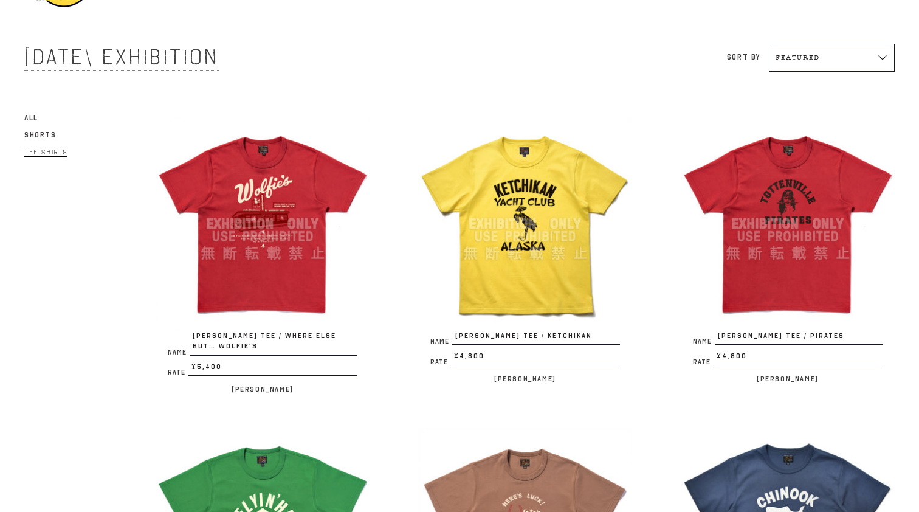
click at [297, 212] on img at bounding box center [263, 224] width 214 height 214
click at [547, 224] on img at bounding box center [525, 224] width 214 height 214
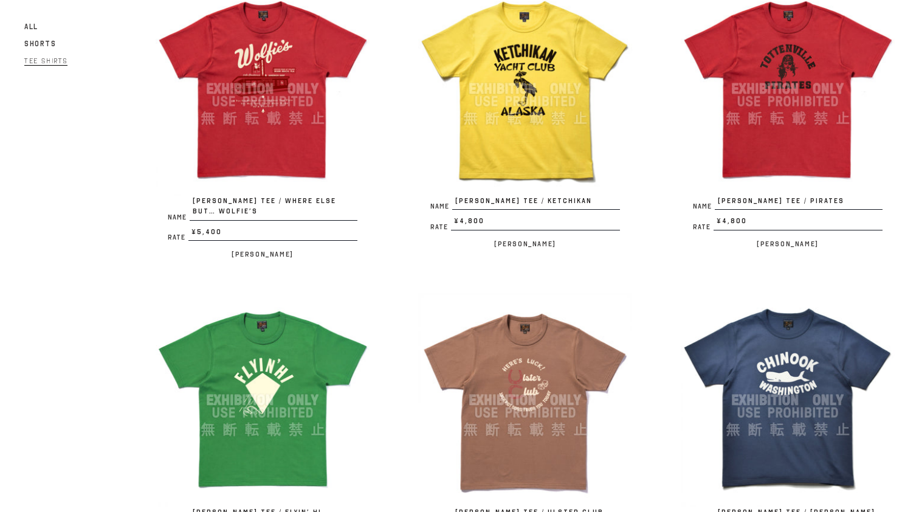
scroll to position [195, 0]
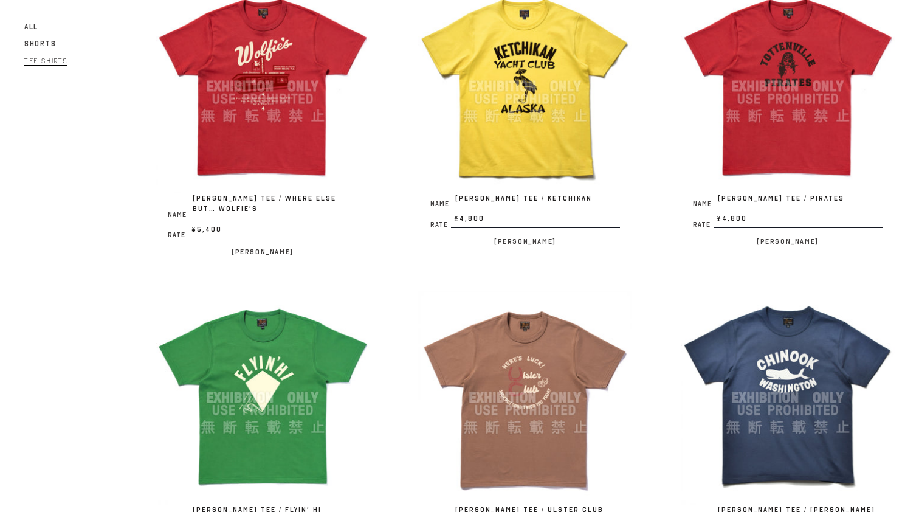
click at [775, 55] on img at bounding box center [788, 86] width 214 height 214
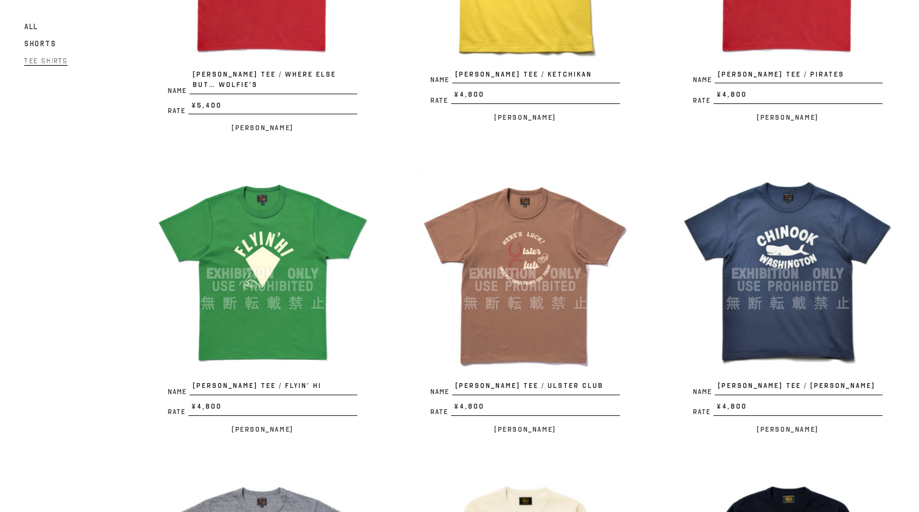
scroll to position [313, 0]
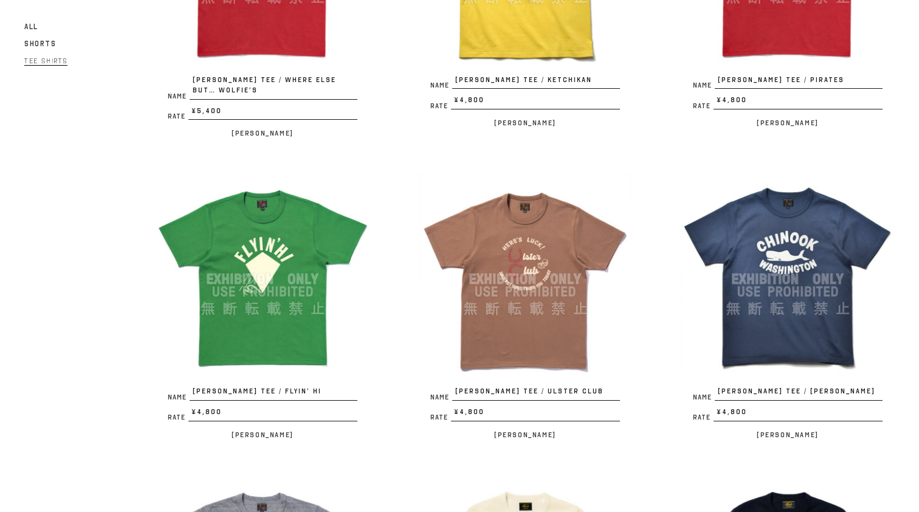
click at [550, 234] on img at bounding box center [525, 279] width 214 height 214
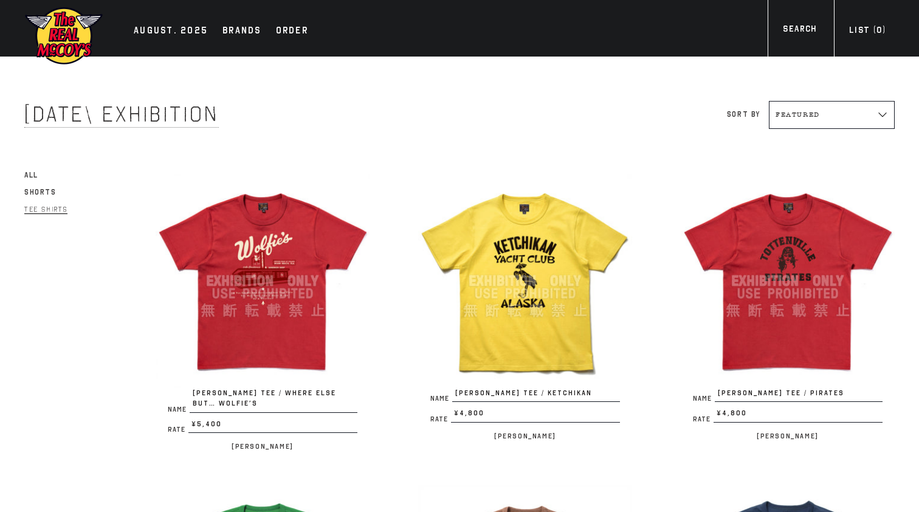
scroll to position [0, 0]
click at [518, 288] on img at bounding box center [525, 281] width 214 height 214
click at [794, 246] on img at bounding box center [788, 281] width 214 height 214
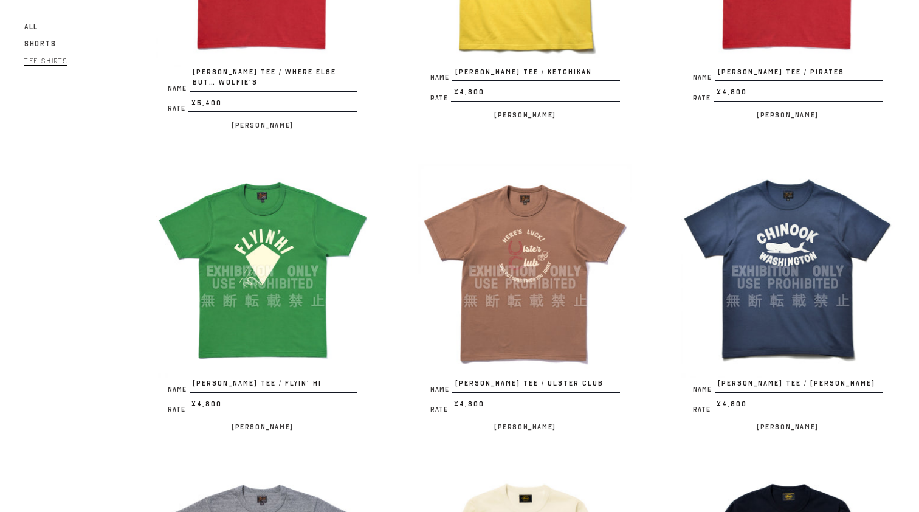
scroll to position [325, 0]
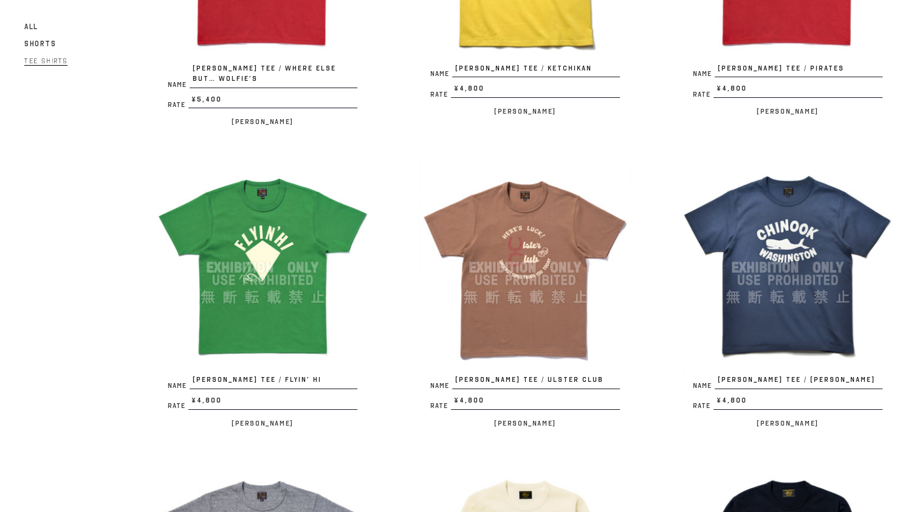
click at [260, 213] on img at bounding box center [263, 268] width 214 height 214
click at [546, 241] on img at bounding box center [525, 268] width 214 height 214
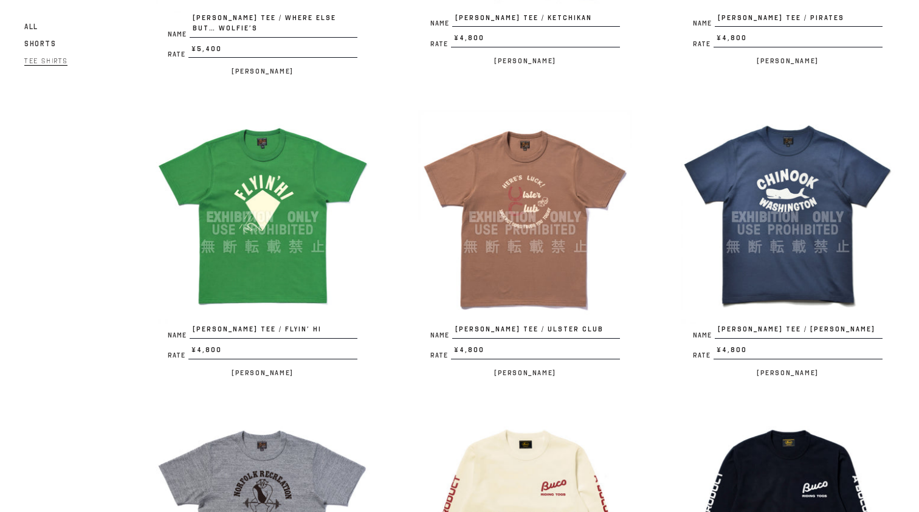
scroll to position [376, 0]
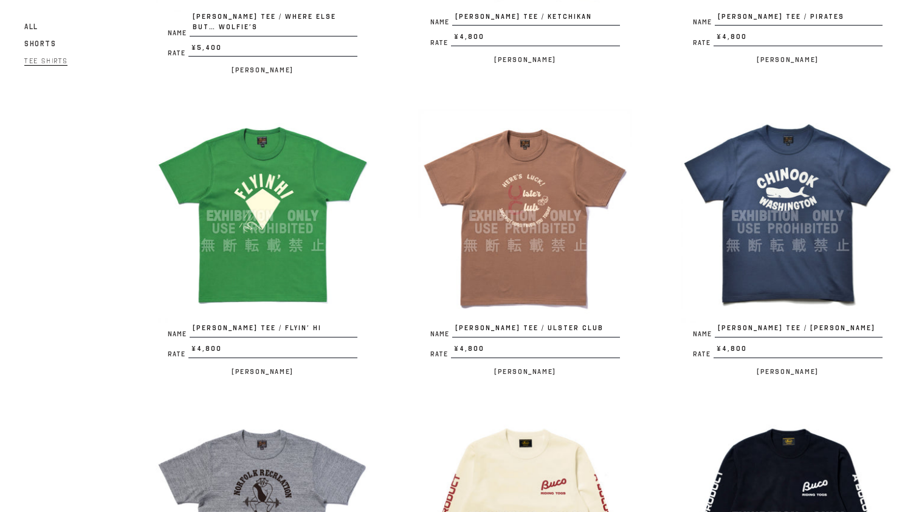
click at [789, 145] on img at bounding box center [788, 216] width 214 height 214
click at [783, 154] on img at bounding box center [788, 216] width 214 height 214
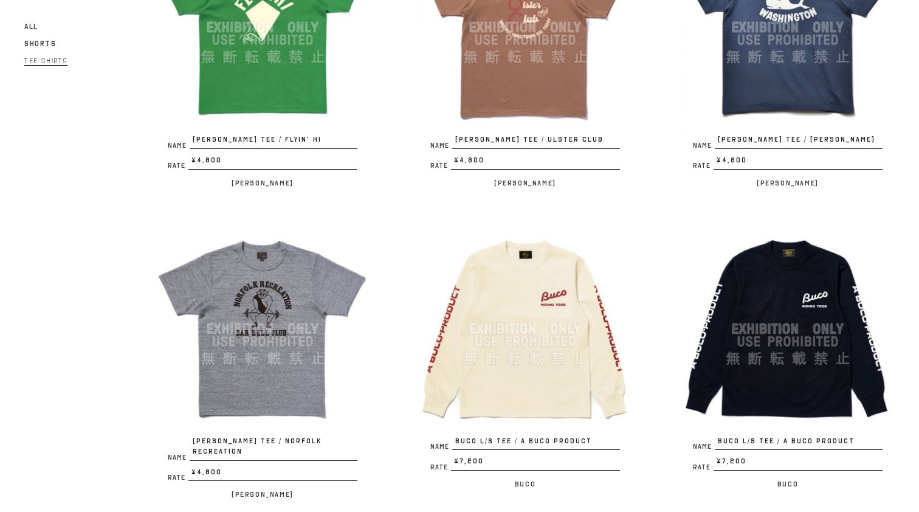
scroll to position [576, 0]
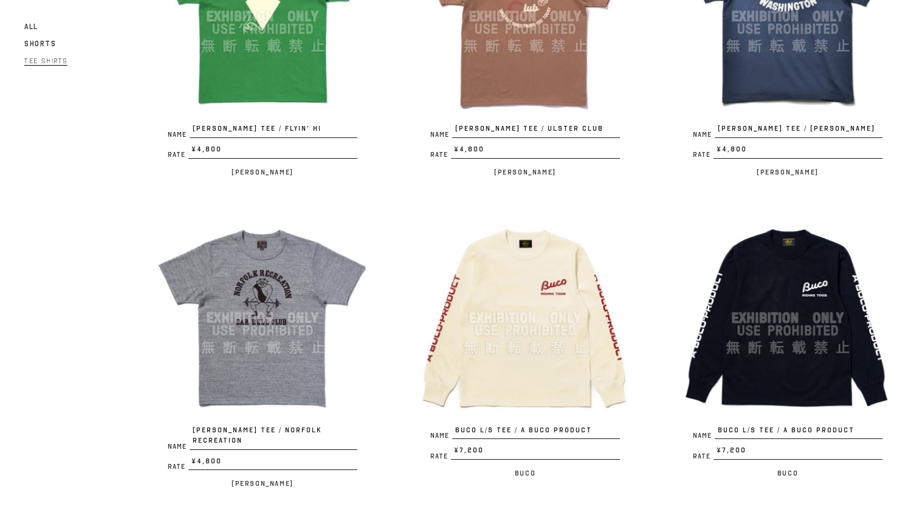
click at [294, 294] on img at bounding box center [263, 318] width 214 height 214
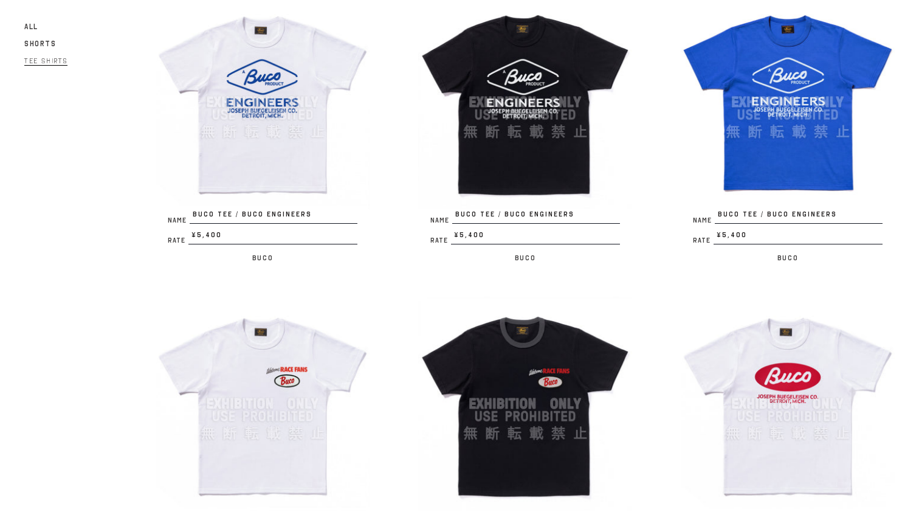
scroll to position [1405, 0]
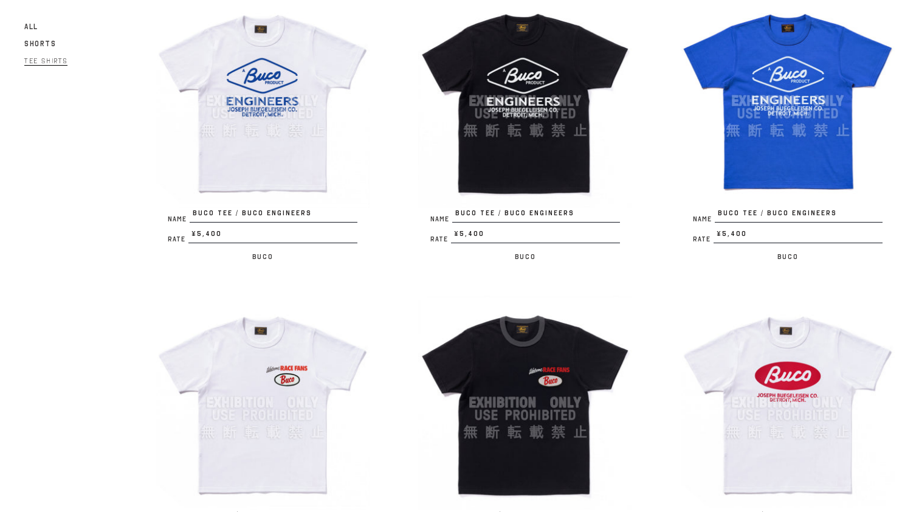
click at [531, 63] on img at bounding box center [525, 101] width 214 height 214
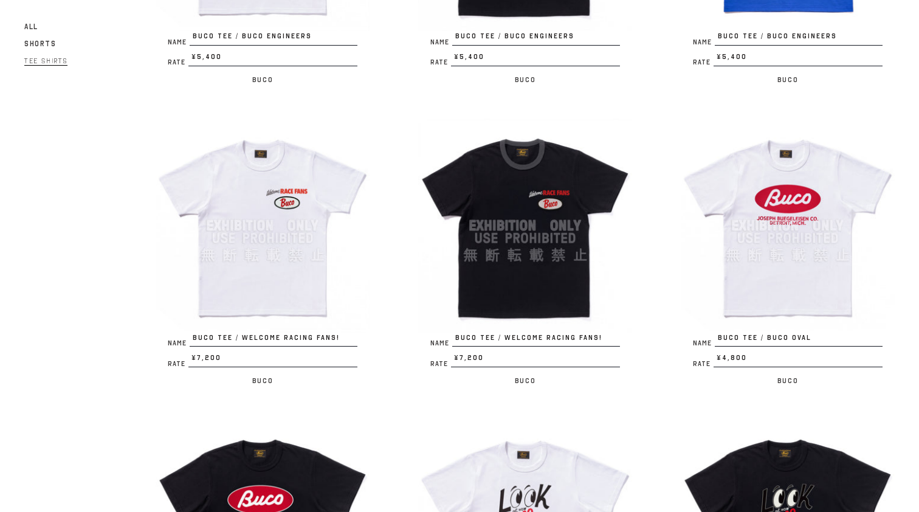
scroll to position [1686, 0]
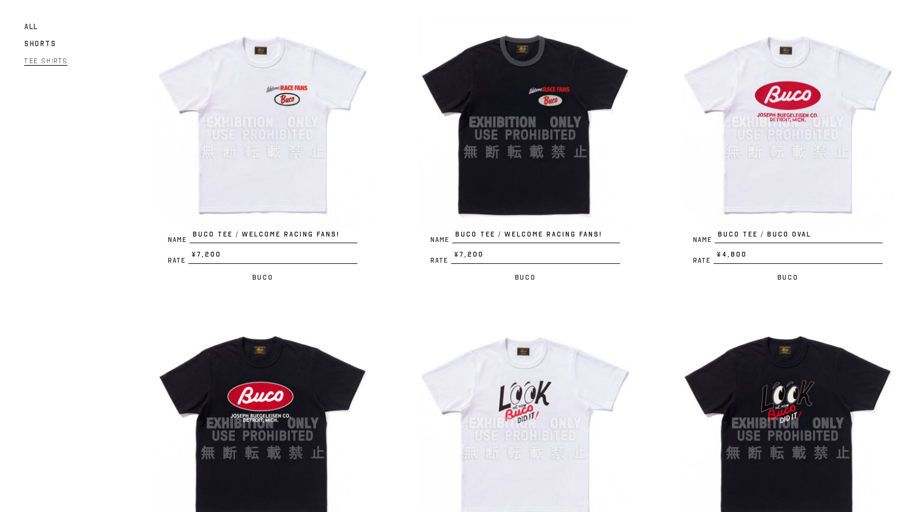
click at [521, 179] on img at bounding box center [525, 122] width 214 height 214
click at [513, 72] on img at bounding box center [525, 122] width 214 height 214
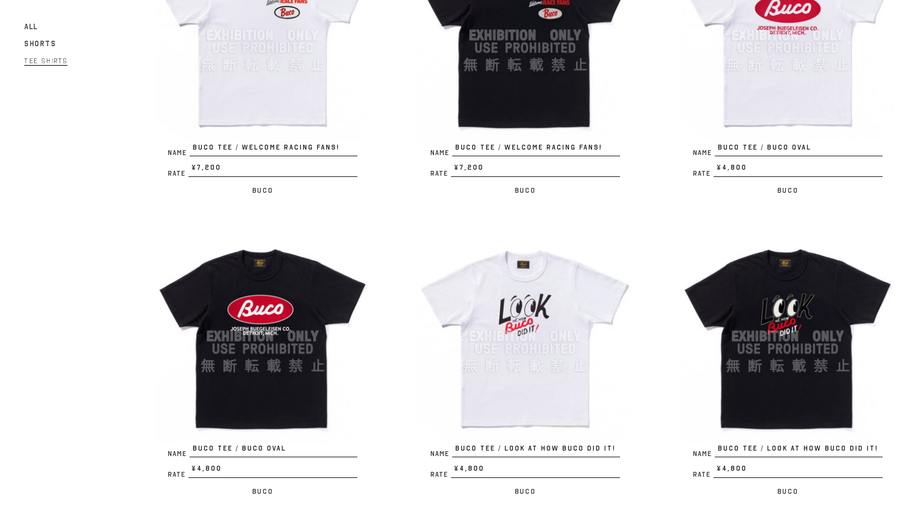
scroll to position [1810, 0]
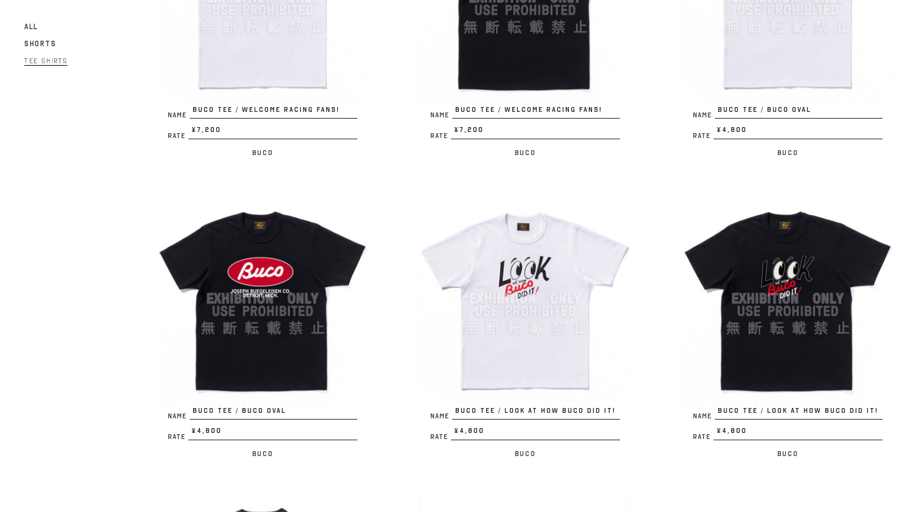
click at [314, 231] on img at bounding box center [263, 299] width 214 height 214
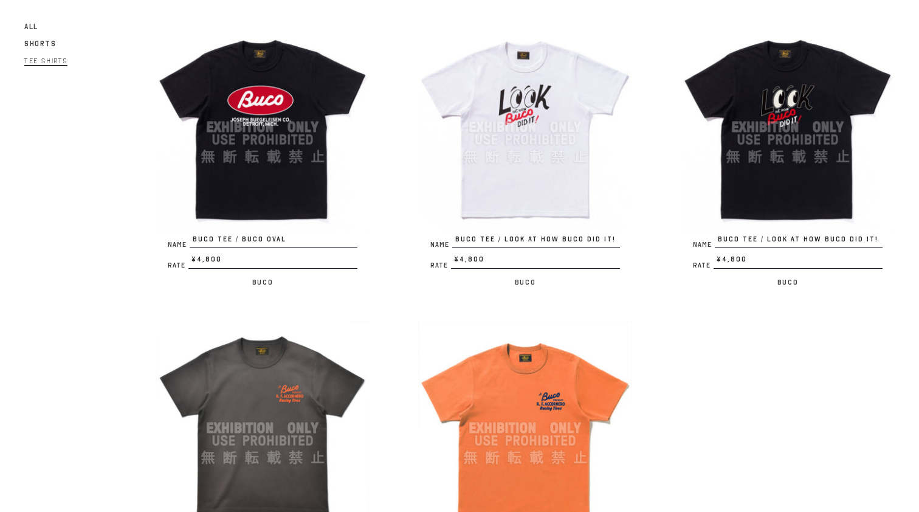
scroll to position [1990, 0]
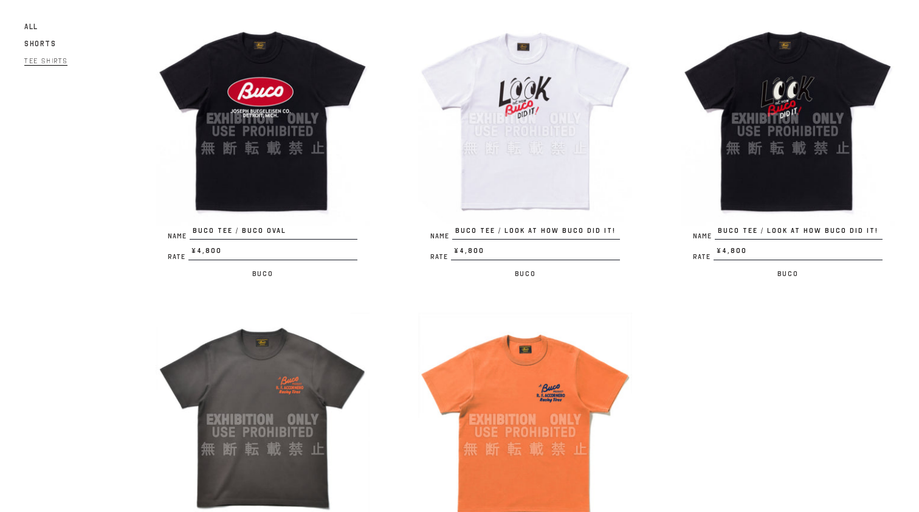
click at [803, 120] on img at bounding box center [788, 119] width 214 height 214
click at [268, 373] on img at bounding box center [263, 420] width 214 height 214
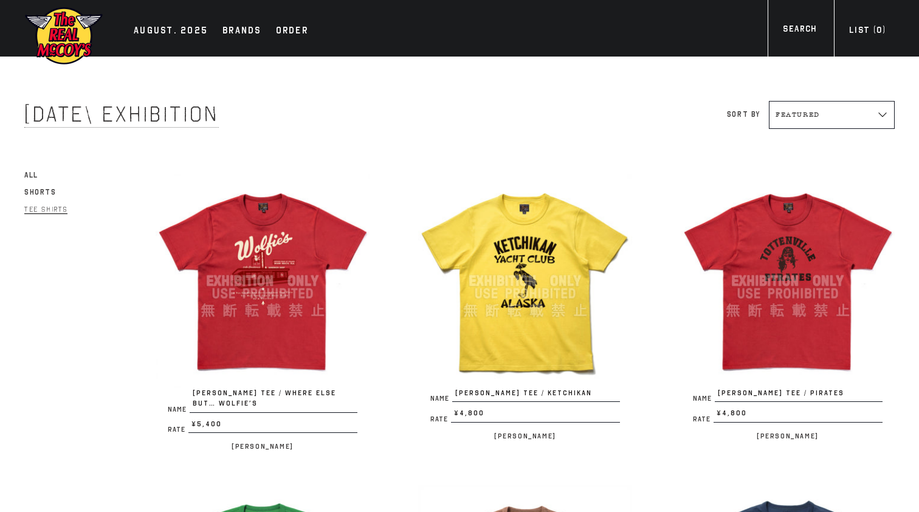
scroll to position [0, 0]
click at [545, 109] on div "Sort by Featured Alphabetically, A-Z Alphabetically, Z-A Price, low to high Pri…" at bounding box center [677, 115] width 435 height 28
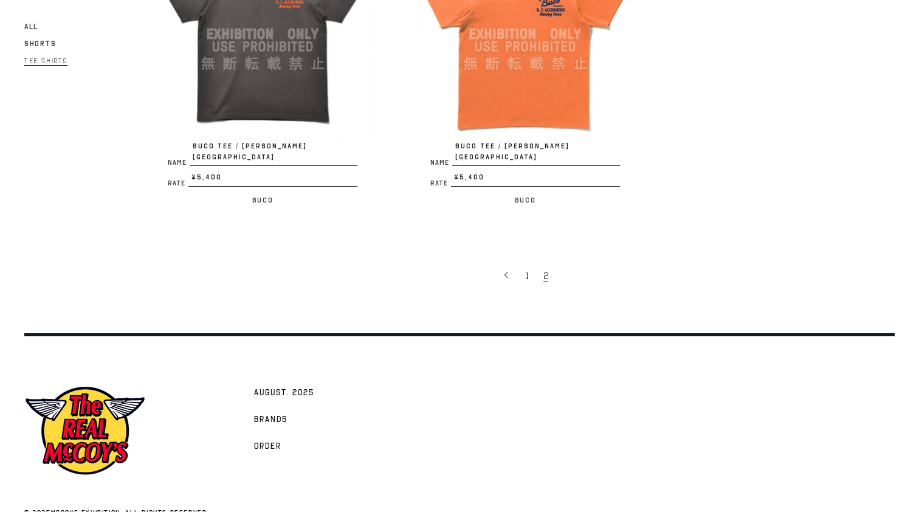
scroll to position [2375, 0]
click at [527, 271] on span "1" at bounding box center [527, 277] width 3 height 12
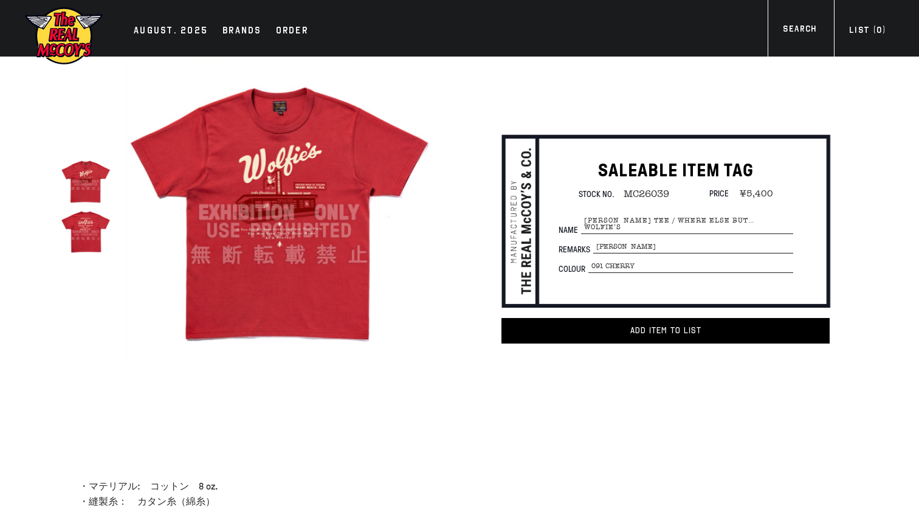
click at [87, 186] on img at bounding box center [86, 181] width 50 height 50
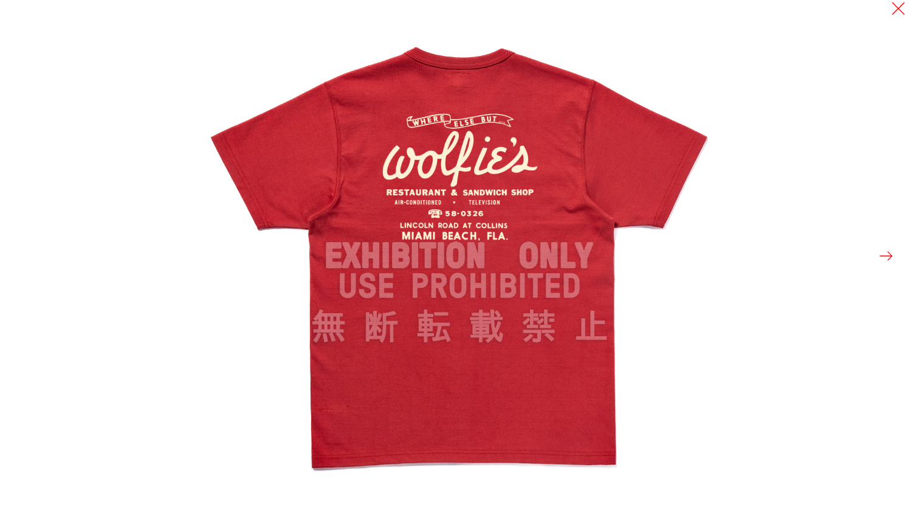
click at [890, 254] on button at bounding box center [886, 255] width 17 height 17
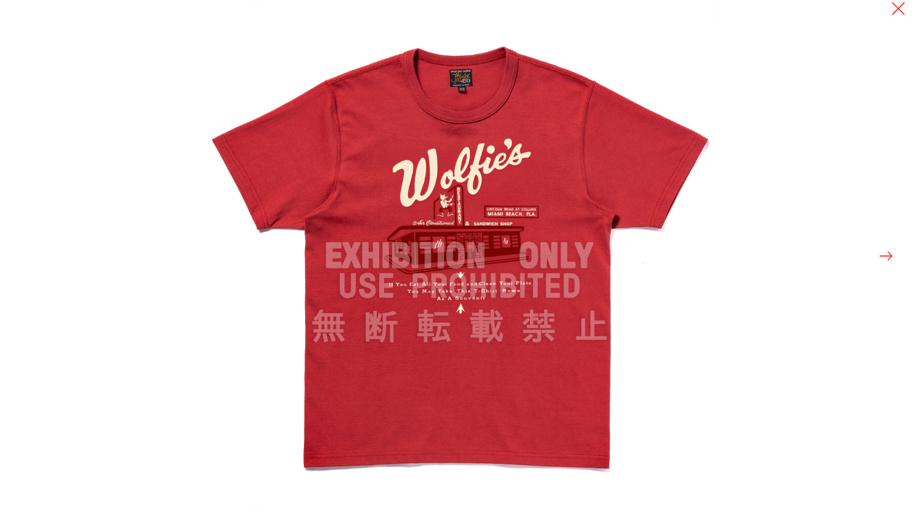
click at [466, 206] on img at bounding box center [460, 256] width 512 height 512
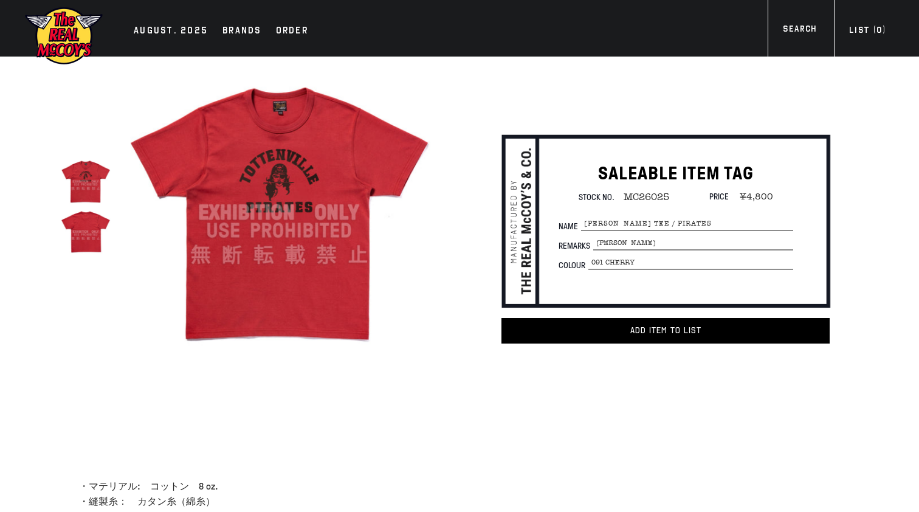
click at [283, 184] on img at bounding box center [279, 213] width 306 height 306
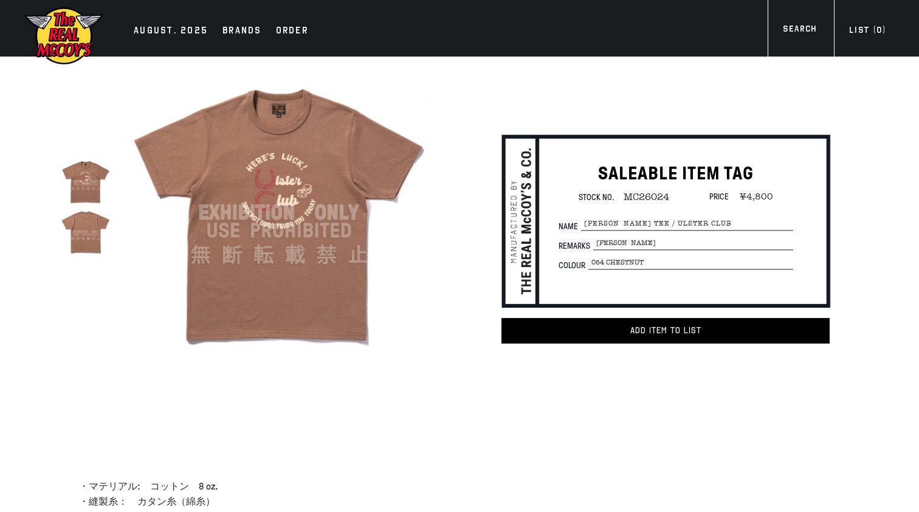
click at [94, 195] on img at bounding box center [86, 181] width 50 height 50
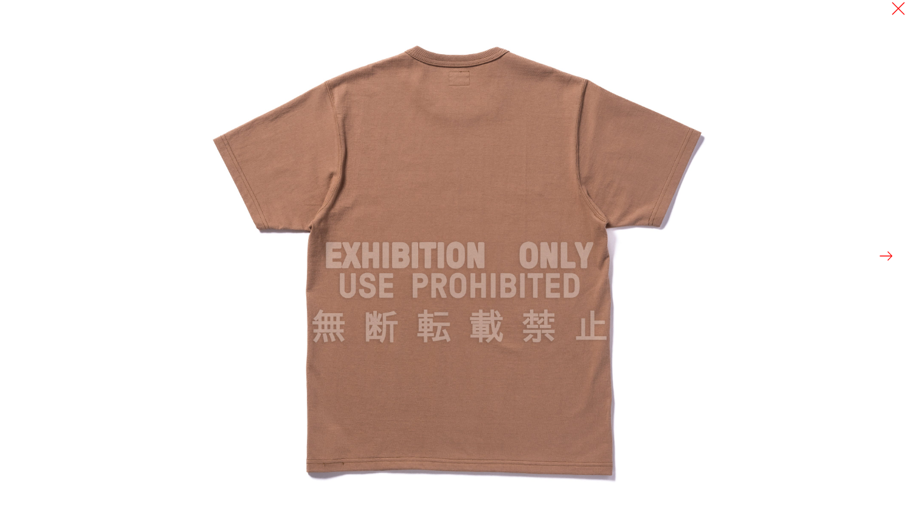
click at [883, 261] on button at bounding box center [886, 255] width 17 height 17
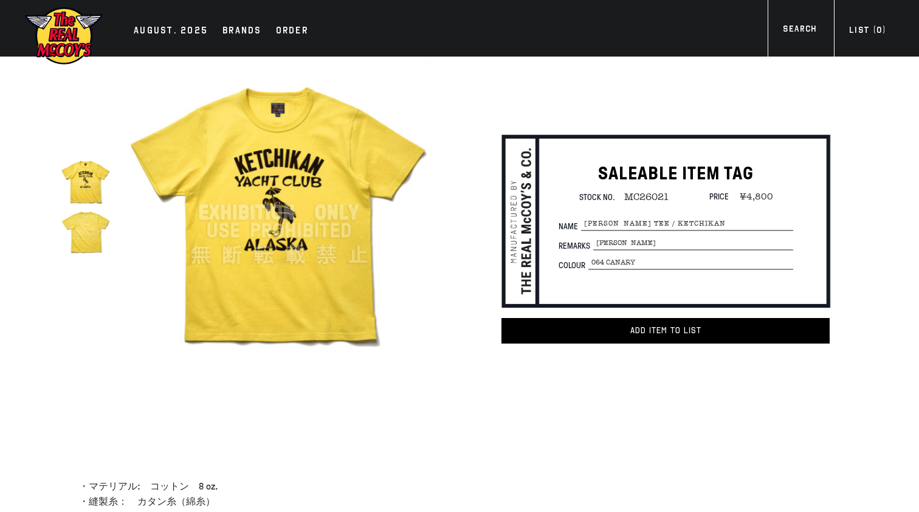
click at [266, 198] on img at bounding box center [279, 213] width 306 height 306
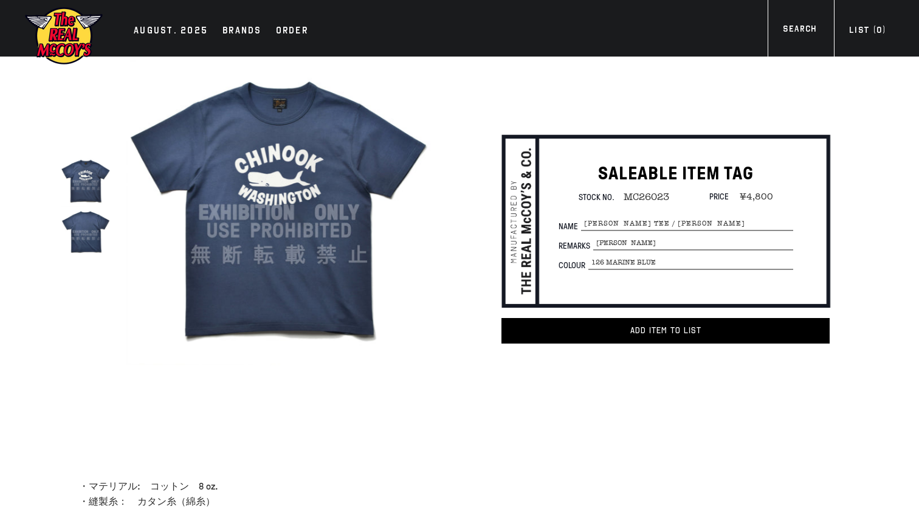
click at [95, 188] on img at bounding box center [86, 181] width 50 height 50
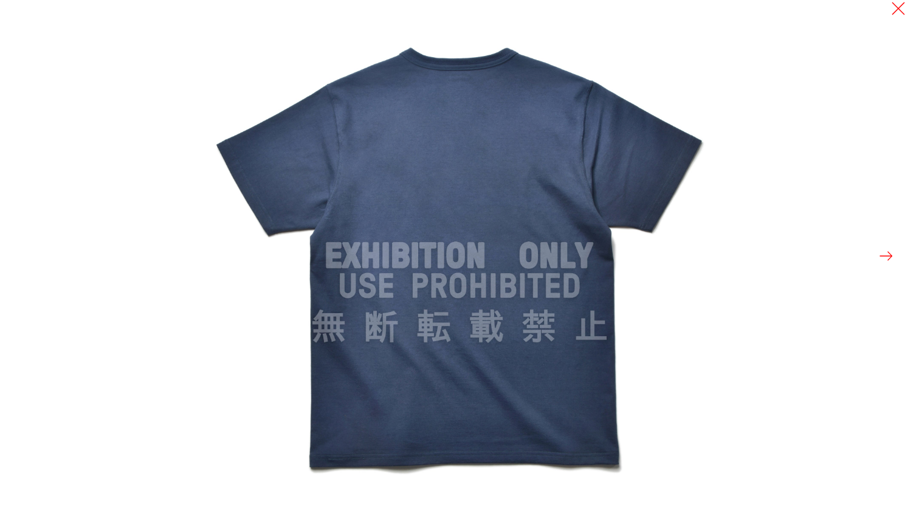
click at [888, 256] on button at bounding box center [886, 255] width 17 height 17
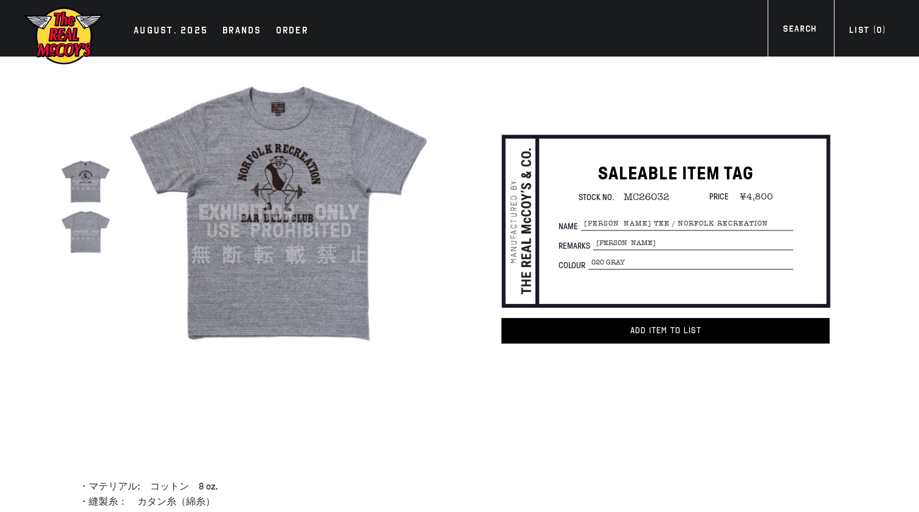
click at [279, 185] on img at bounding box center [279, 213] width 306 height 306
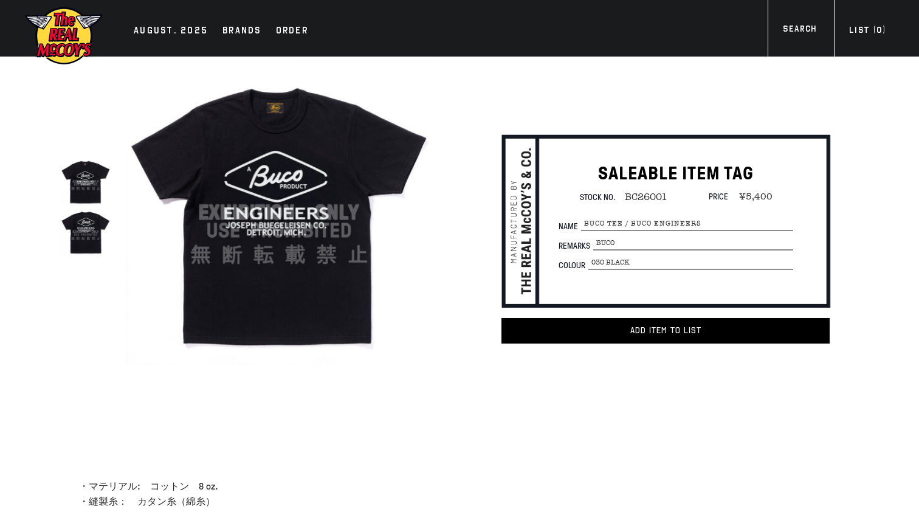
click at [80, 230] on img at bounding box center [86, 232] width 50 height 50
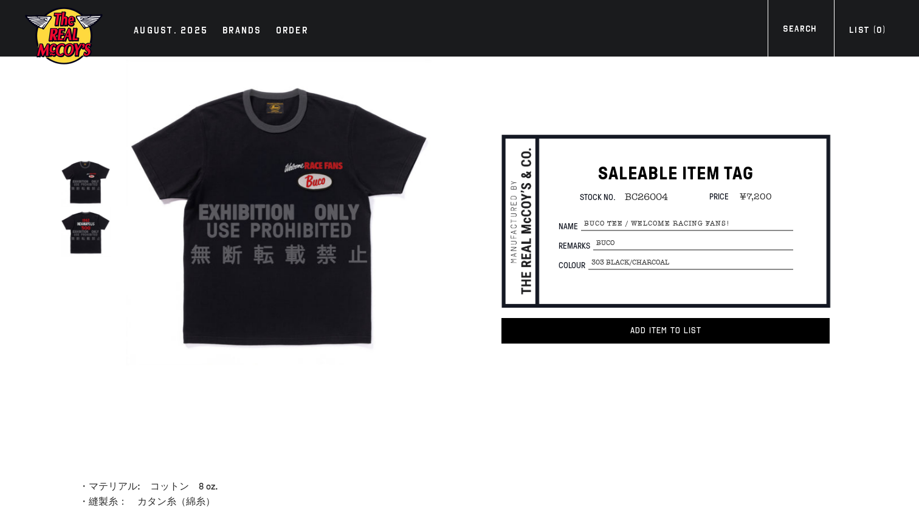
click at [91, 230] on img at bounding box center [86, 232] width 50 height 50
click at [306, 212] on img at bounding box center [279, 213] width 306 height 306
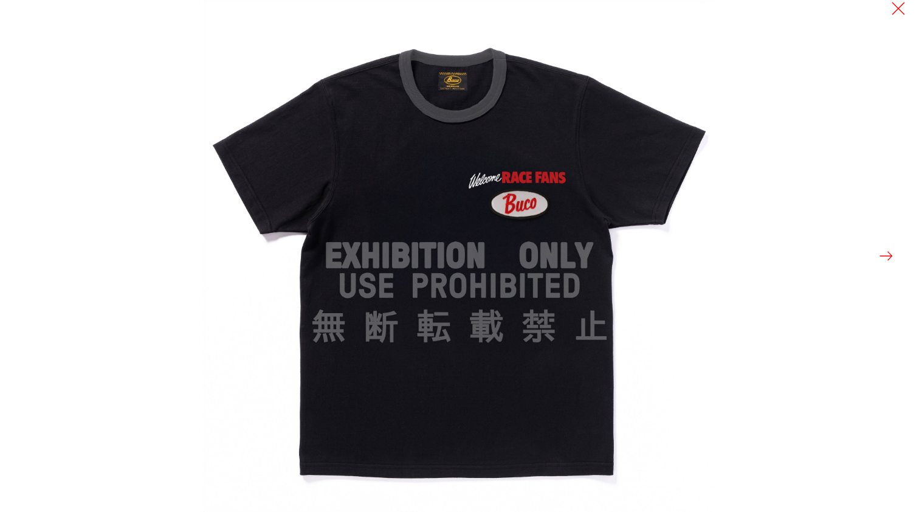
click at [887, 252] on button at bounding box center [886, 255] width 17 height 17
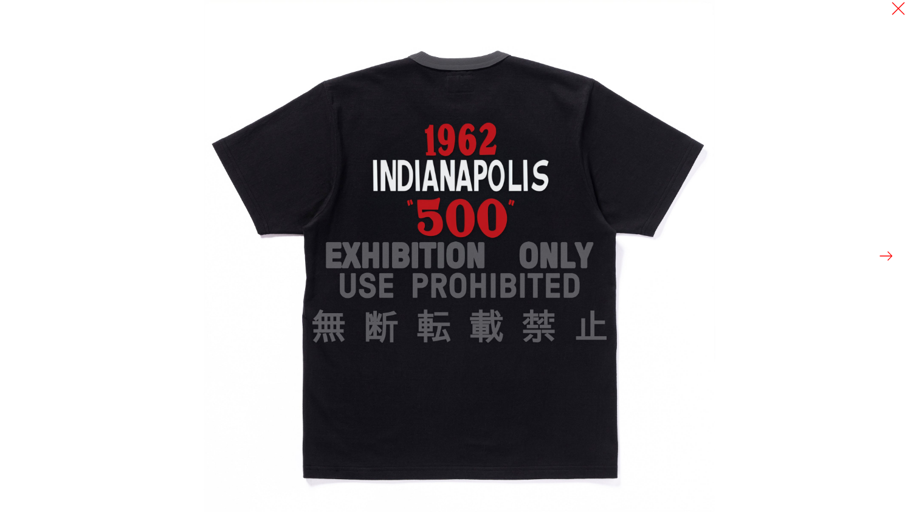
click at [887, 252] on button at bounding box center [886, 255] width 17 height 17
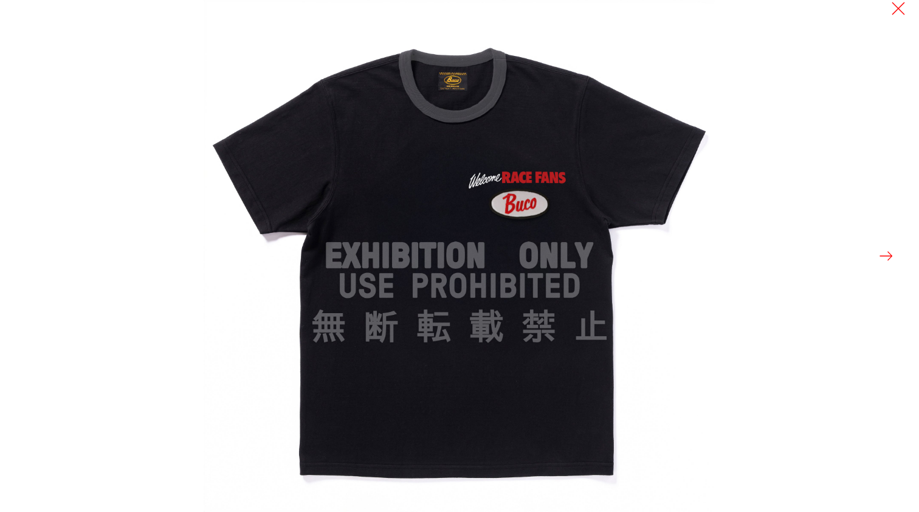
click at [887, 252] on button at bounding box center [886, 255] width 17 height 17
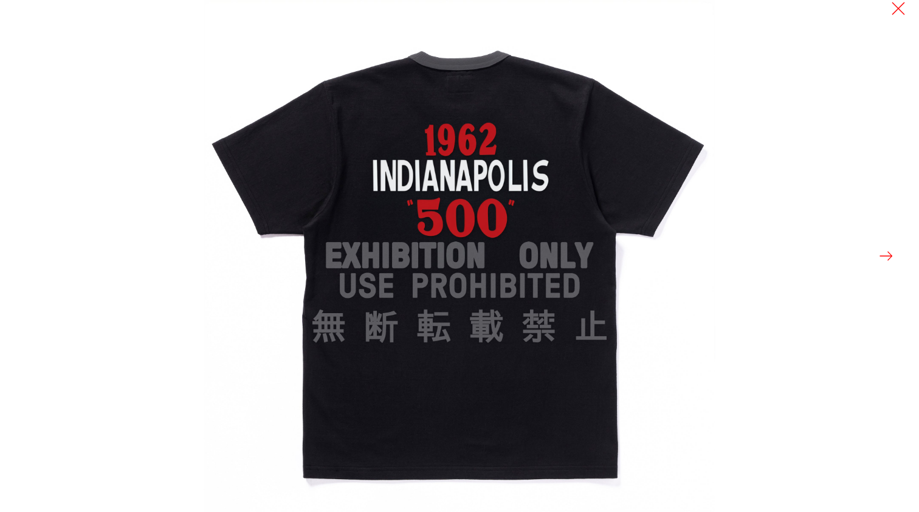
click at [887, 252] on button at bounding box center [886, 255] width 17 height 17
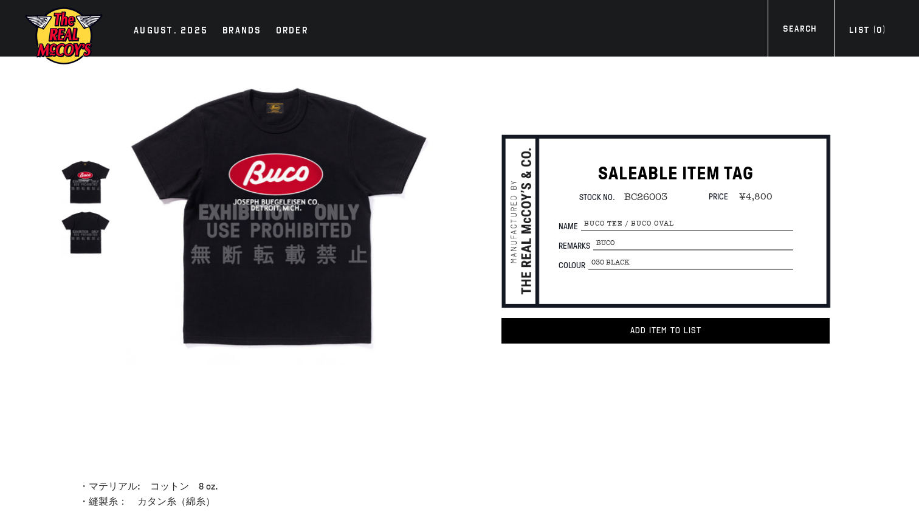
click at [80, 180] on img at bounding box center [86, 181] width 50 height 50
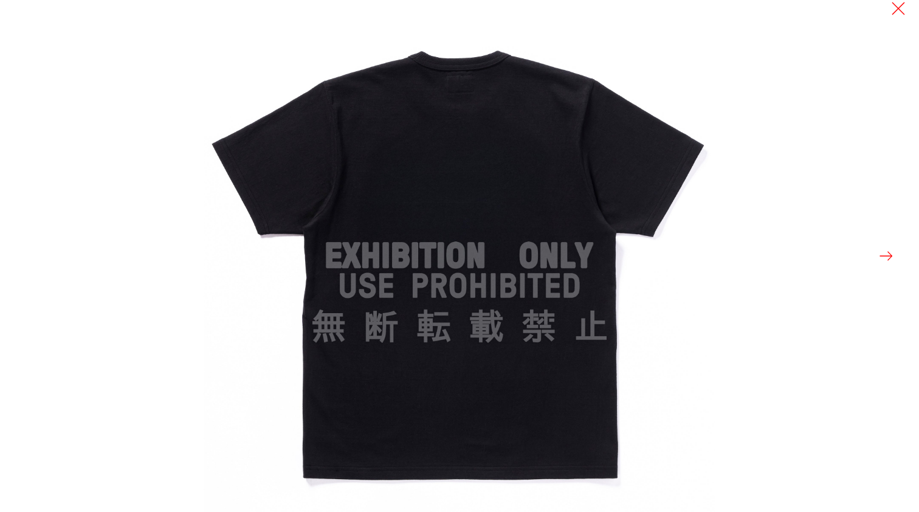
click at [87, 210] on div at bounding box center [459, 256] width 919 height 512
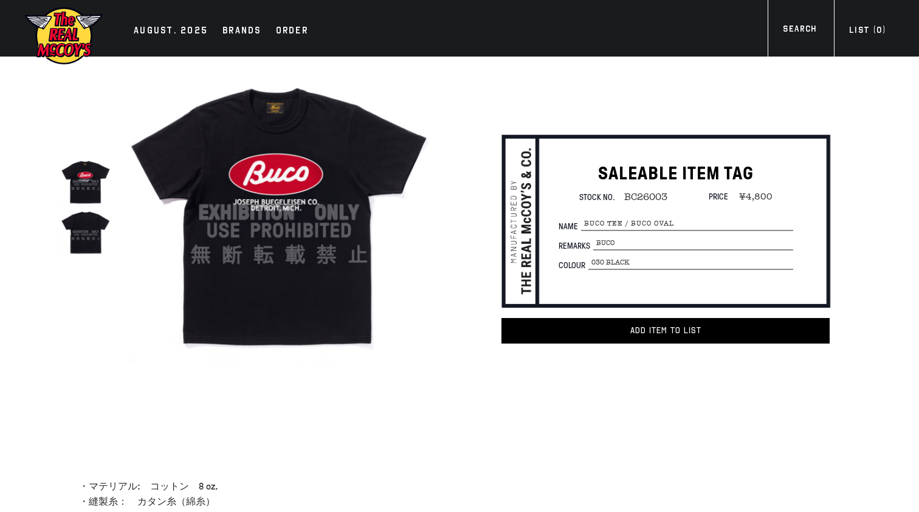
click at [95, 185] on img at bounding box center [86, 181] width 50 height 50
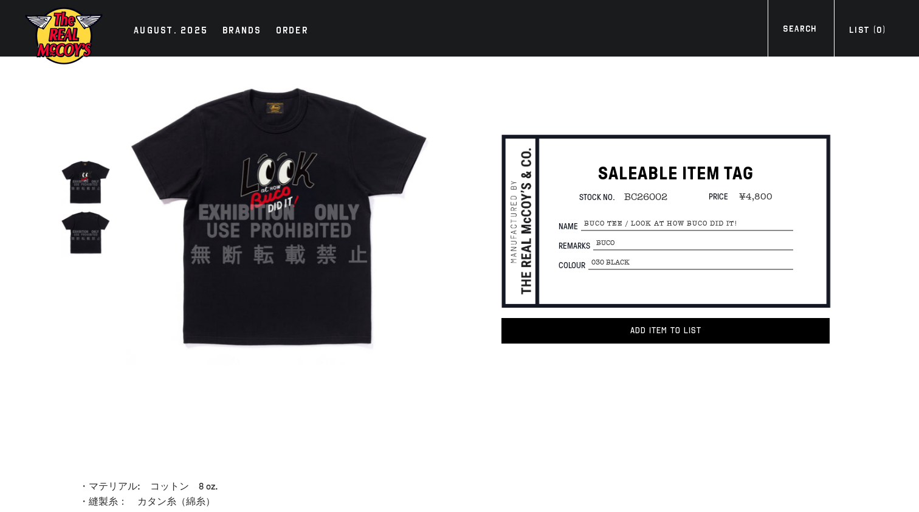
click at [297, 191] on img at bounding box center [279, 213] width 306 height 306
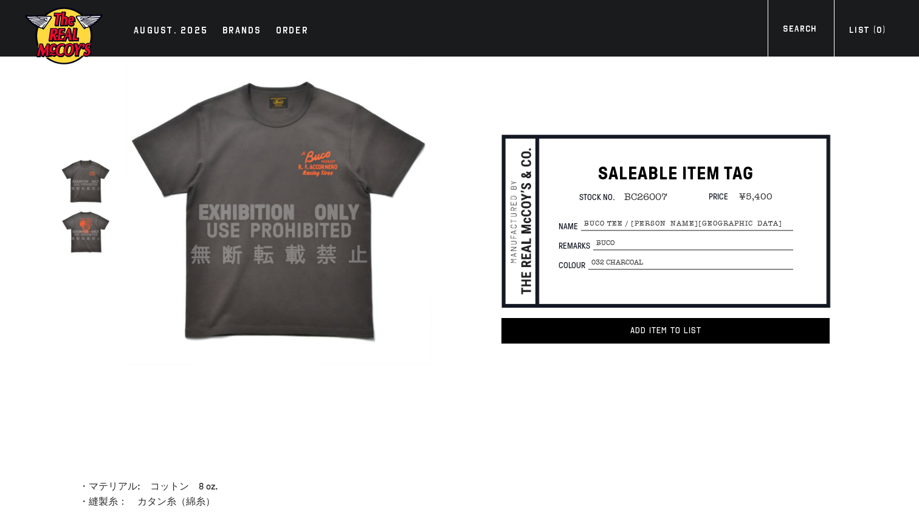
click at [88, 231] on img at bounding box center [86, 232] width 50 height 50
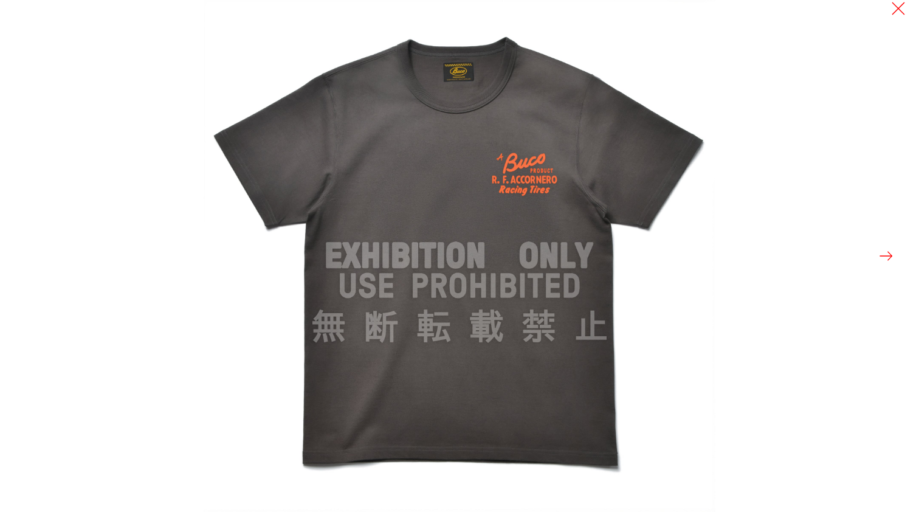
click at [885, 263] on button at bounding box center [886, 255] width 17 height 17
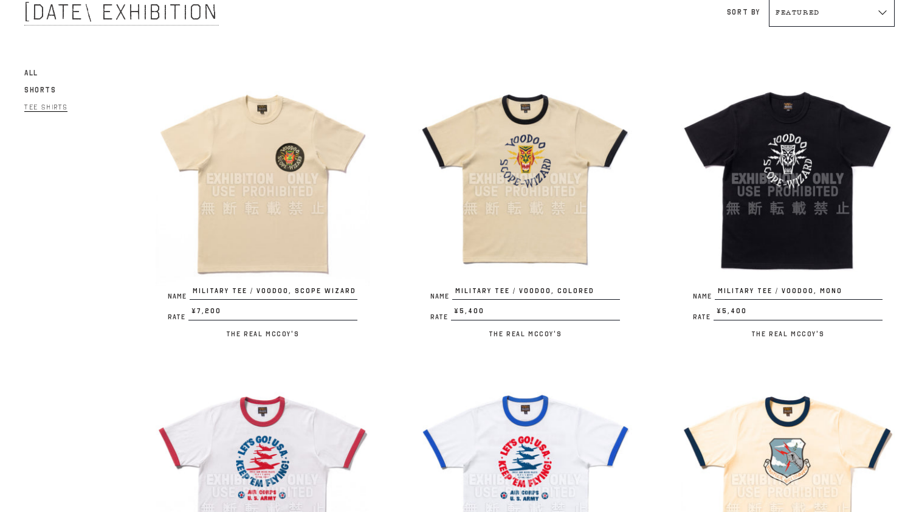
scroll to position [130, 0]
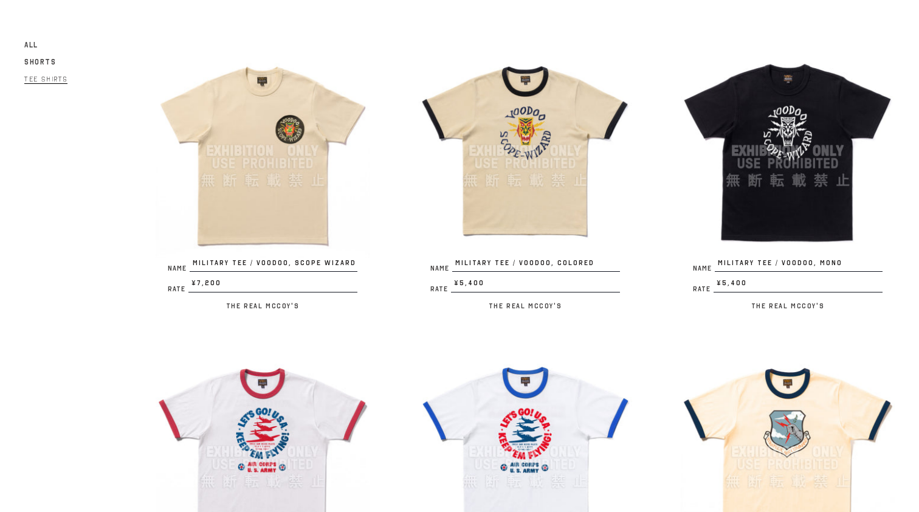
click at [294, 235] on img at bounding box center [263, 151] width 214 height 214
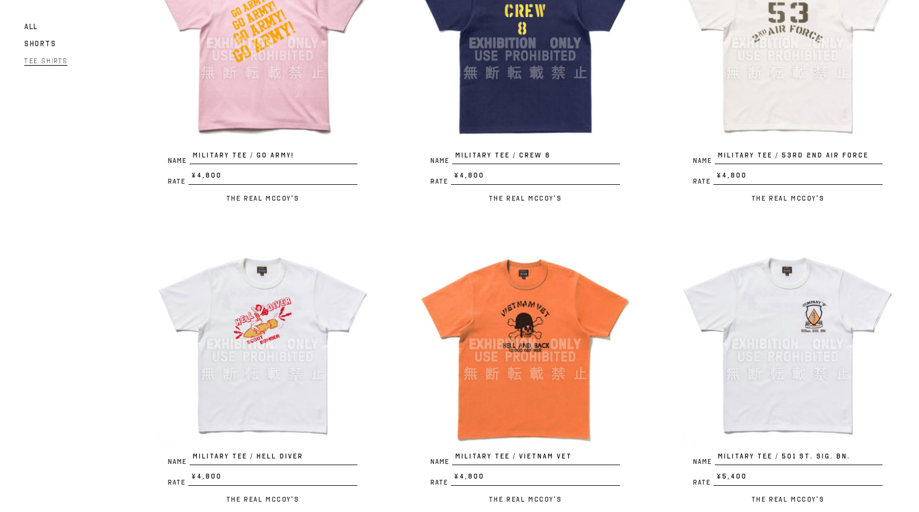
scroll to position [1139, 0]
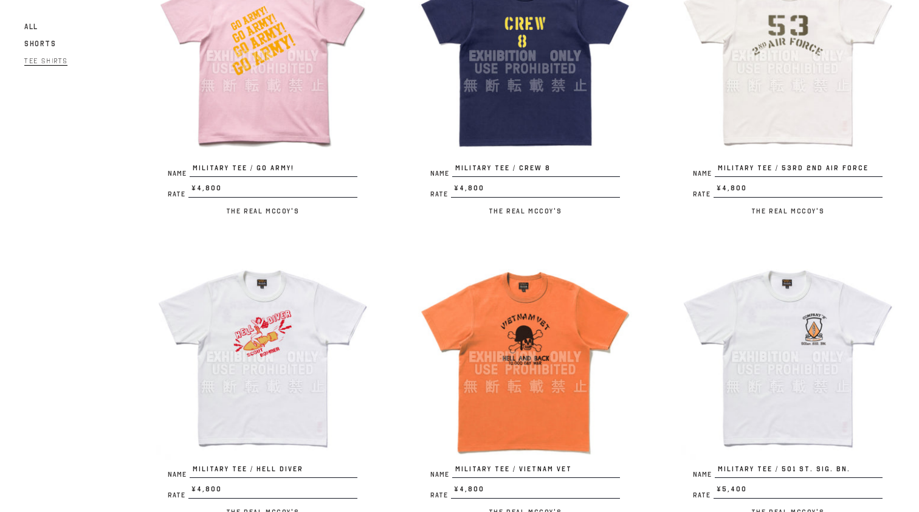
click at [809, 62] on img at bounding box center [788, 56] width 214 height 214
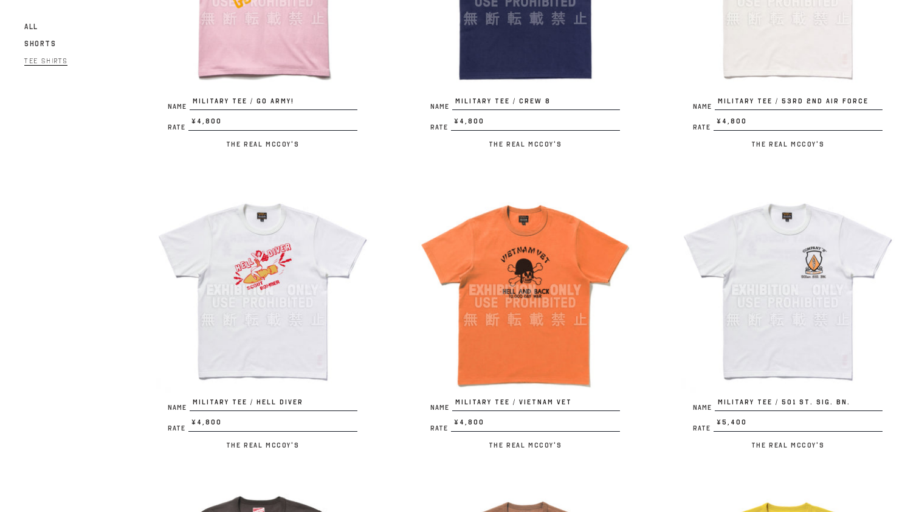
scroll to position [1275, 0]
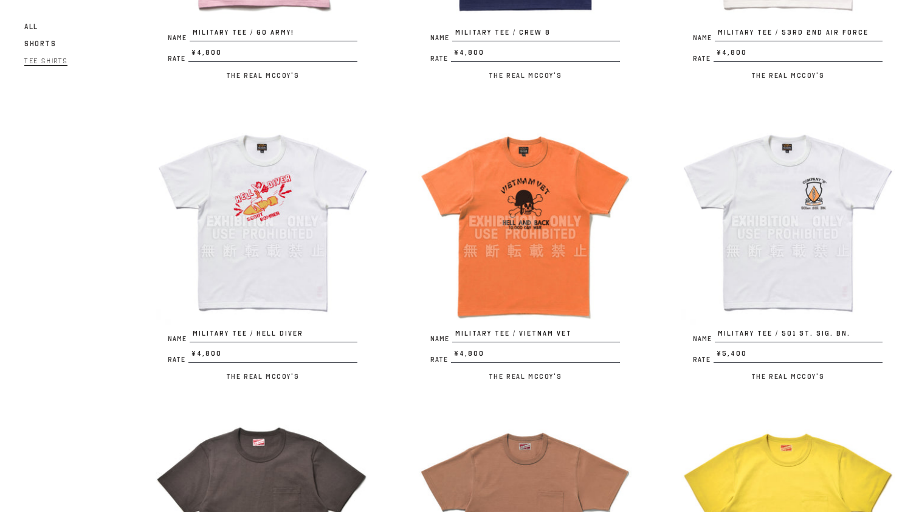
click at [791, 199] on img at bounding box center [788, 221] width 214 height 214
click at [517, 202] on img at bounding box center [525, 221] width 214 height 214
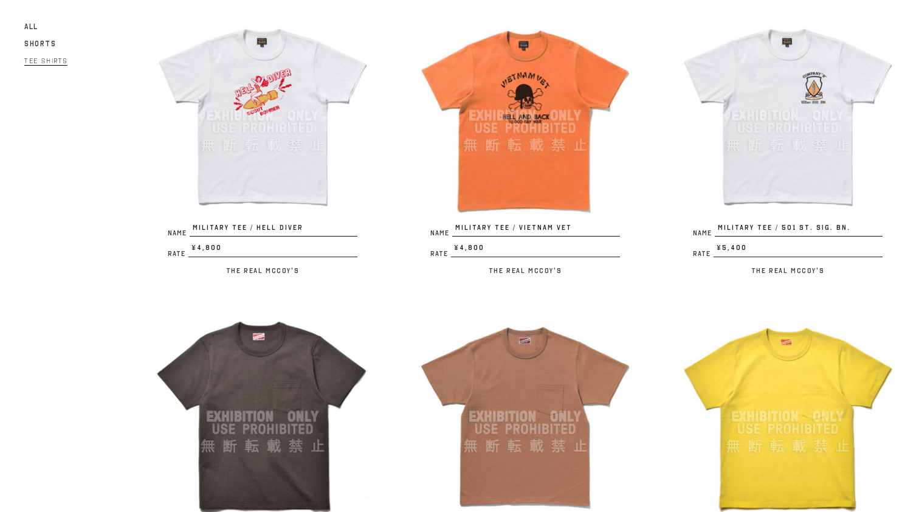
scroll to position [1507, 0]
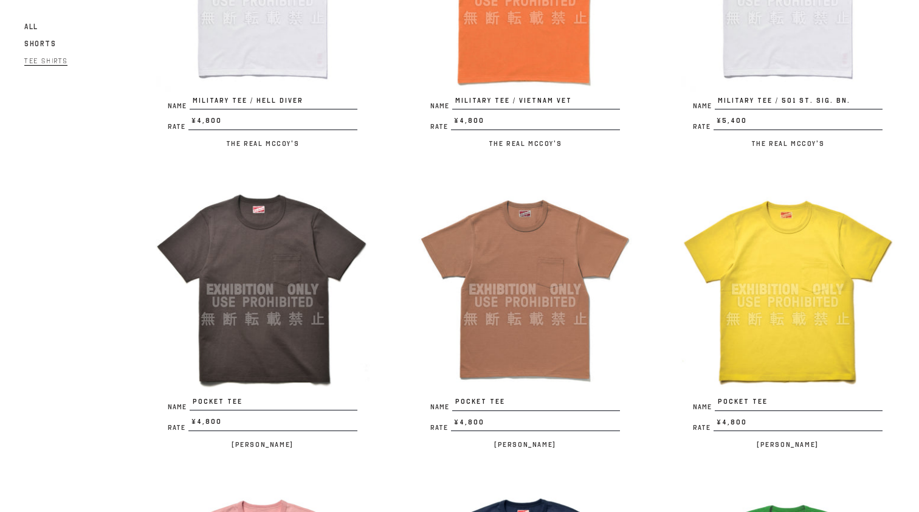
click at [561, 237] on img at bounding box center [525, 289] width 214 height 214
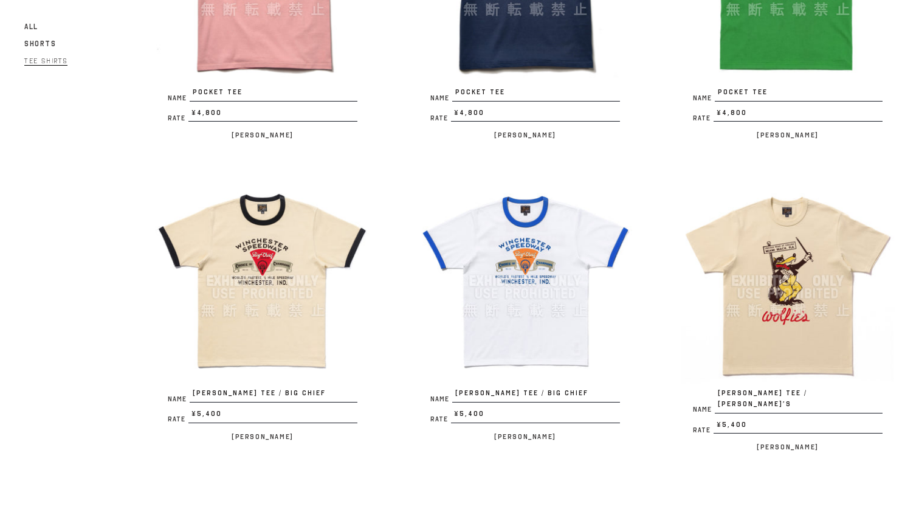
scroll to position [2149, 0]
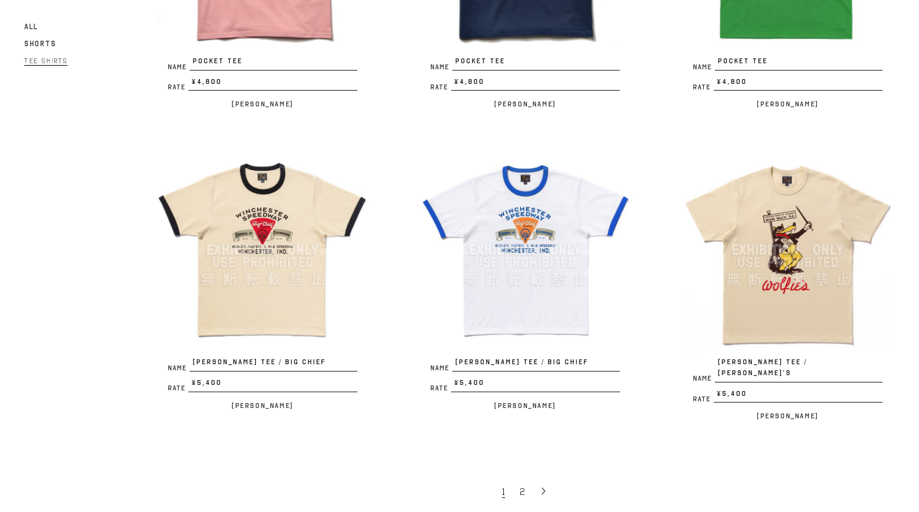
click at [822, 234] on img at bounding box center [788, 250] width 214 height 214
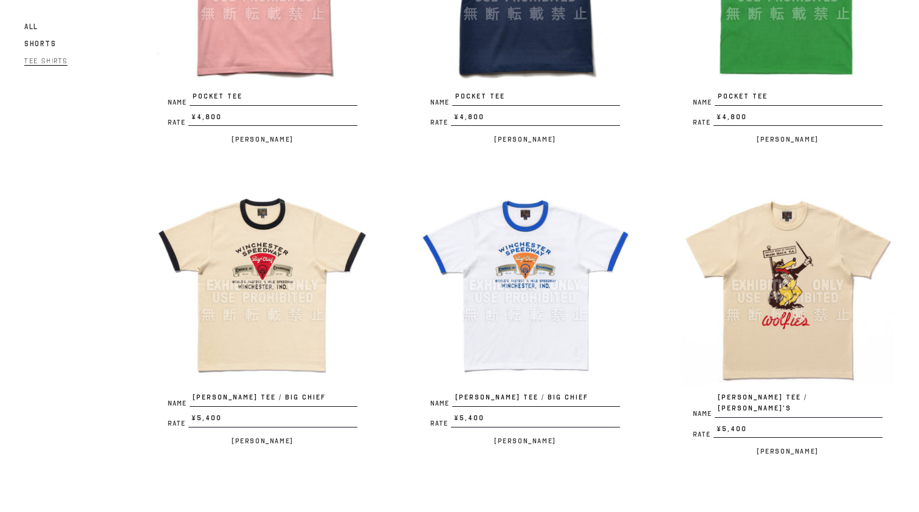
scroll to position [2153, 0]
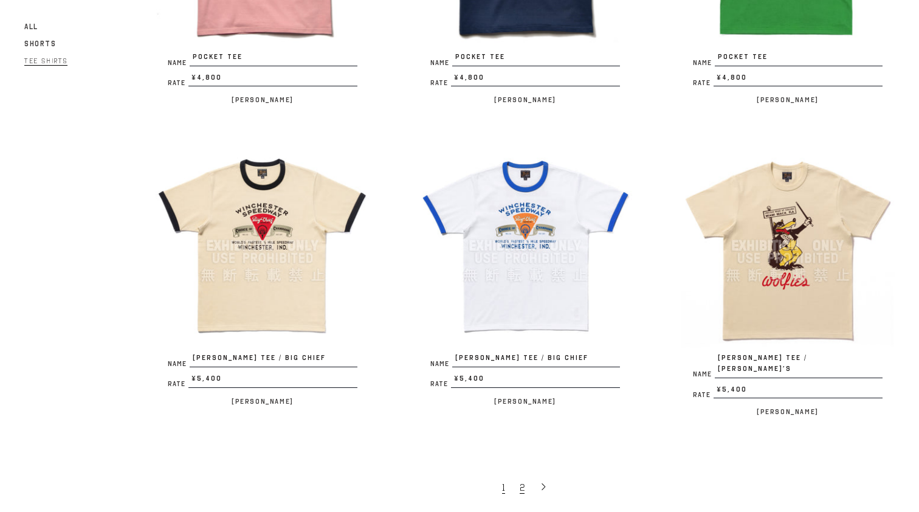
click at [522, 482] on span "2" at bounding box center [522, 488] width 5 height 12
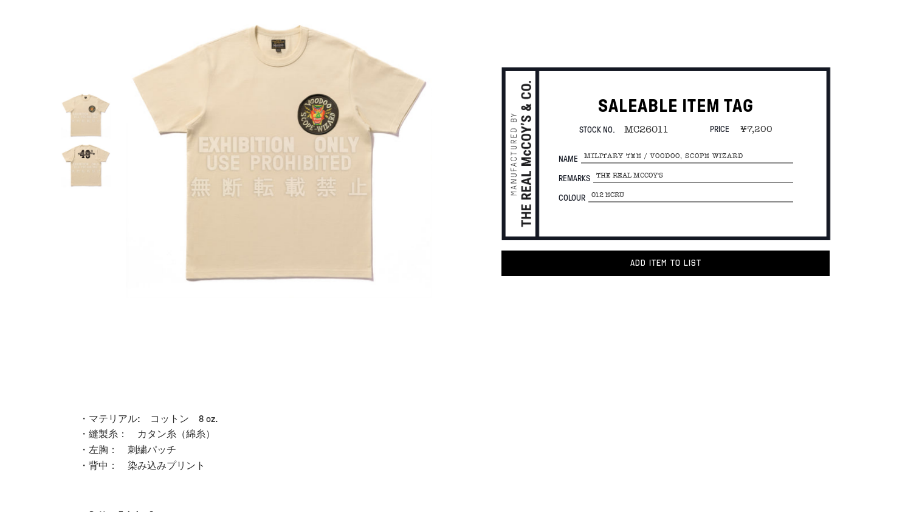
scroll to position [11, 0]
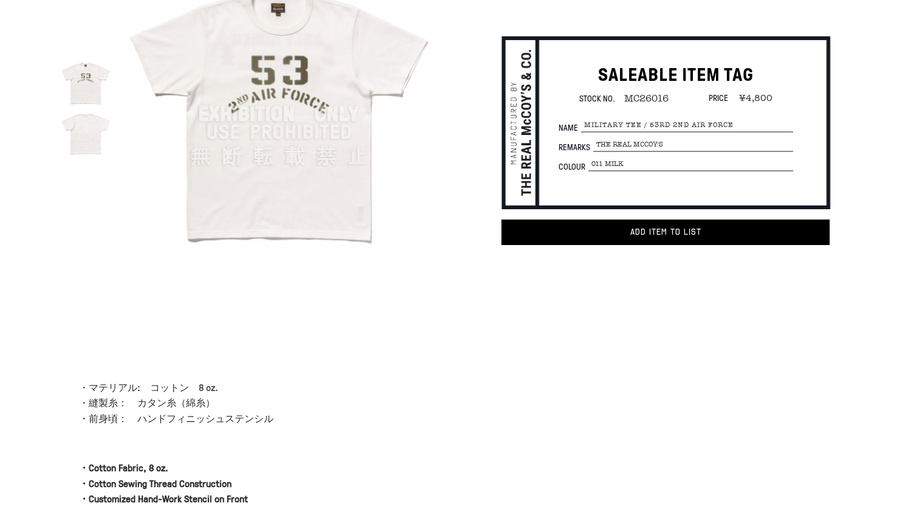
scroll to position [292, 0]
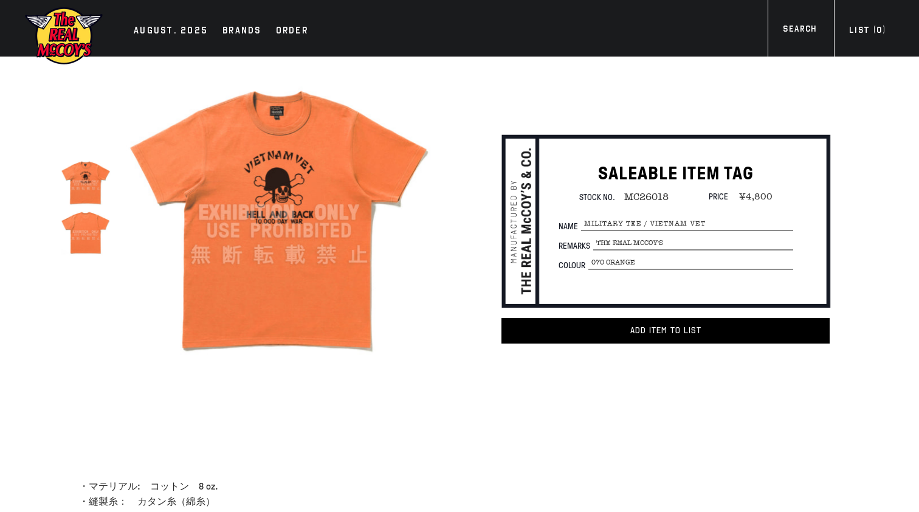
click at [281, 198] on img at bounding box center [279, 213] width 306 height 306
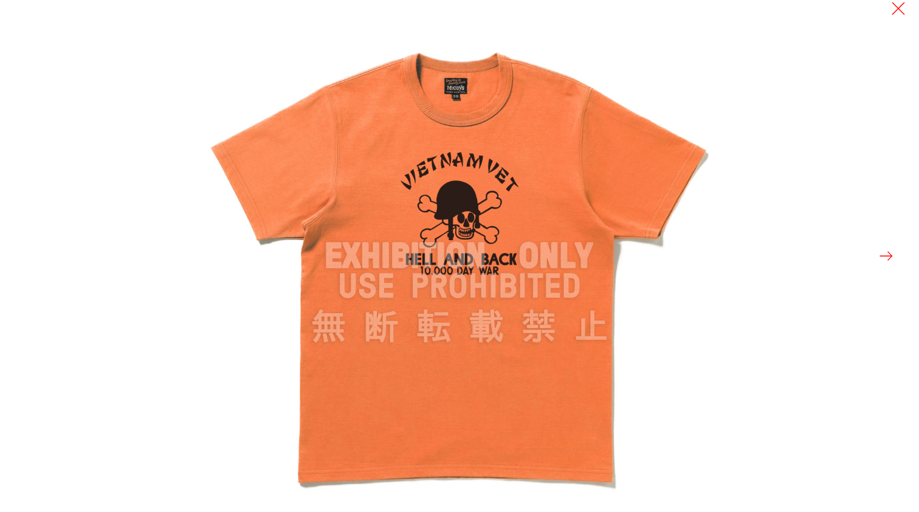
click at [454, 182] on img at bounding box center [460, 256] width 512 height 512
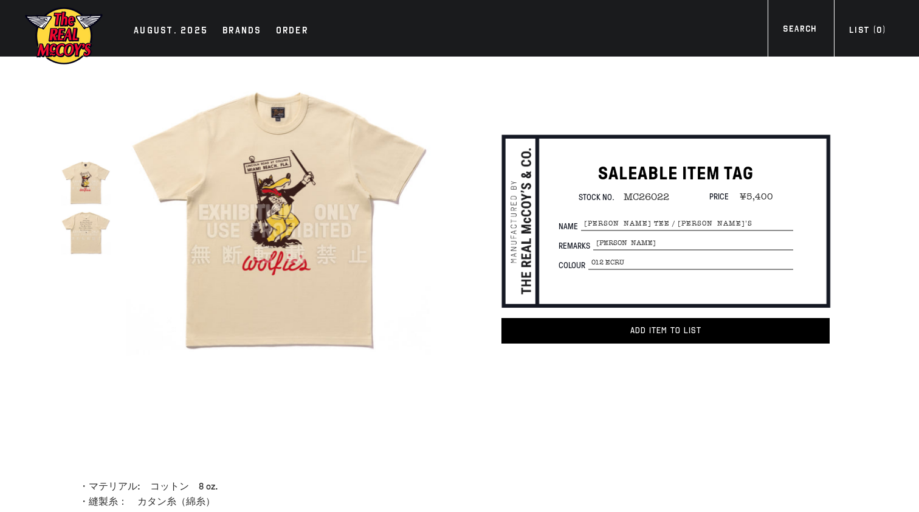
click at [289, 202] on img at bounding box center [279, 213] width 306 height 306
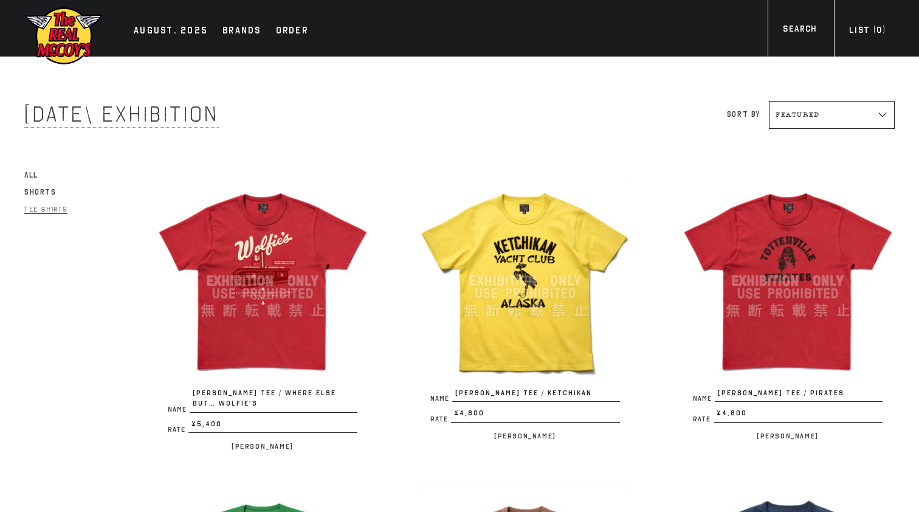
click at [78, 41] on img at bounding box center [63, 36] width 79 height 60
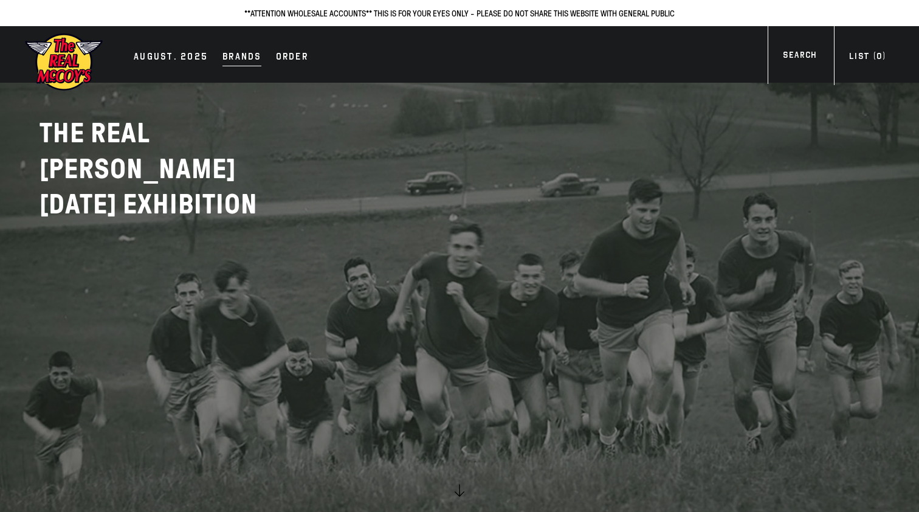
click at [247, 57] on div "Brands" at bounding box center [242, 57] width 39 height 17
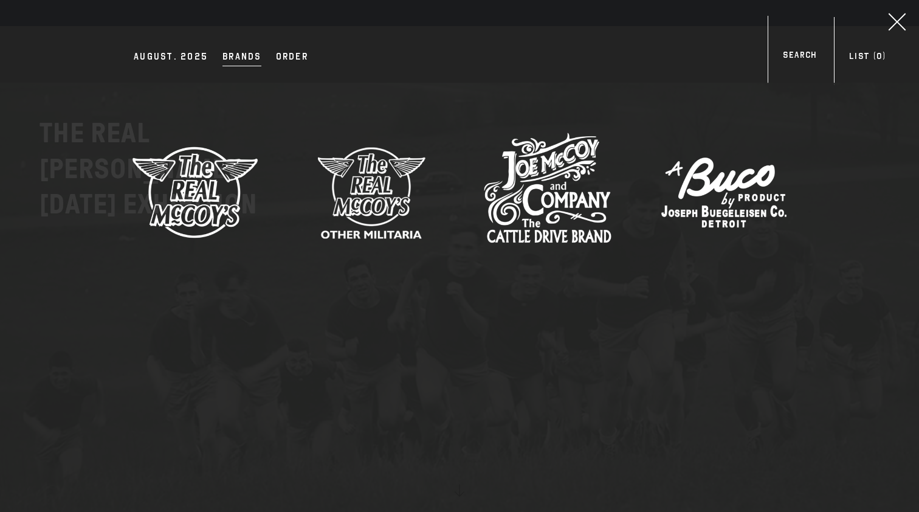
click at [897, 23] on icon at bounding box center [898, 22] width 18 height 18
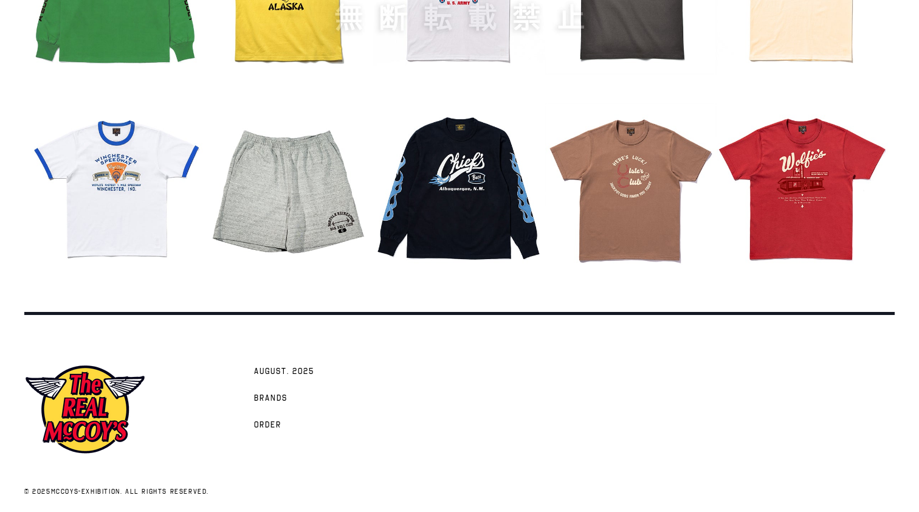
scroll to position [1523, 0]
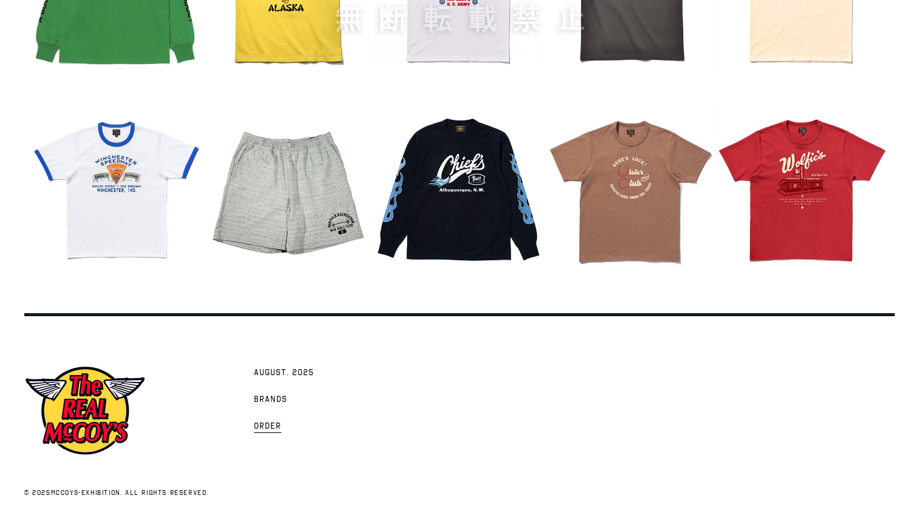
click at [250, 416] on link "Order" at bounding box center [268, 425] width 40 height 27
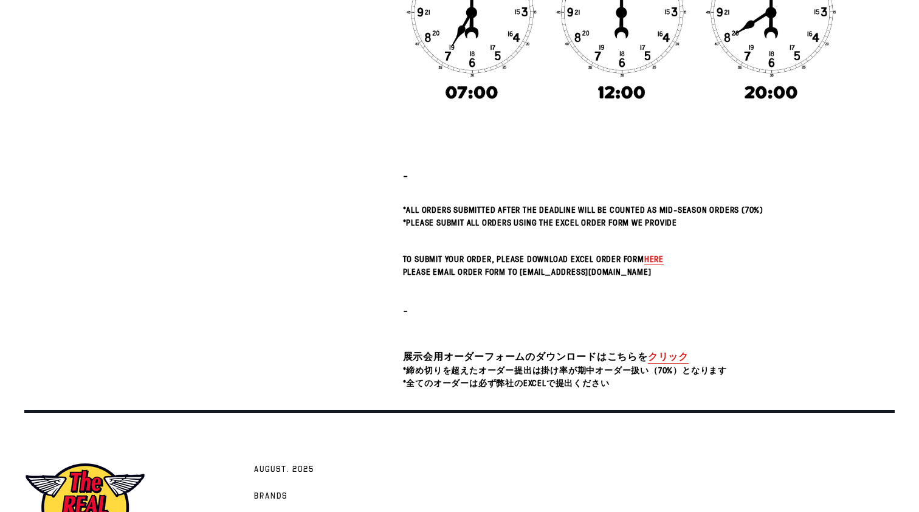
scroll to position [291, 0]
